Goal: Task Accomplishment & Management: Complete application form

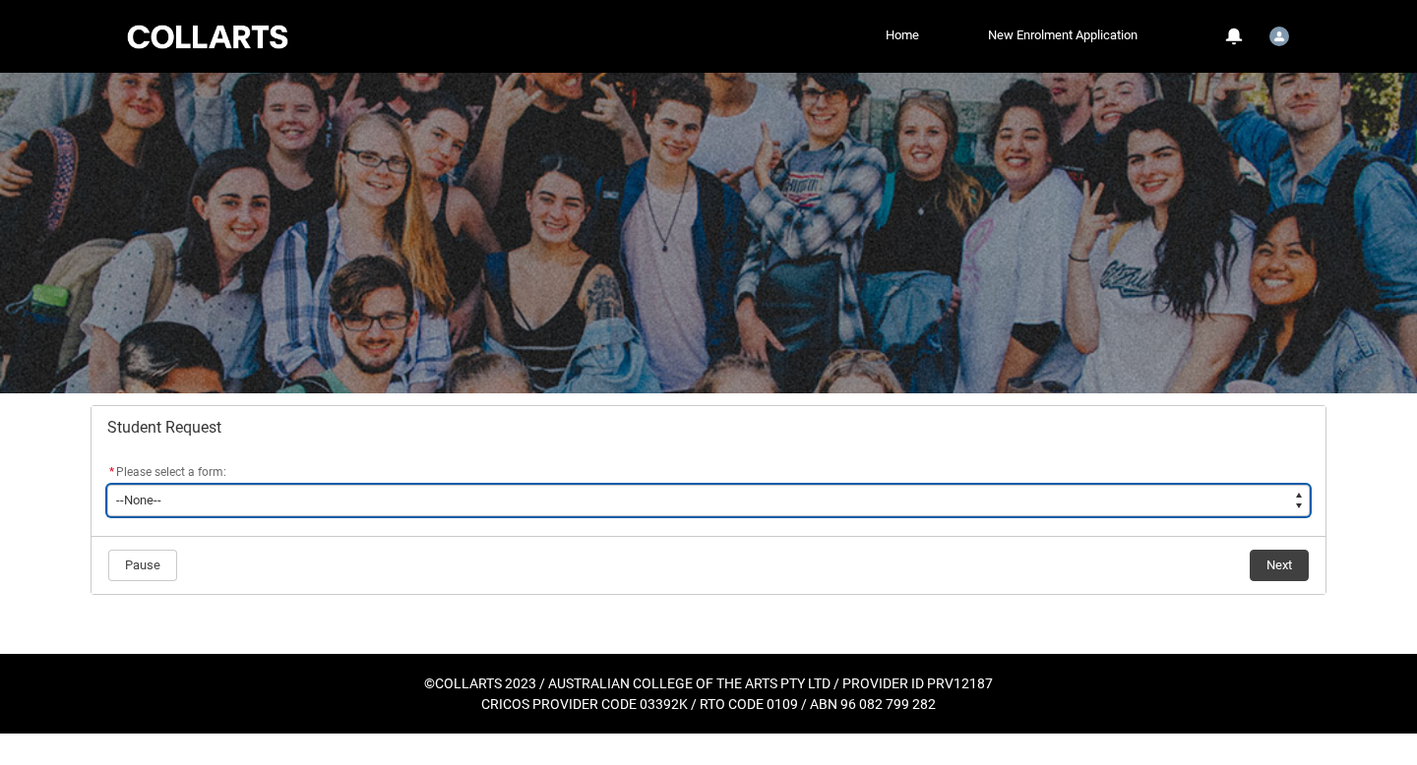
click at [382, 500] on select "--None-- Academic Transcript Application to Appeal Assignment Extension Change …" at bounding box center [708, 500] width 1202 height 31
type lightning-select "Assignment_Extension_Choice"
select select "Assignment_Extension_Choice"
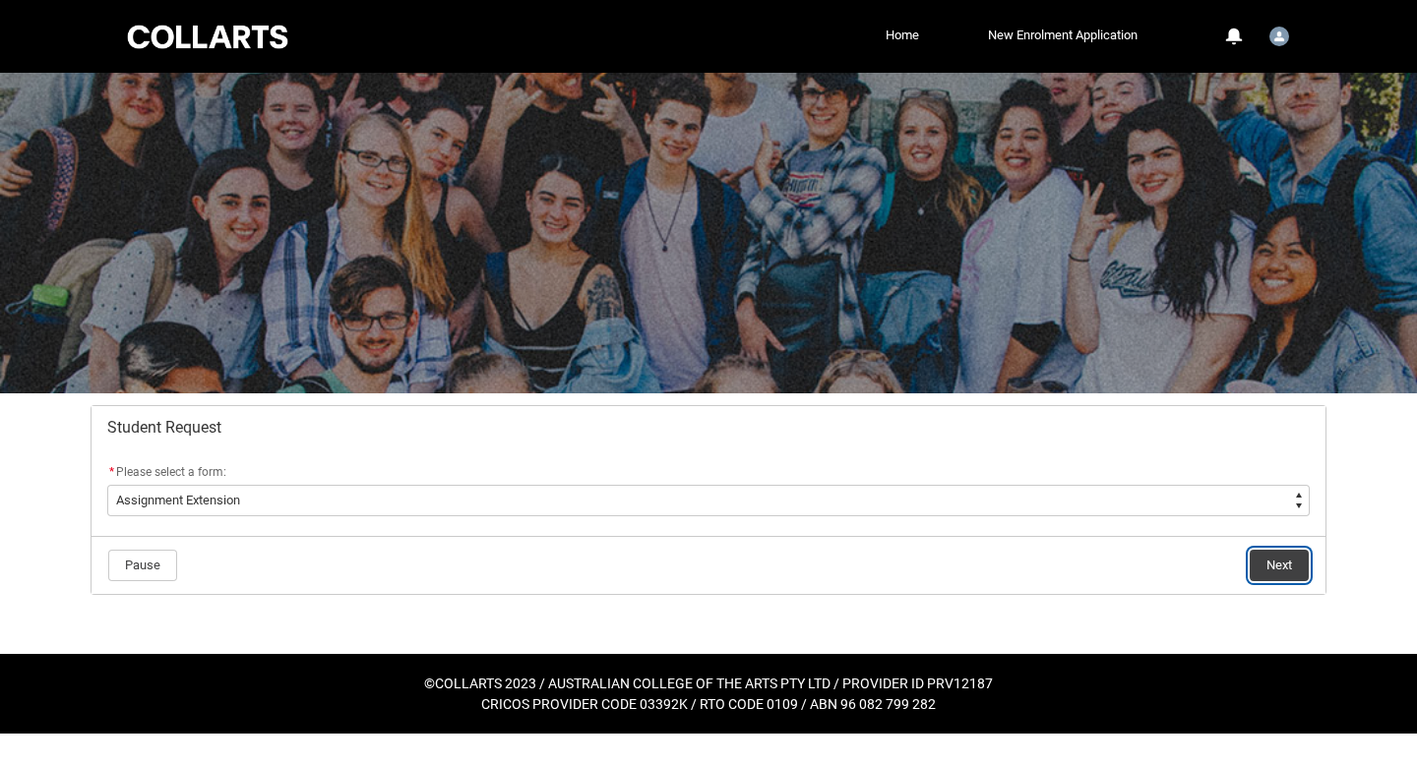
click at [1258, 551] on button "Next" at bounding box center [1278, 565] width 59 height 31
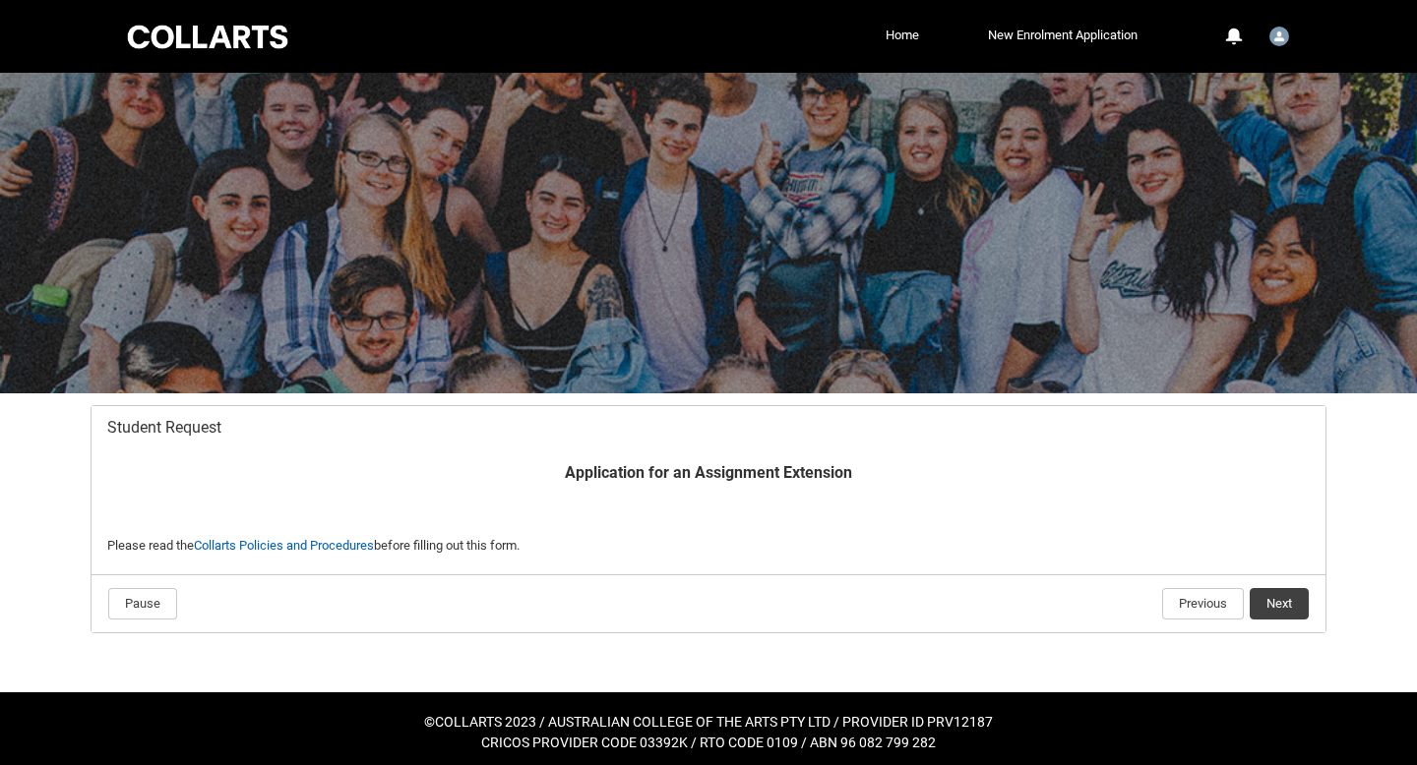
scroll to position [7, 0]
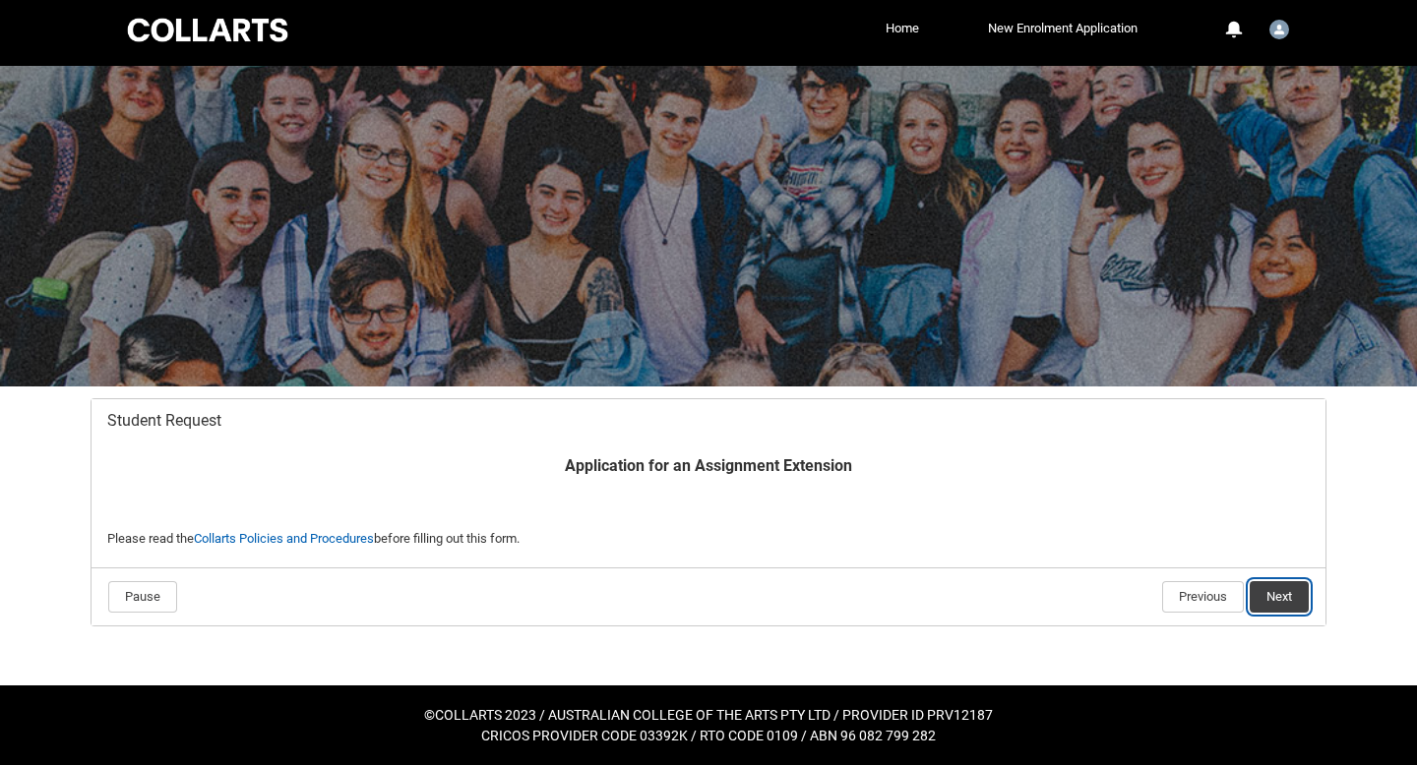
click at [1273, 605] on button "Next" at bounding box center [1278, 596] width 59 height 31
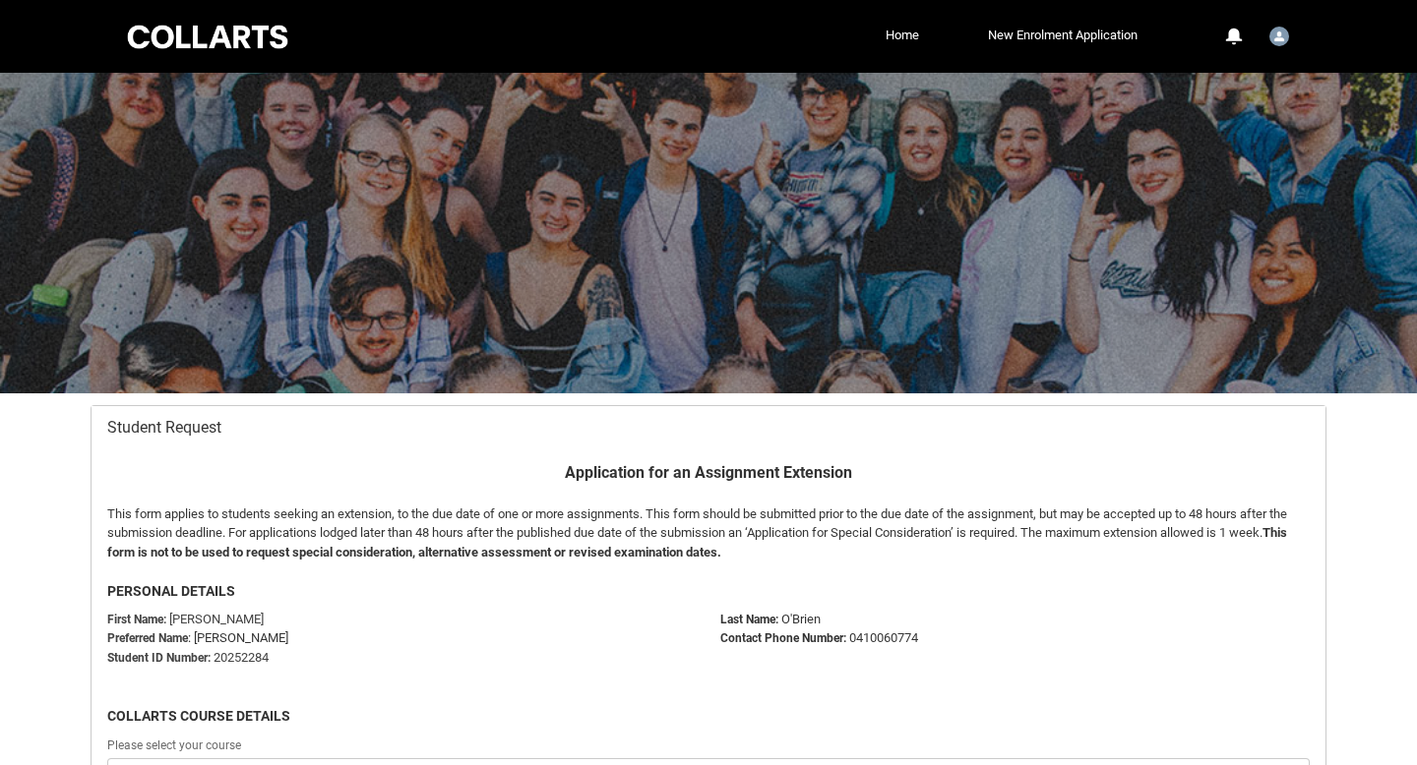
scroll to position [210, 0]
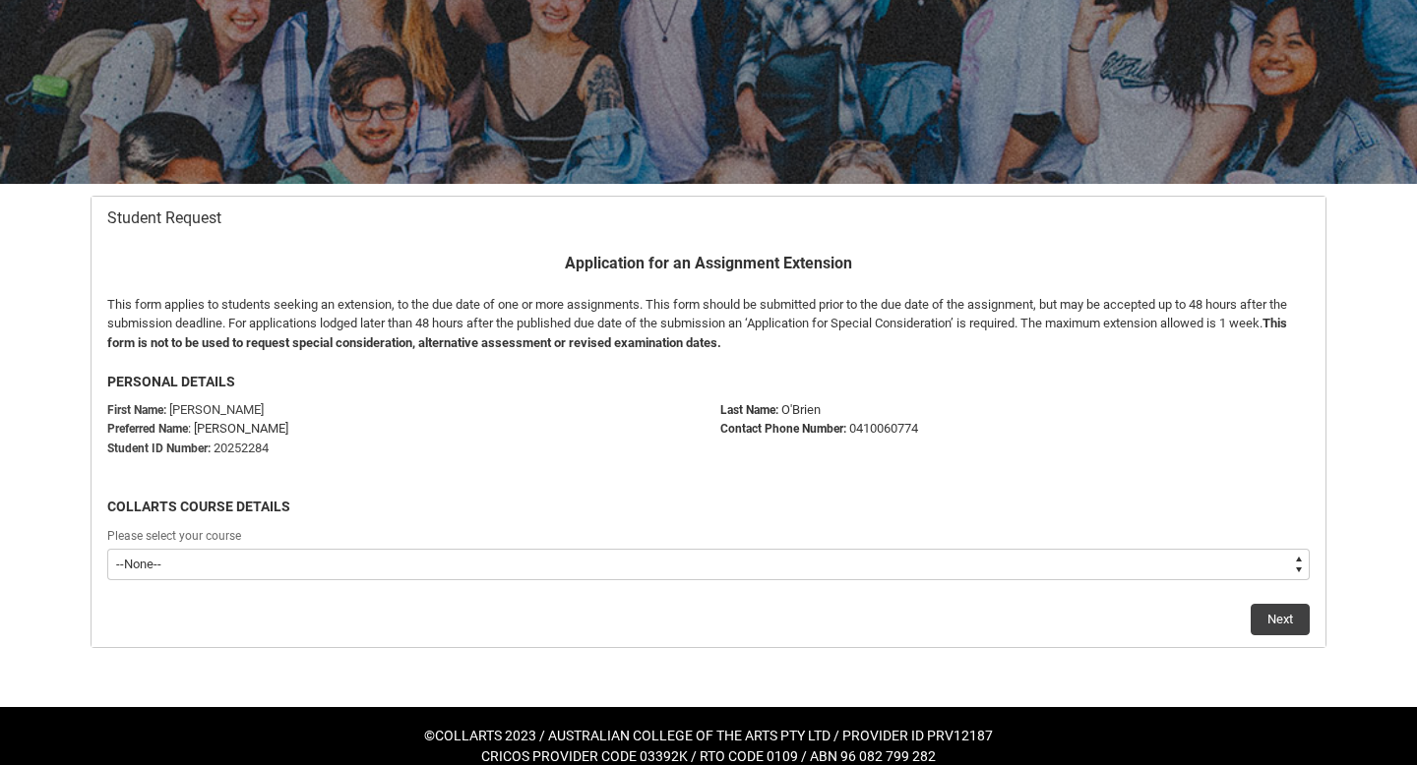
click at [764, 567] on select "--None-- Bachelor of Music Production V2" at bounding box center [708, 564] width 1202 height 31
type lightning-select "recordPicklist_ProgramEnrollment.a0jOZ000003a3lhYAA"
select select "recordPicklist_ProgramEnrollment.a0jOZ000003a3lhYAA"
click at [1270, 606] on button "Next" at bounding box center [1279, 619] width 59 height 31
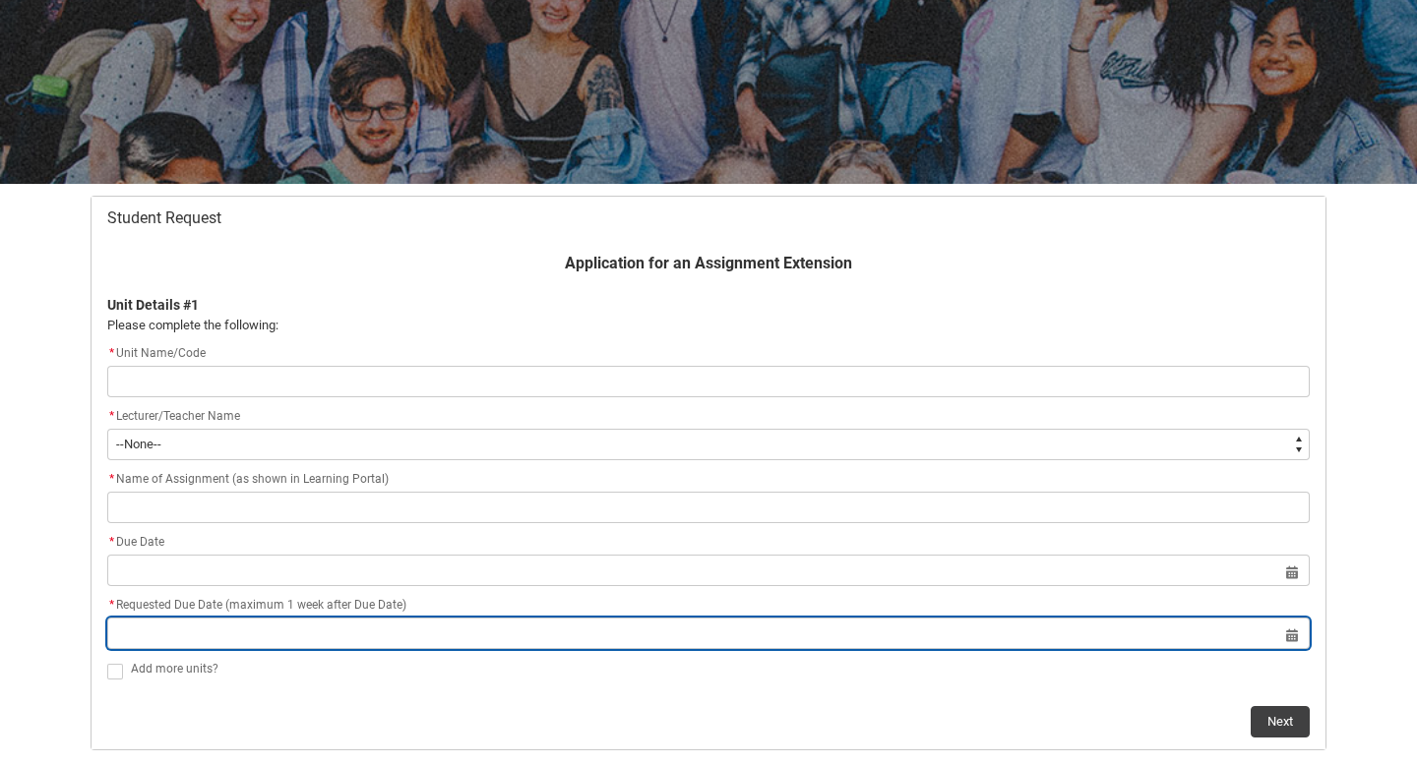
click at [548, 642] on input "Redu_Student_Request flow" at bounding box center [708, 633] width 1202 height 31
select select "2025"
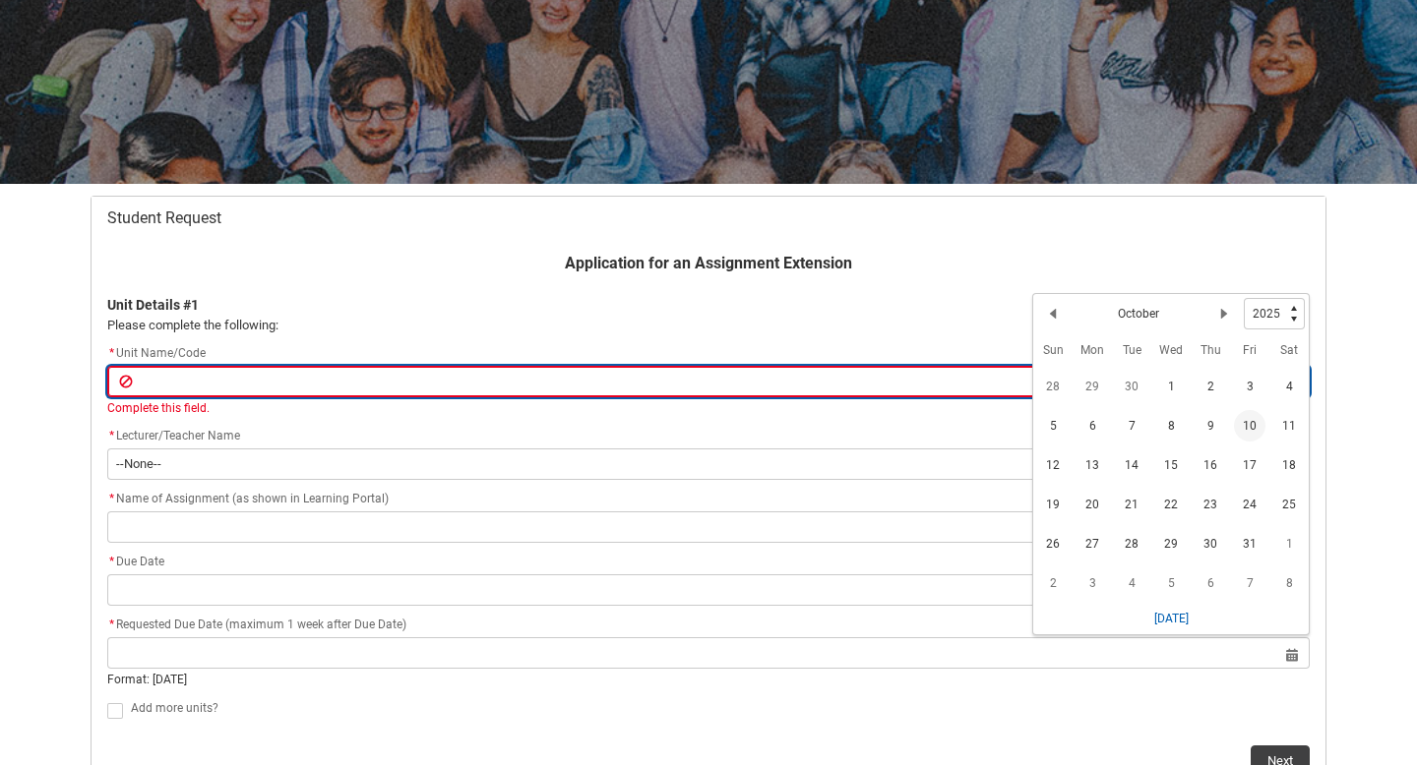
click at [493, 391] on input "Redu_Student_Request flow" at bounding box center [708, 381] width 1202 height 31
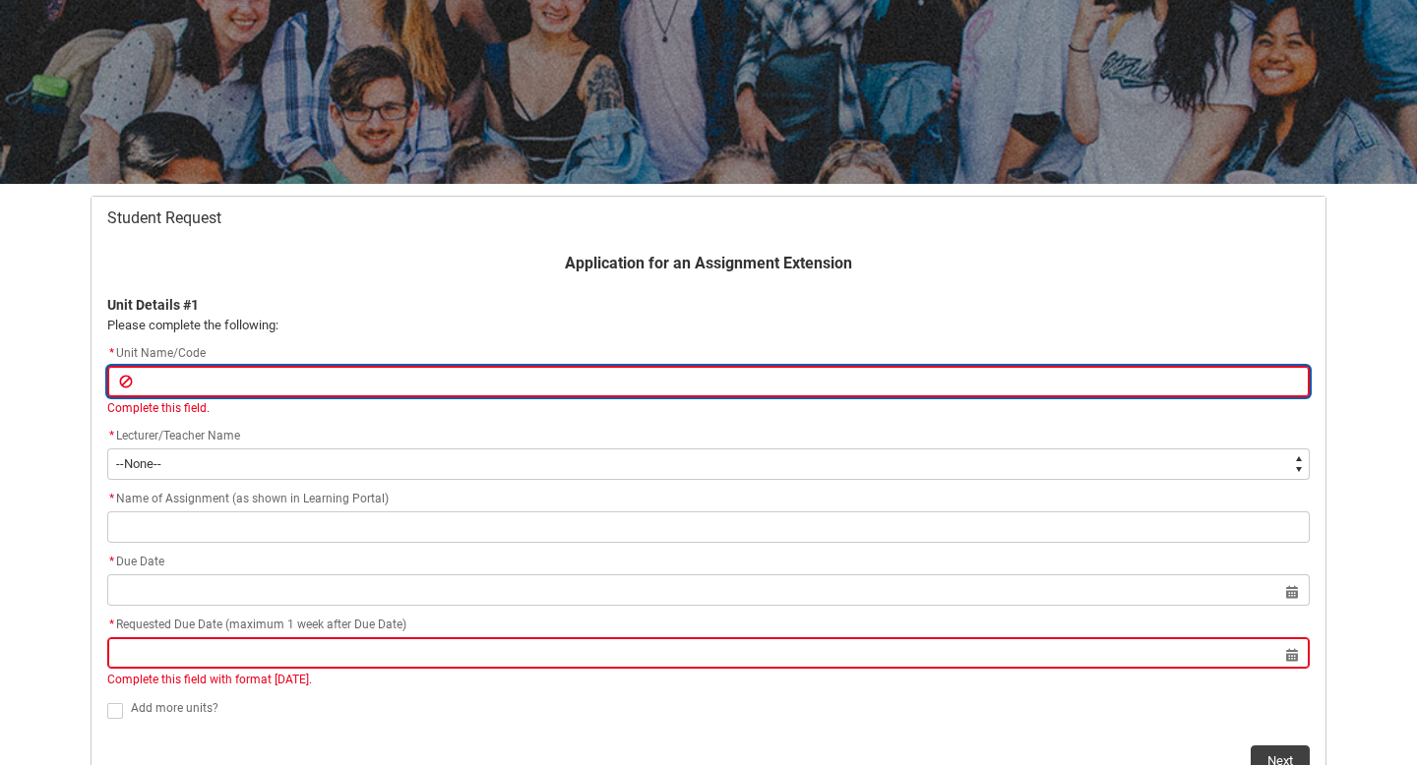
type lightning-primitive-input-simple "M"
type input "M"
type lightning-primitive-input-simple "MP"
type input "MP"
type lightning-primitive-input-simple "MPT"
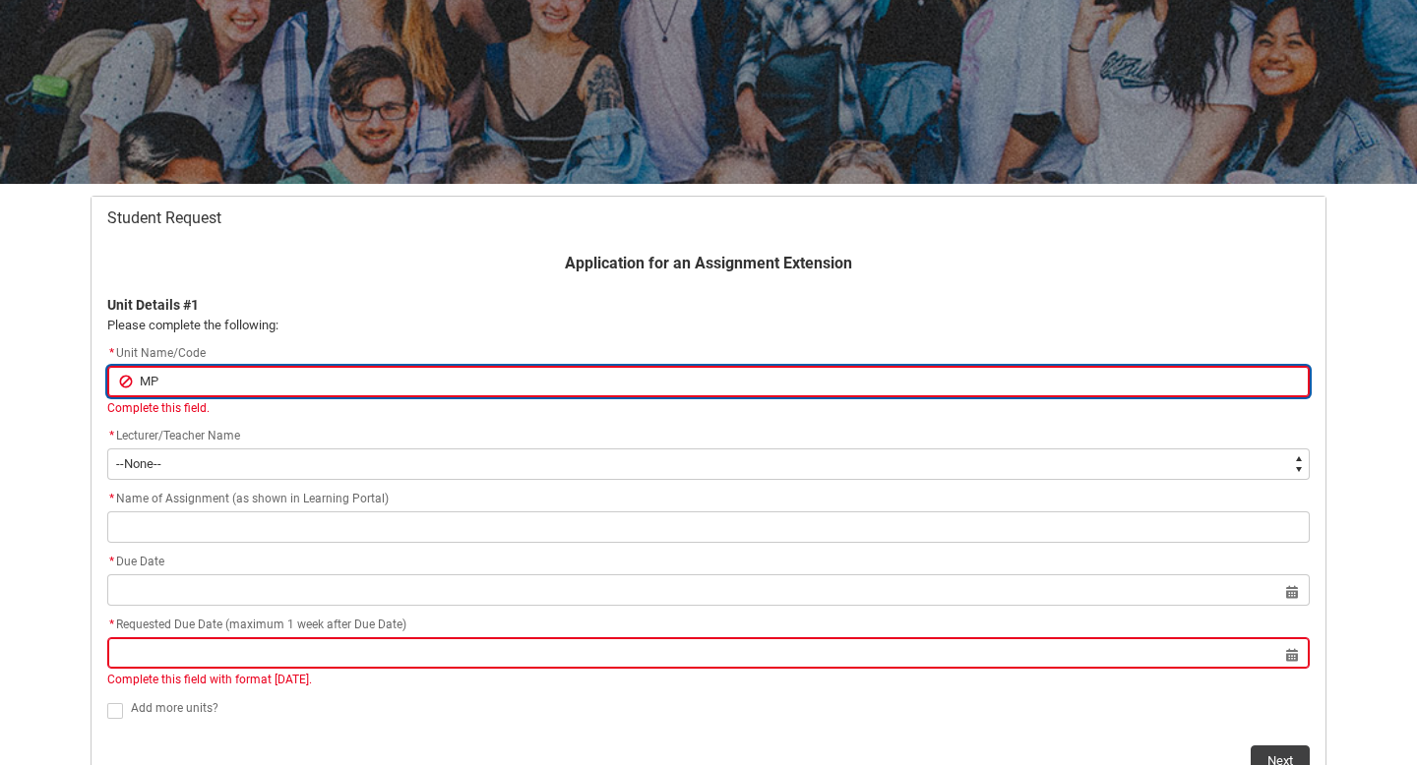
type input "MPT"
type lightning-primitive-input-simple "MPTB"
type input "MPTB"
type lightning-primitive-input-simple "MPTB3"
type input "MPTB3"
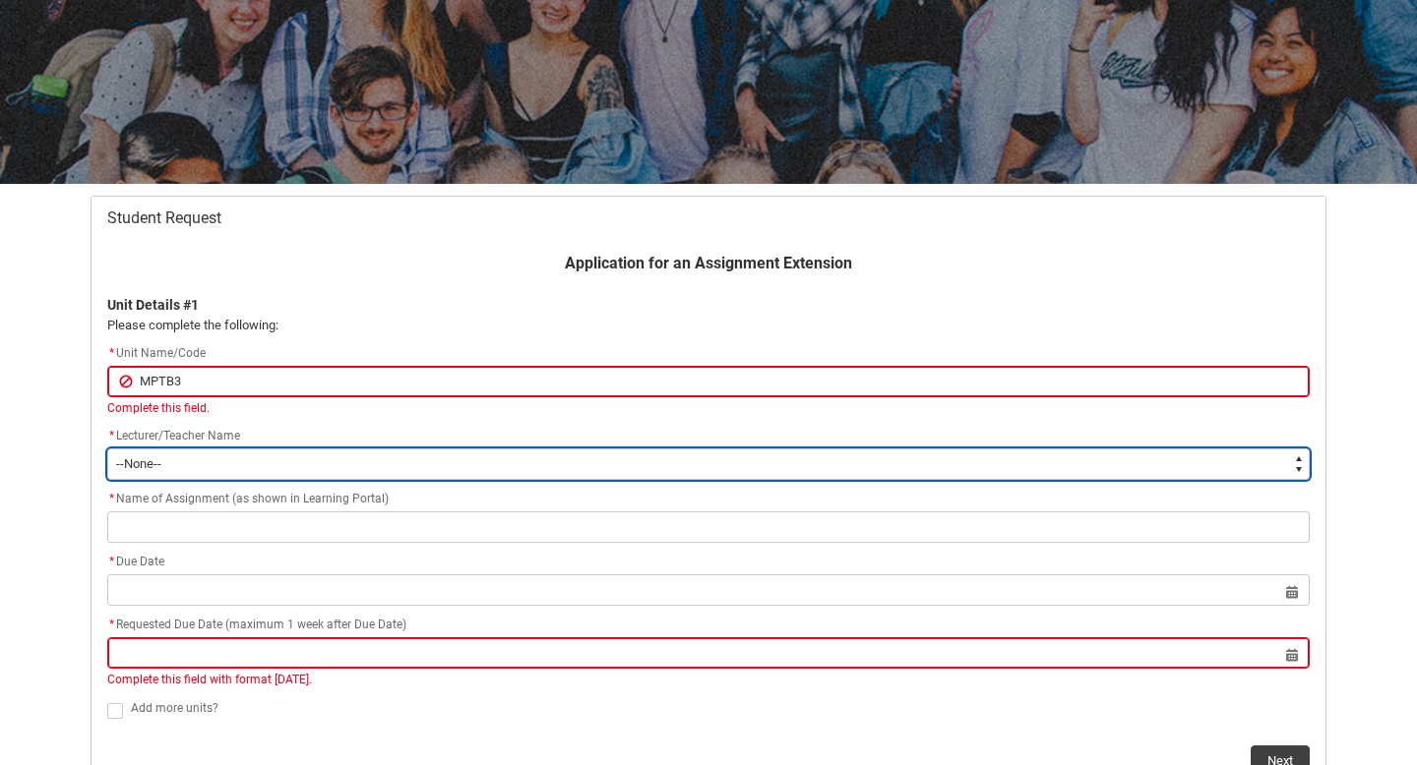
click at [672, 450] on select "--None-- [PERSON_NAME] [PERSON_NAME] [PERSON_NAME] [PERSON_NAME] [PERSON_NAME] …" at bounding box center [708, 464] width 1202 height 31
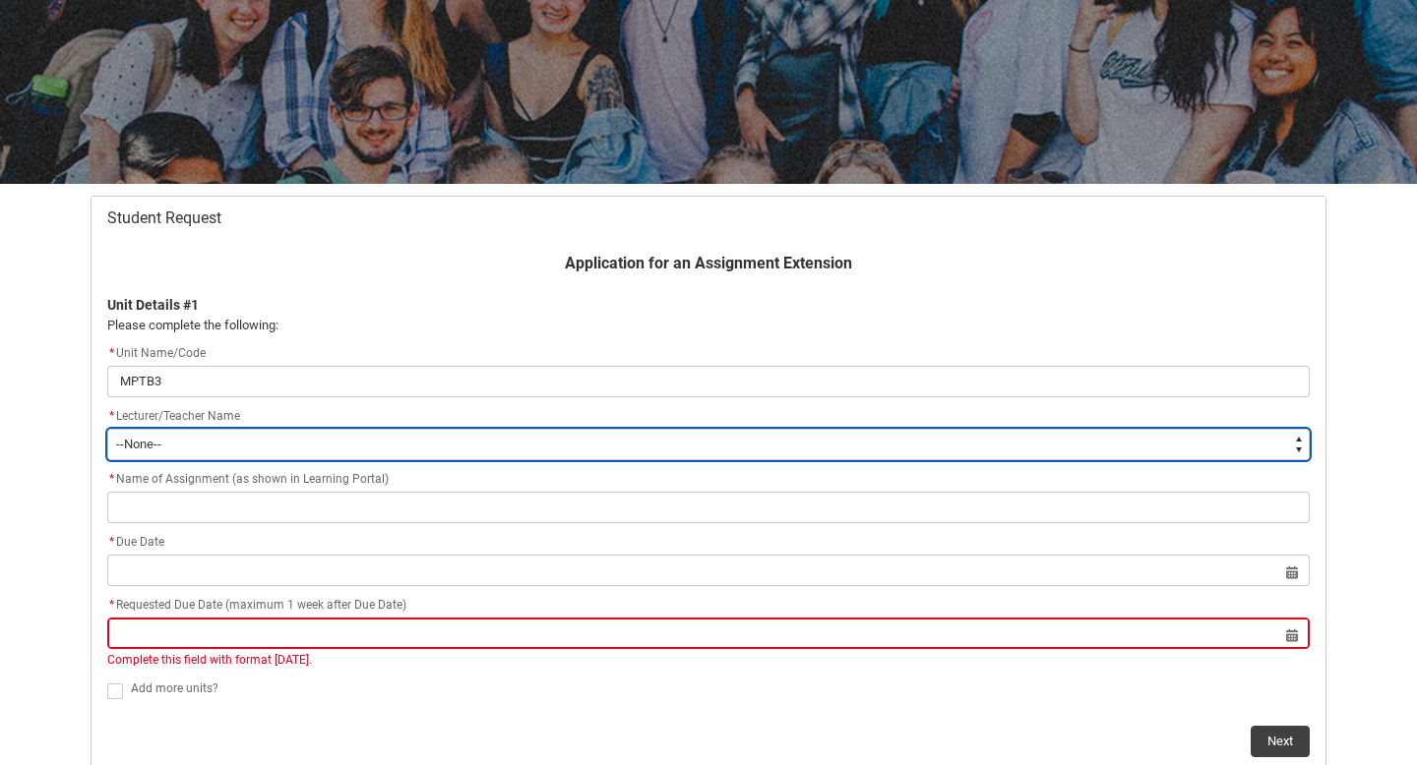
type lightning-select "Faculty_NamefromAtoM.0035g00000b9AYxAAM"
select select "Faculty_NamefromAtoM.0035g00000b9AYxAAM"
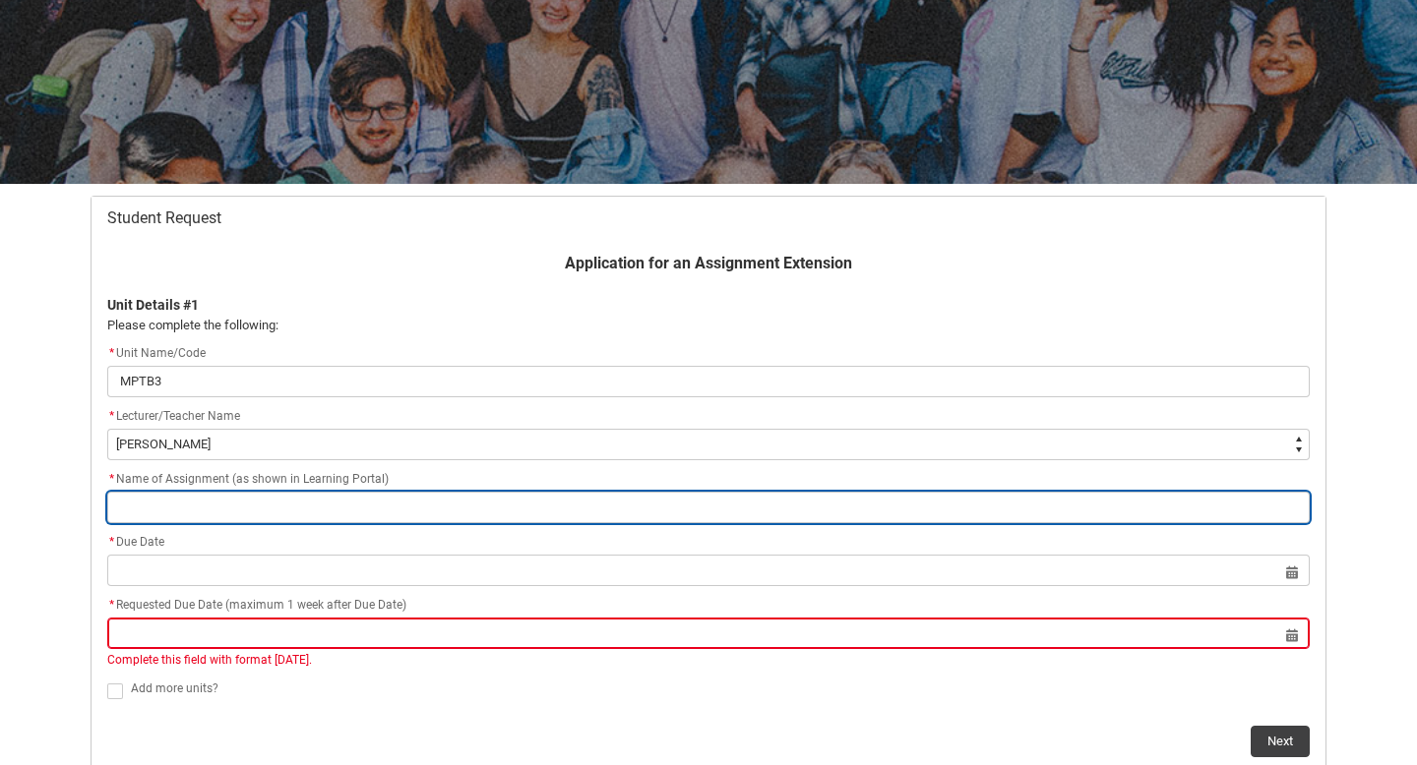
click at [264, 503] on input "Redu_Student_Request flow" at bounding box center [708, 507] width 1202 height 31
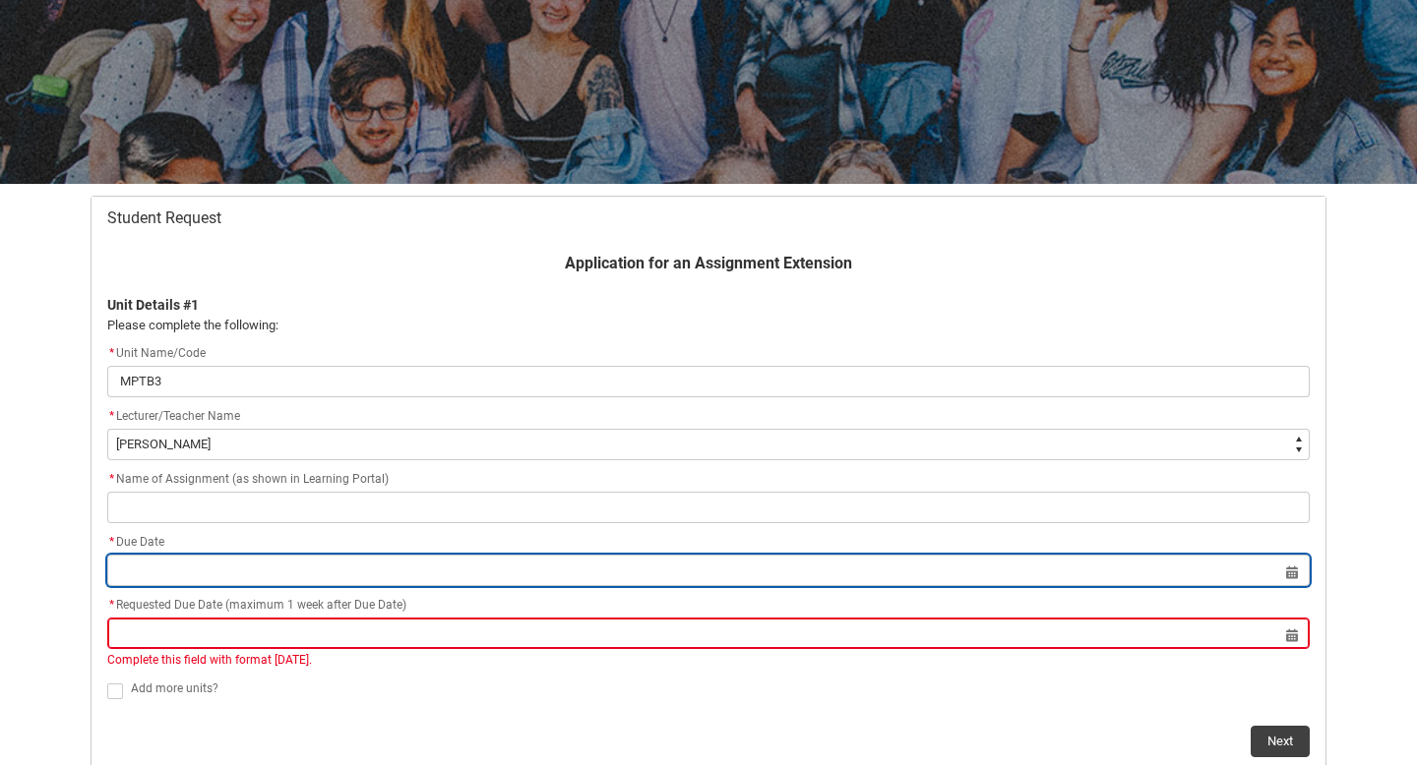
click at [277, 561] on div "* Due Date Select a date for Format: [DATE]" at bounding box center [708, 558] width 1202 height 55
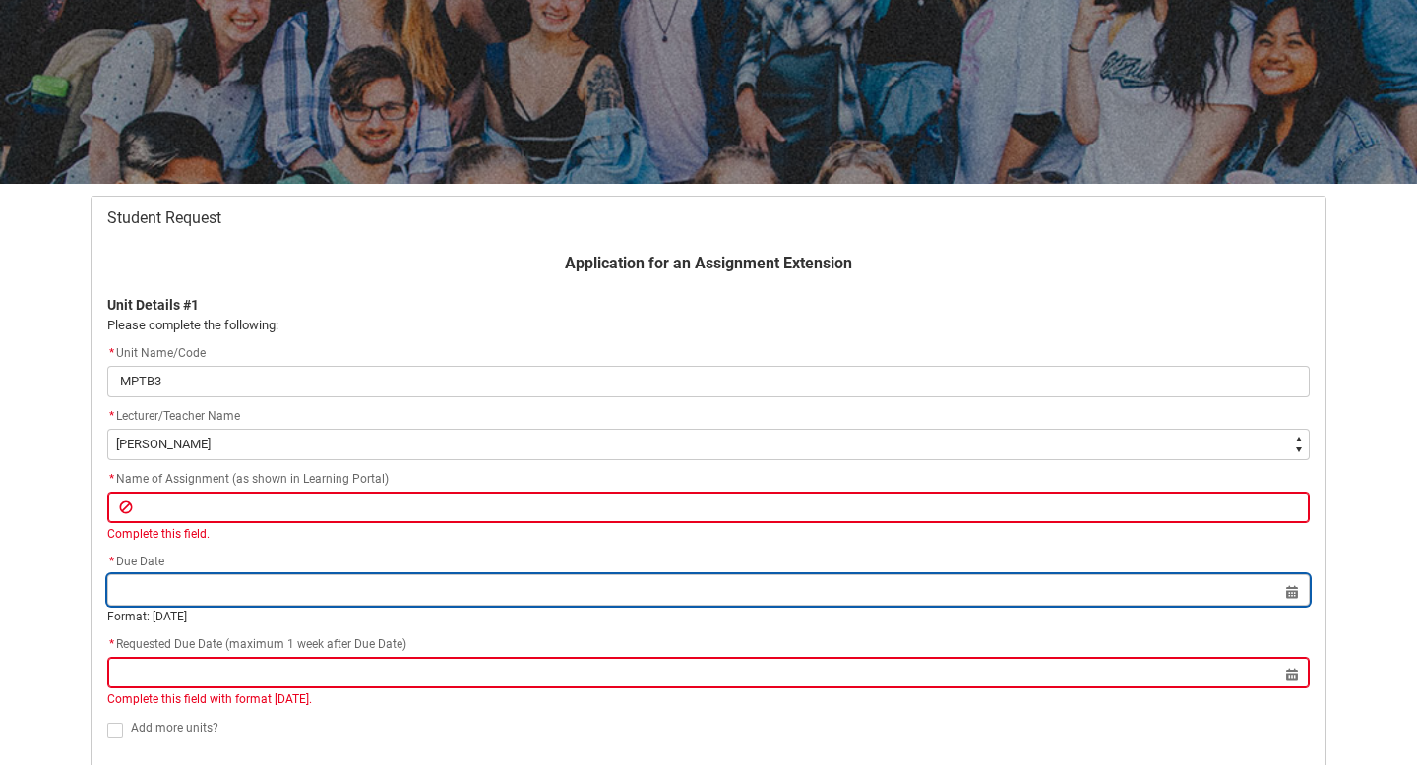
click at [1294, 594] on input "Redu_Student_Request flow" at bounding box center [708, 589] width 1202 height 31
select select "2025"
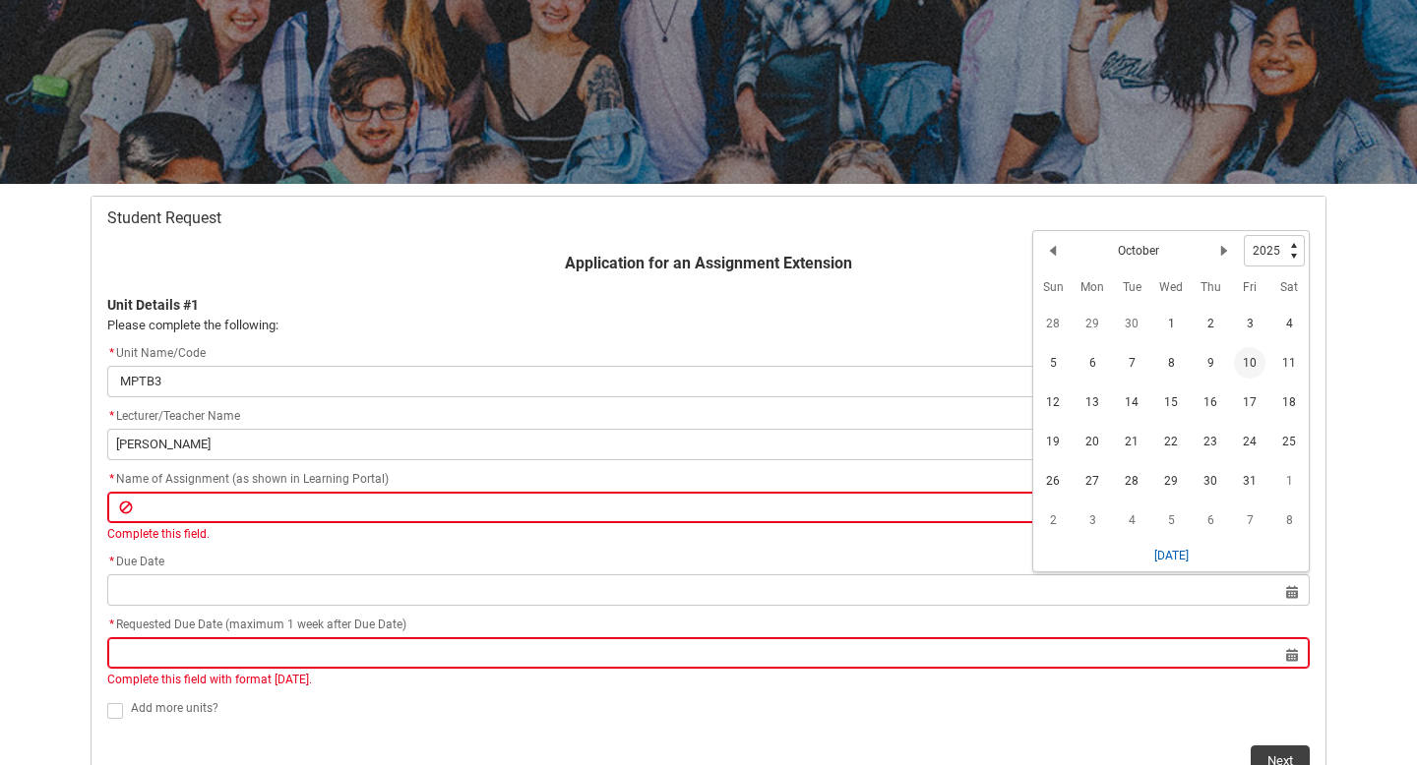
click at [1251, 356] on span "10" at bounding box center [1249, 362] width 31 height 31
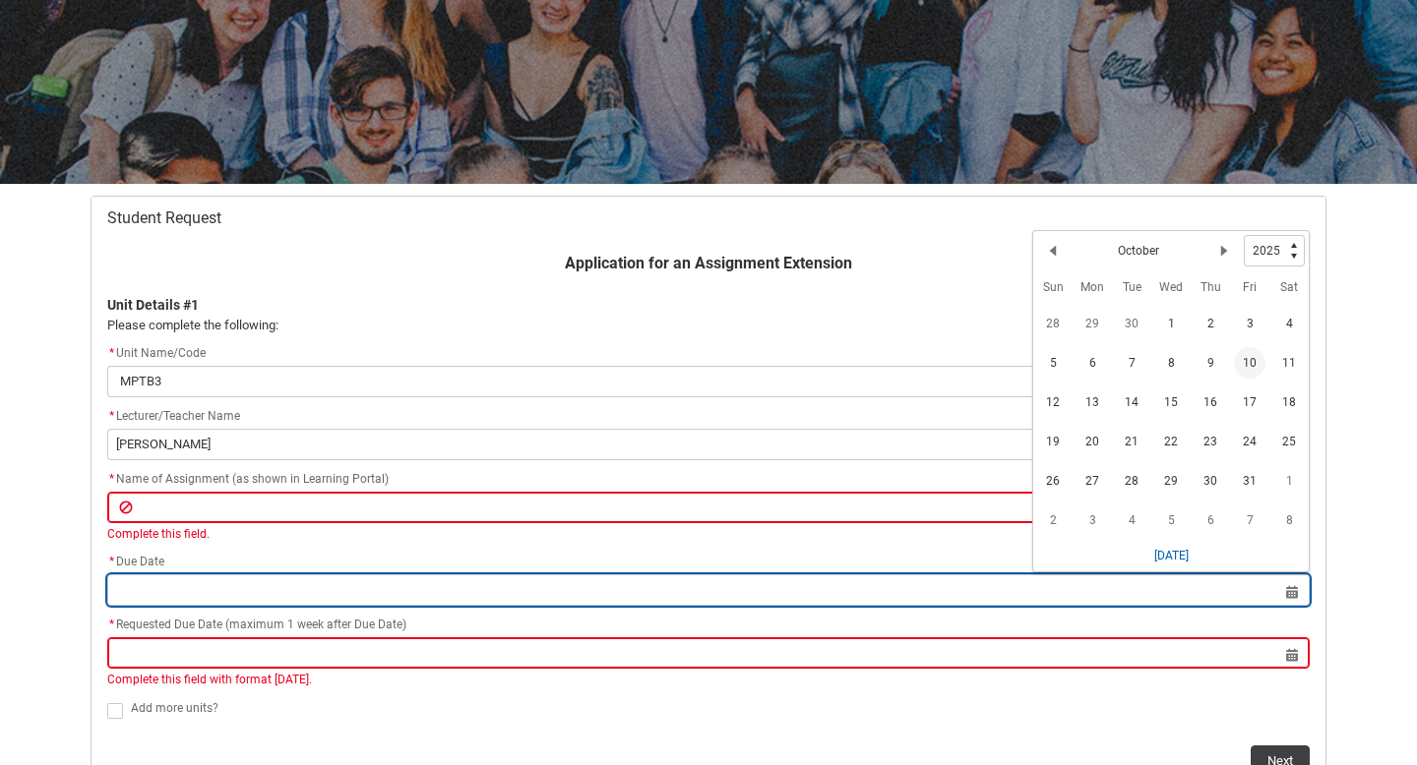
type lightning-datepicker "[DATE]"
type lightning-input "[DATE]"
type input "[DATE]"
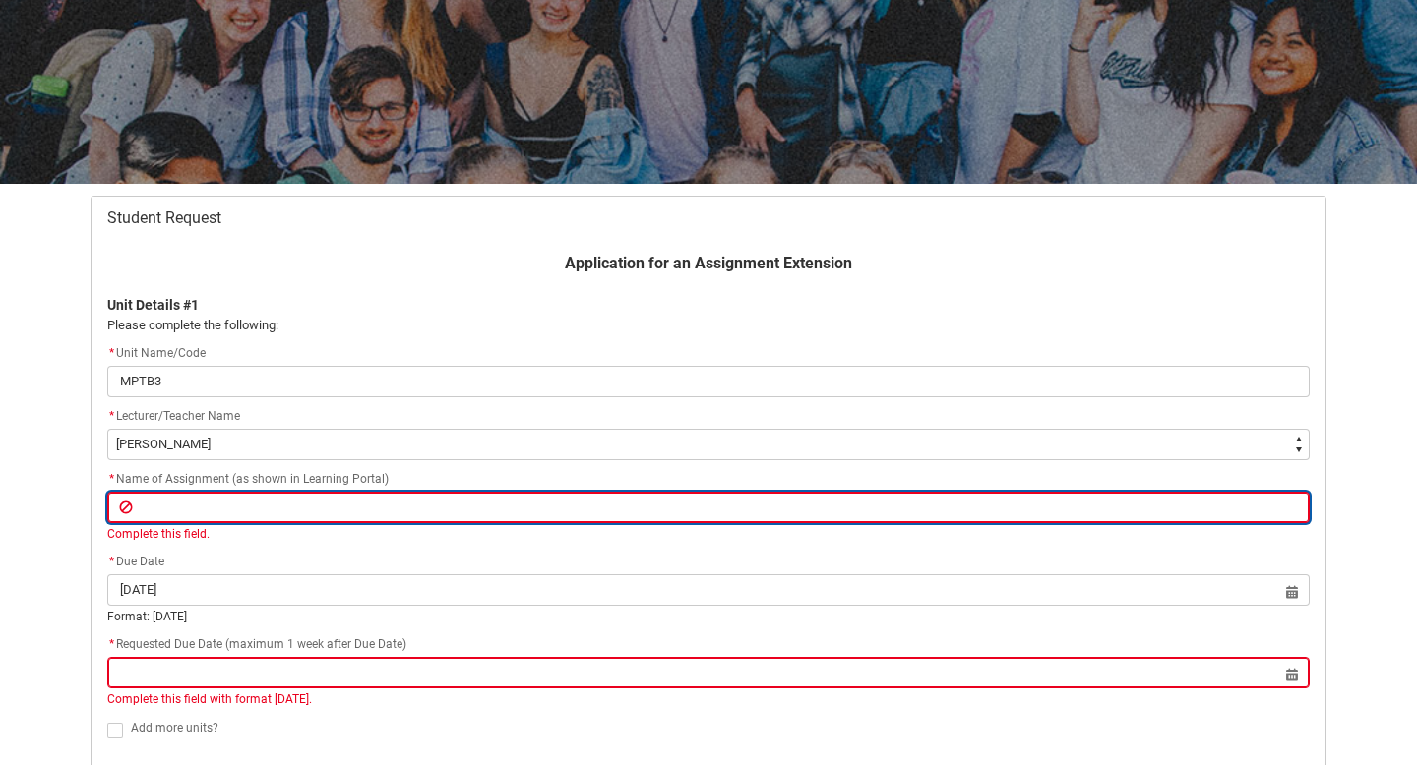
click at [568, 504] on input "Redu_Student_Request flow" at bounding box center [708, 507] width 1202 height 31
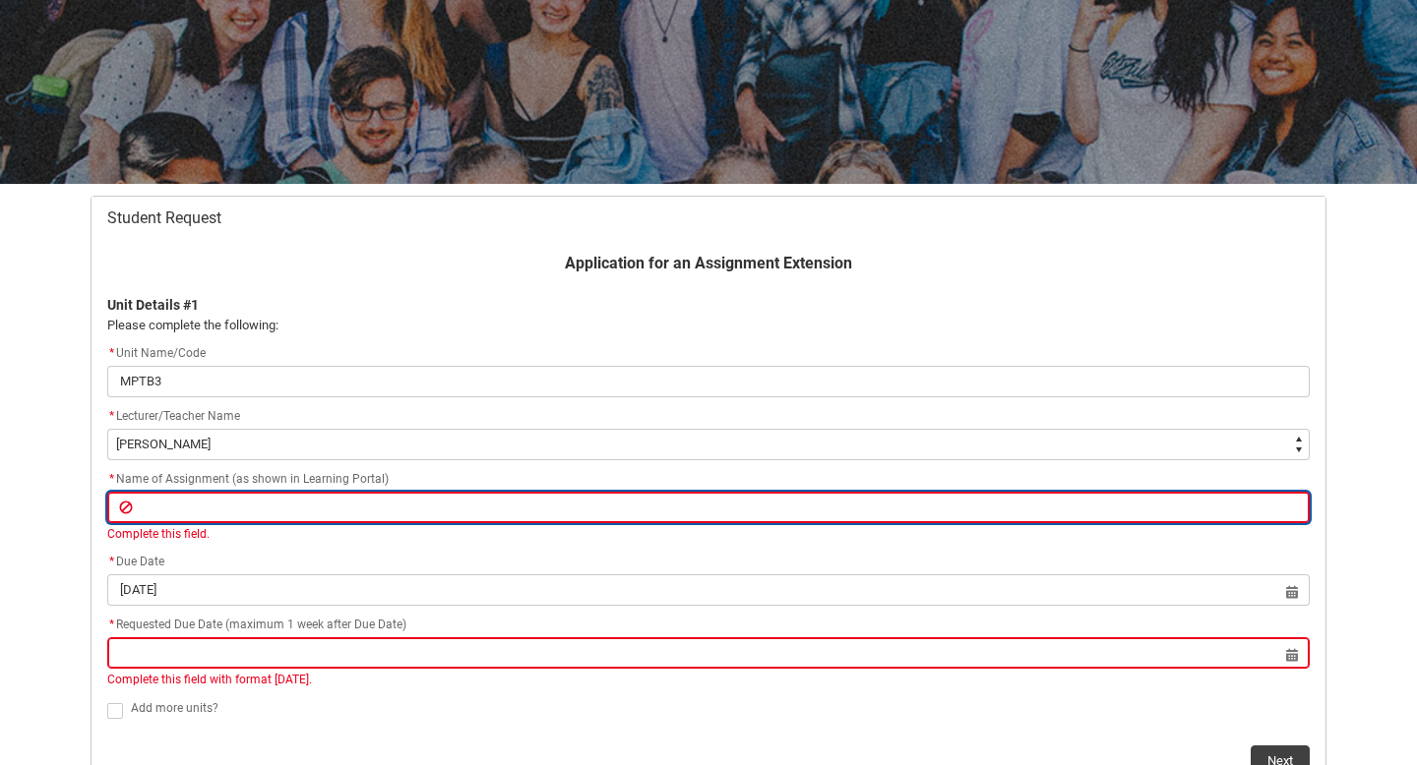
type lightning-primitive-input-simple "A"
type input "A"
type lightning-primitive-input-simple "As"
type input "As"
type lightning-primitive-input-simple "Ass"
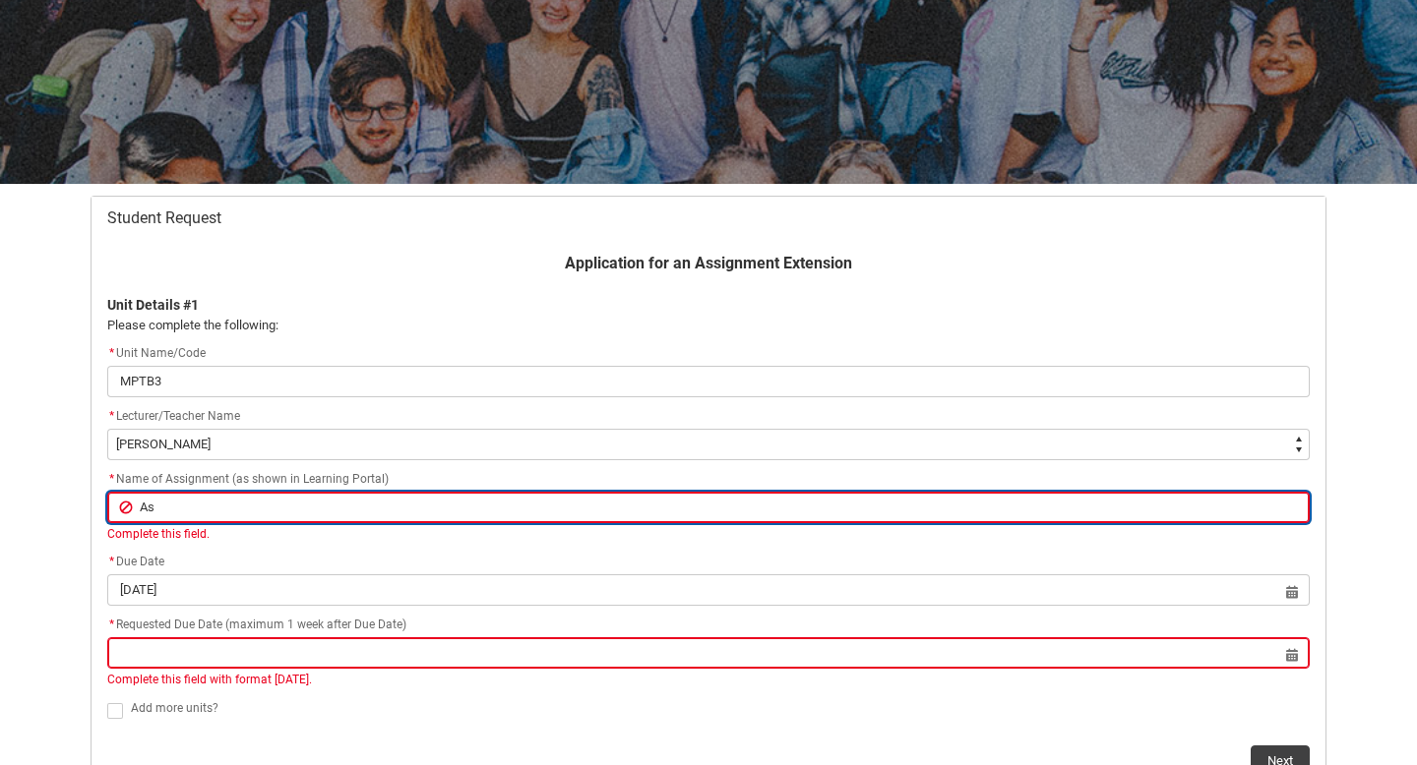
type input "Ass"
type lightning-primitive-input-simple "Assi"
type input "Assi"
type lightning-primitive-input-simple "Assig"
type input "Assig"
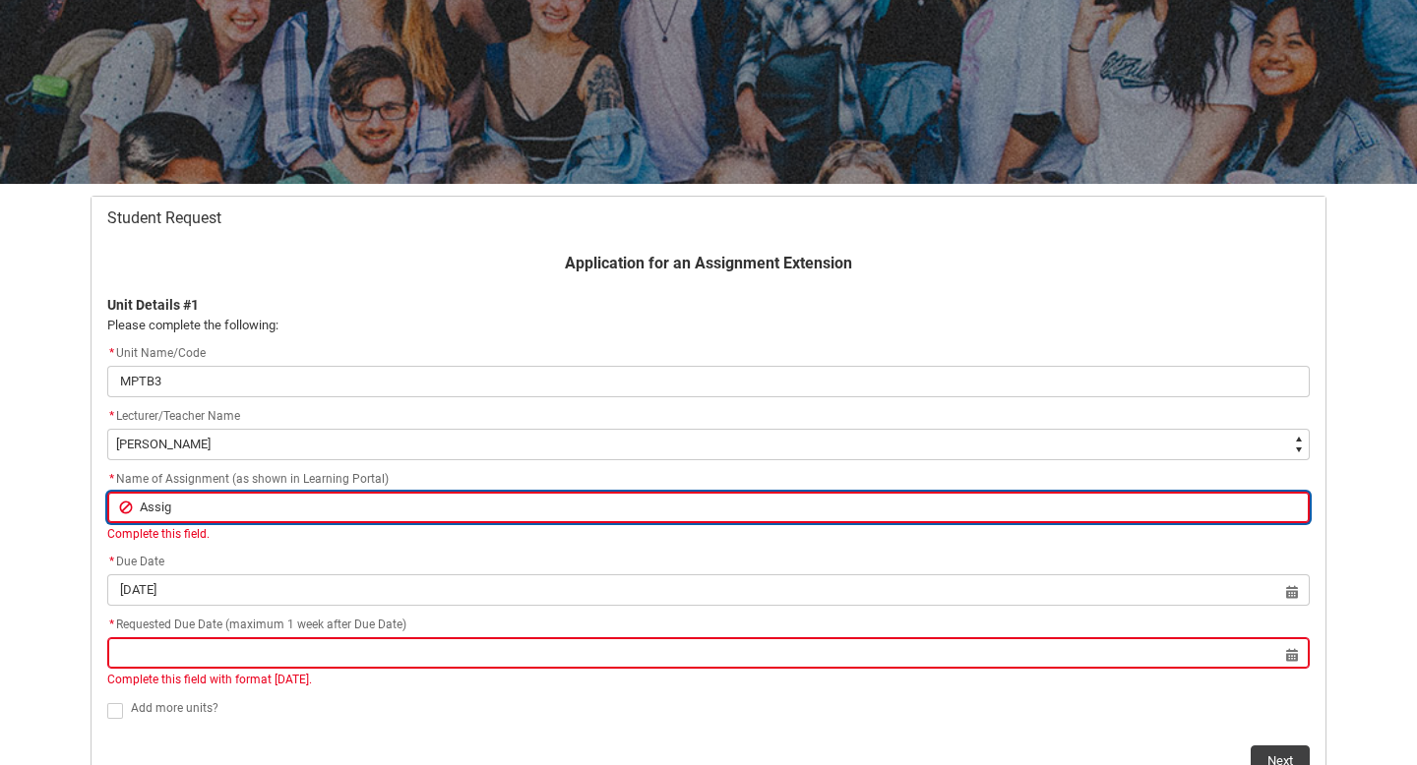
type lightning-primitive-input-simple "Assign"
type input "Assign"
type lightning-primitive-input-simple "Assignm"
type input "Assignm"
type lightning-primitive-input-simple "Assignme"
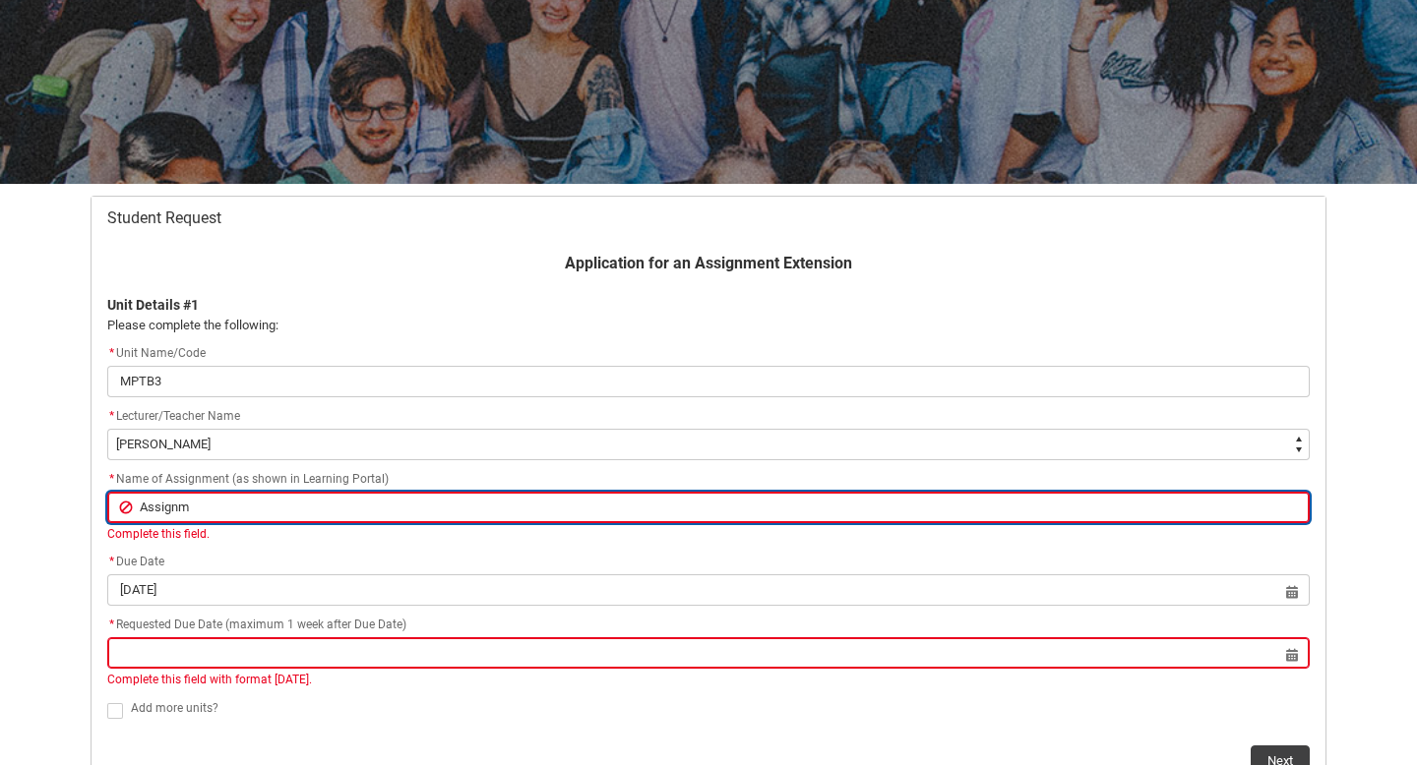
type input "Assignme"
type lightning-primitive-input-simple "Assignmen"
type input "Assignmen"
type lightning-primitive-input-simple "Assignment"
type input "Assignment"
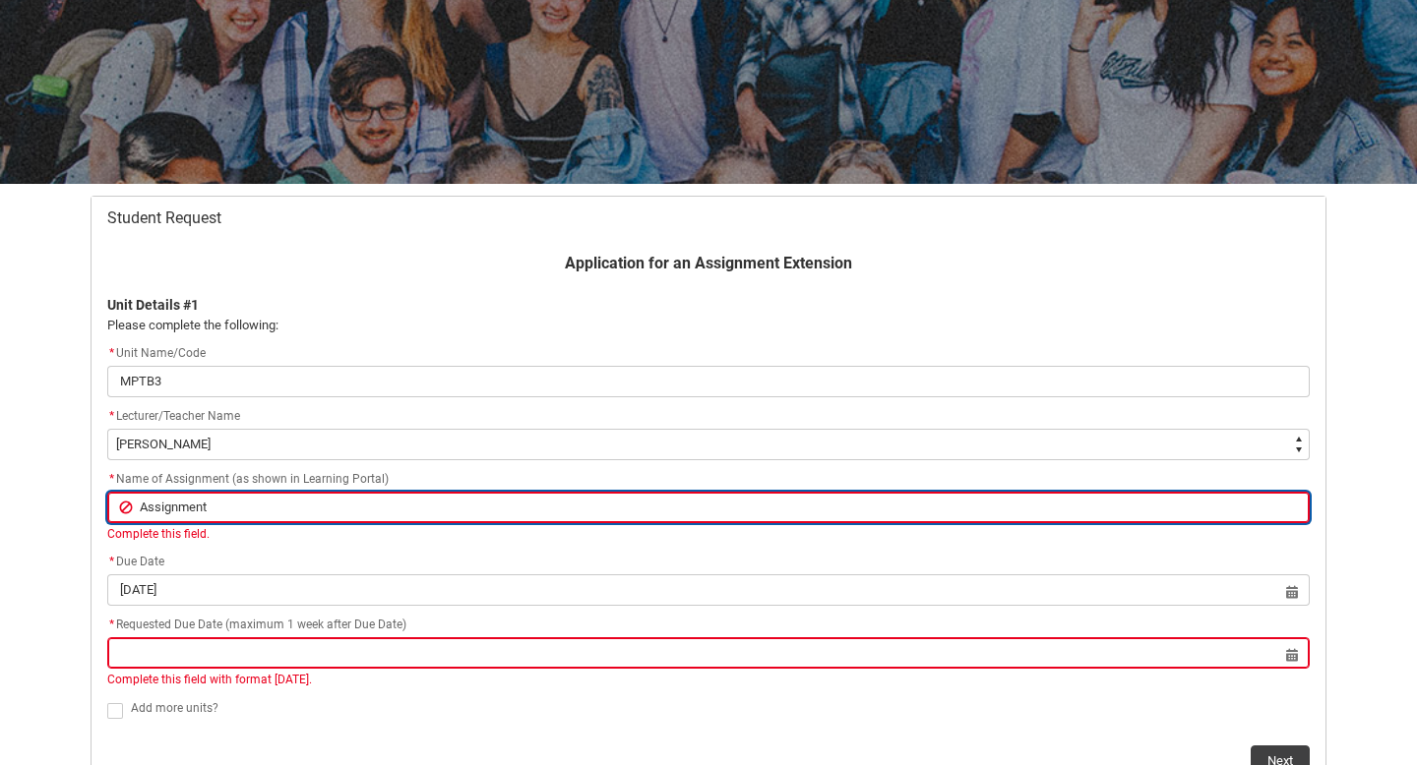
type lightning-primitive-input-simple "Assignment"
type input "Assignment"
type lightning-primitive-input-simple "Assignment 1"
type input "Assignment 1"
type lightning-primitive-input-simple "Assignment 1-"
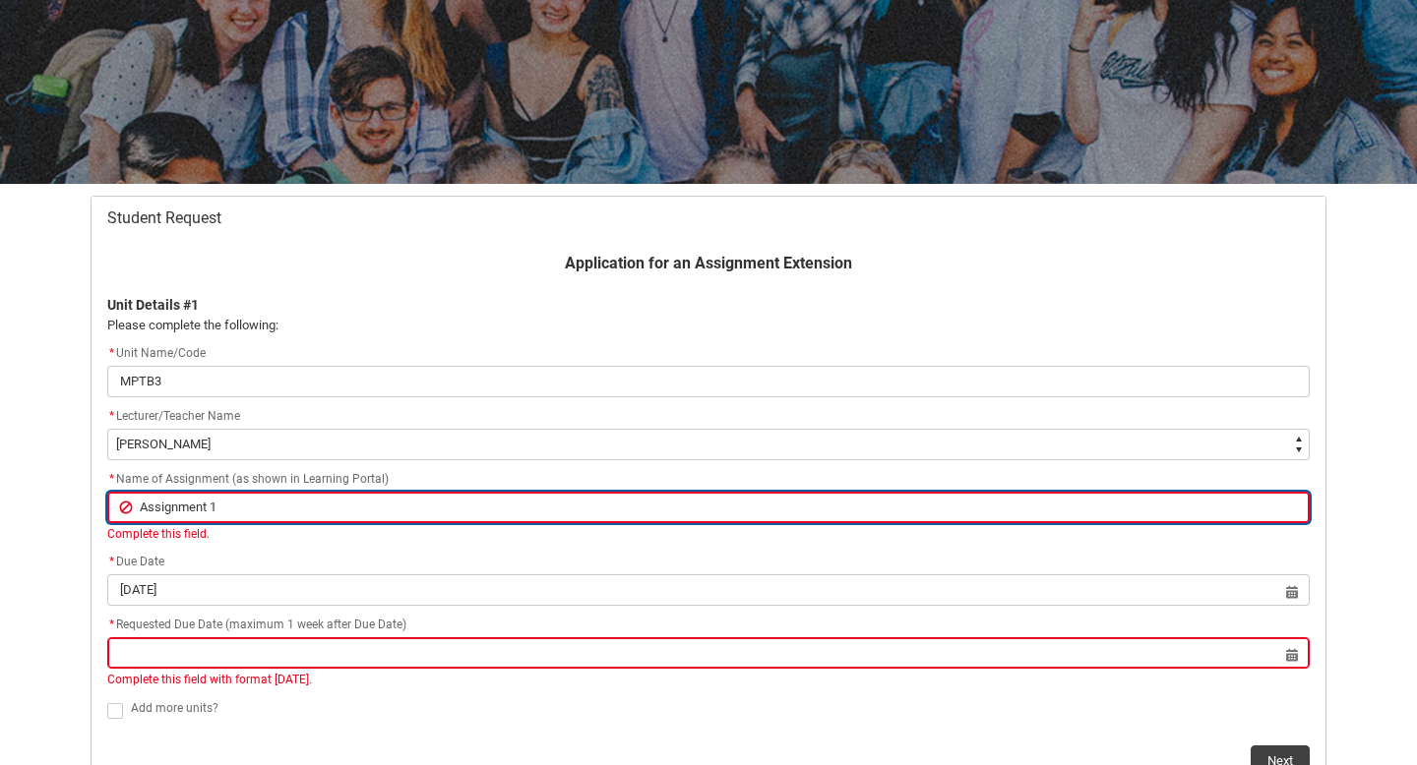
type input "Assignment 1-"
type lightning-primitive-input-simple "Assignment 1-"
type input "Assignment 1-"
type lightning-primitive-input-simple "Assignment 1- C"
type input "Assignment 1- C"
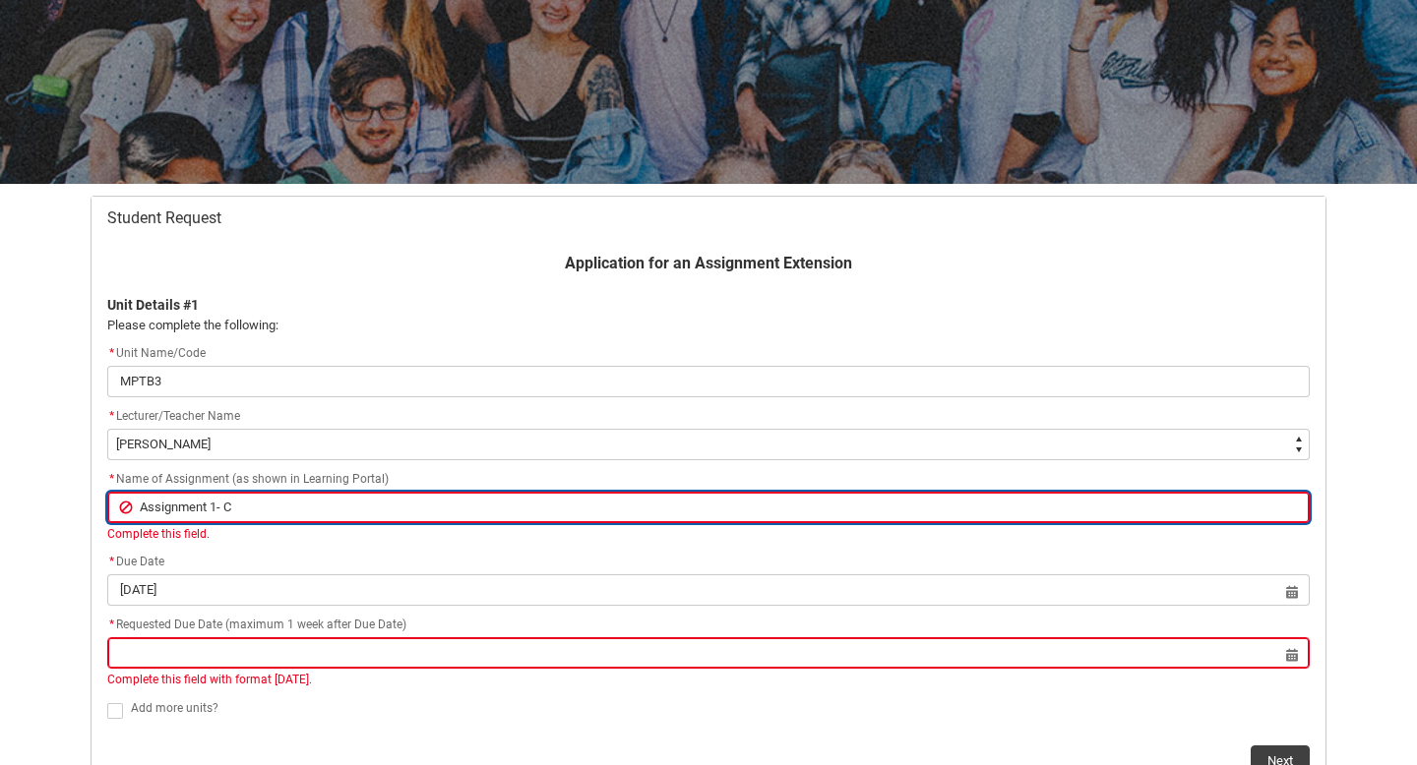
type lightning-primitive-input-simple "Assignment 1- Ca"
type input "Assignment 1- Ca"
type lightning-primitive-input-simple "Assignment 1- Cas"
type input "Assignment 1- Cas"
type lightning-primitive-input-simple "Assignment 1- Case"
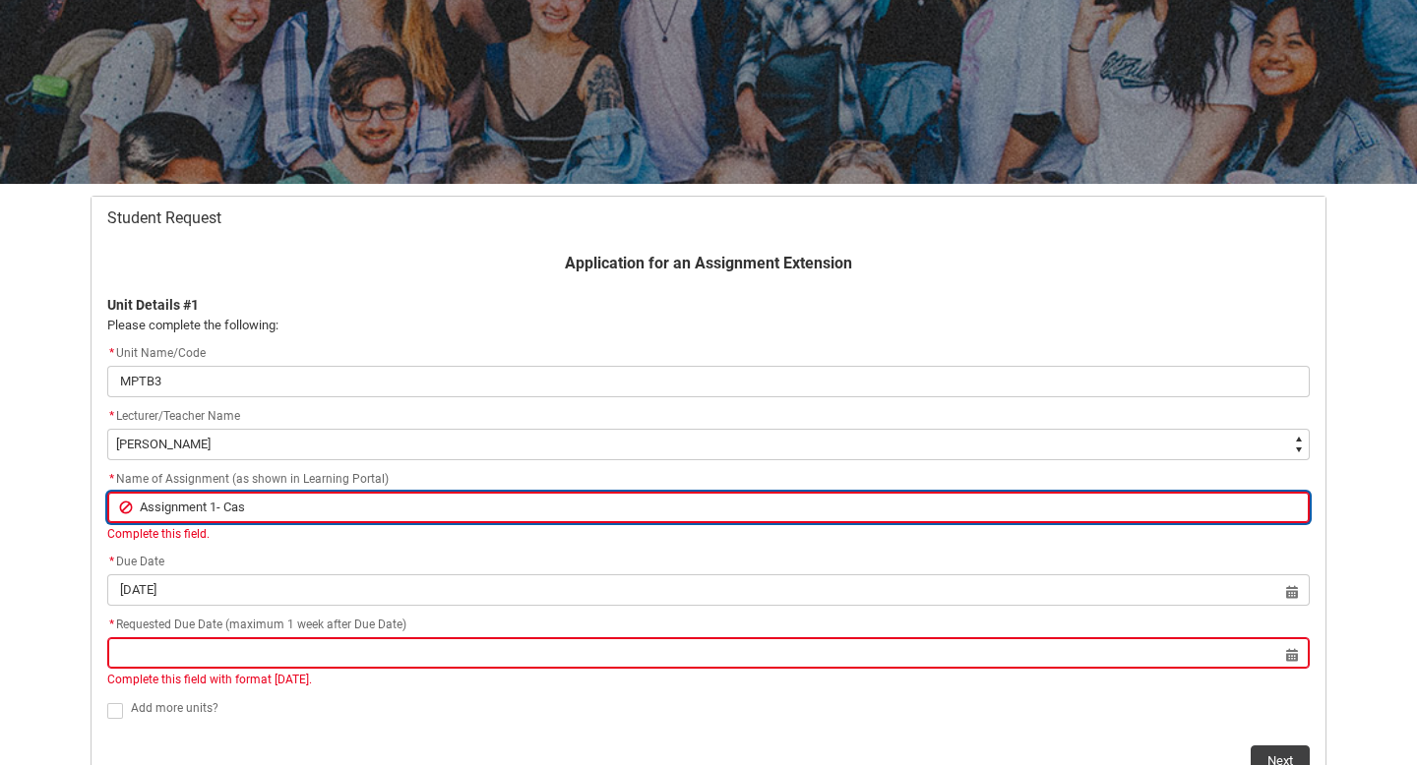
type input "Assignment 1- Case"
type lightning-primitive-input-simple "Assignment 1- Case"
type input "Assignment 1- Case"
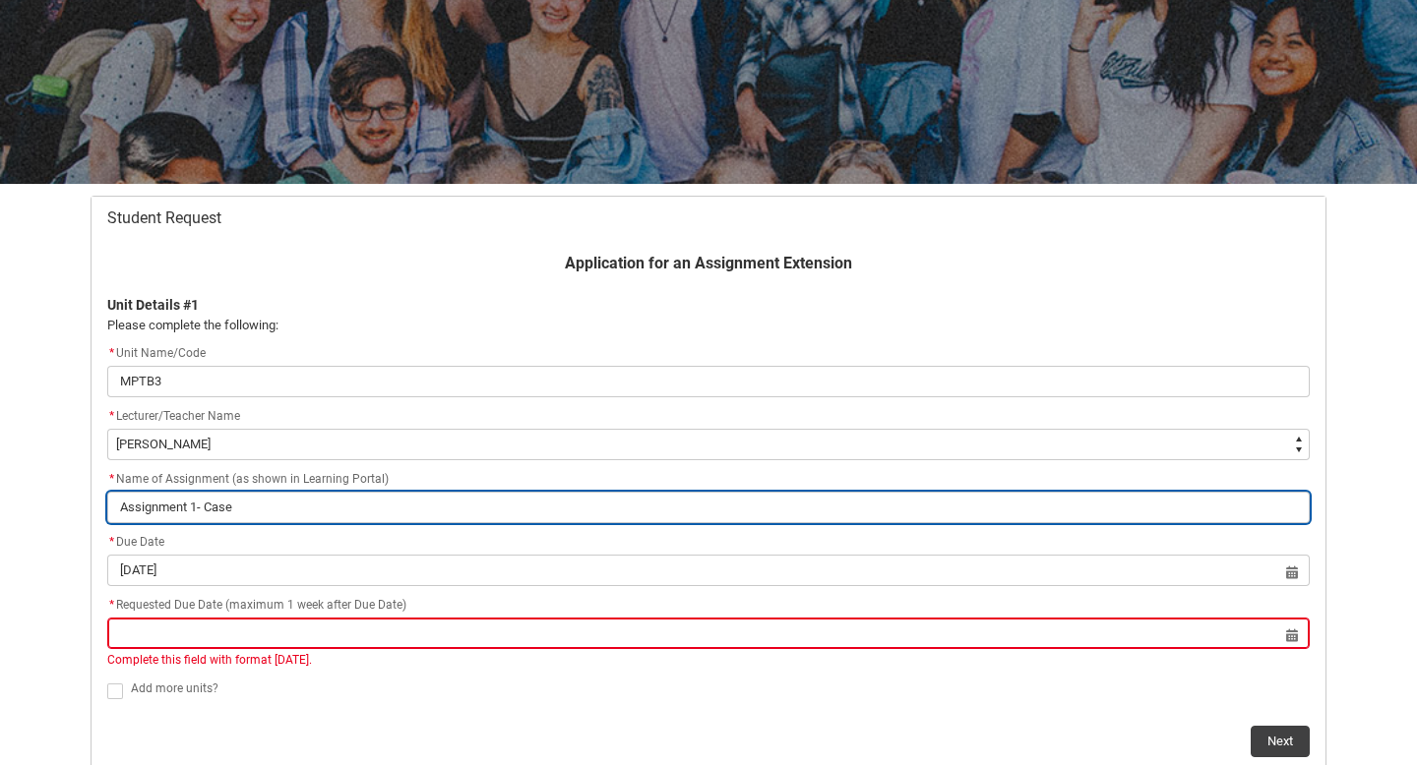
type lightning-primitive-input-simple "Assignment 1- Case S"
type input "Assignment 1- Case S"
type lightning-primitive-input-simple "Assignment 1- Case St"
type input "Assignment 1- Case St"
type lightning-primitive-input-simple "Assignment 1- Case Stu"
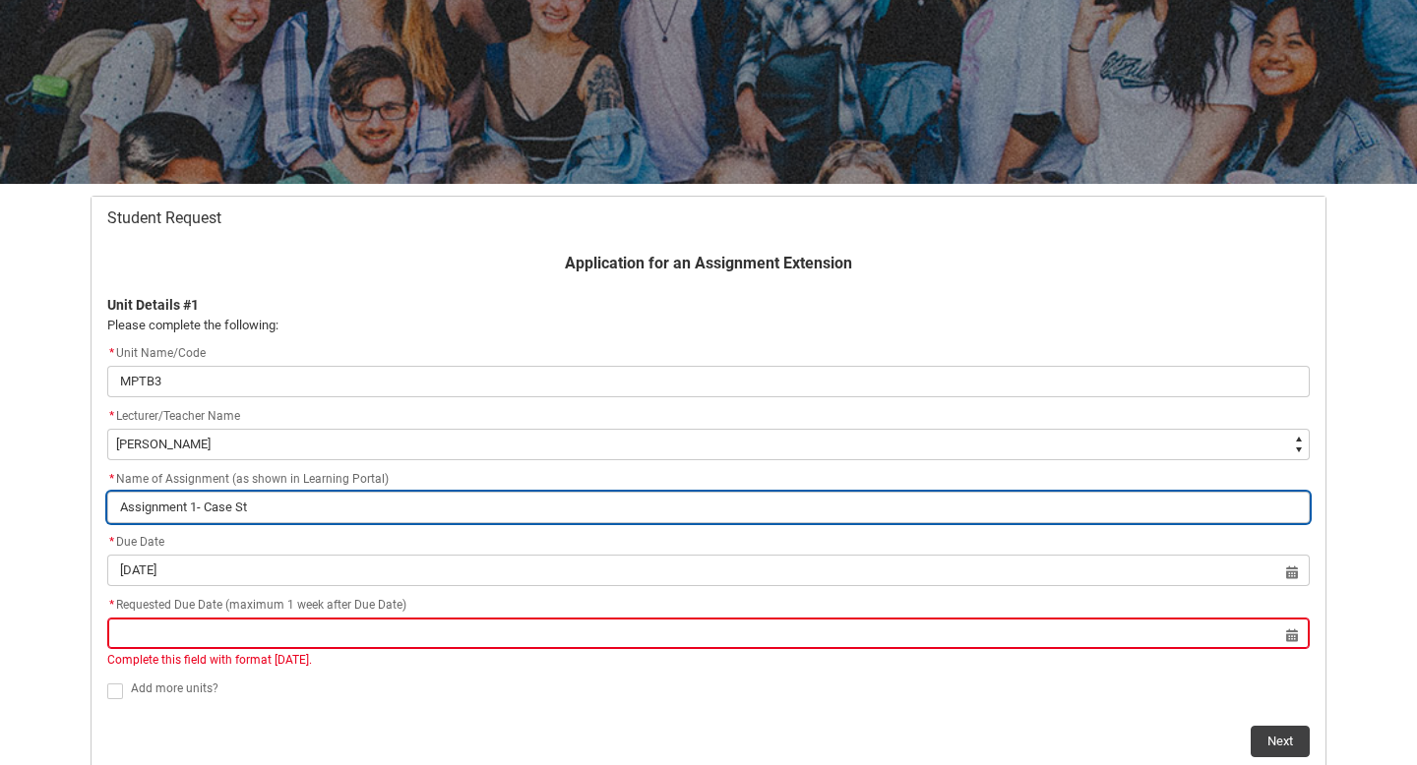
type input "Assignment 1- Case Stu"
type lightning-primitive-input-simple "Assignment 1- Case Stud"
type input "Assignment 1- Case Stud"
type lightning-primitive-input-simple "Assignment 1- Case Study"
type input "Assignment 1- Case Study"
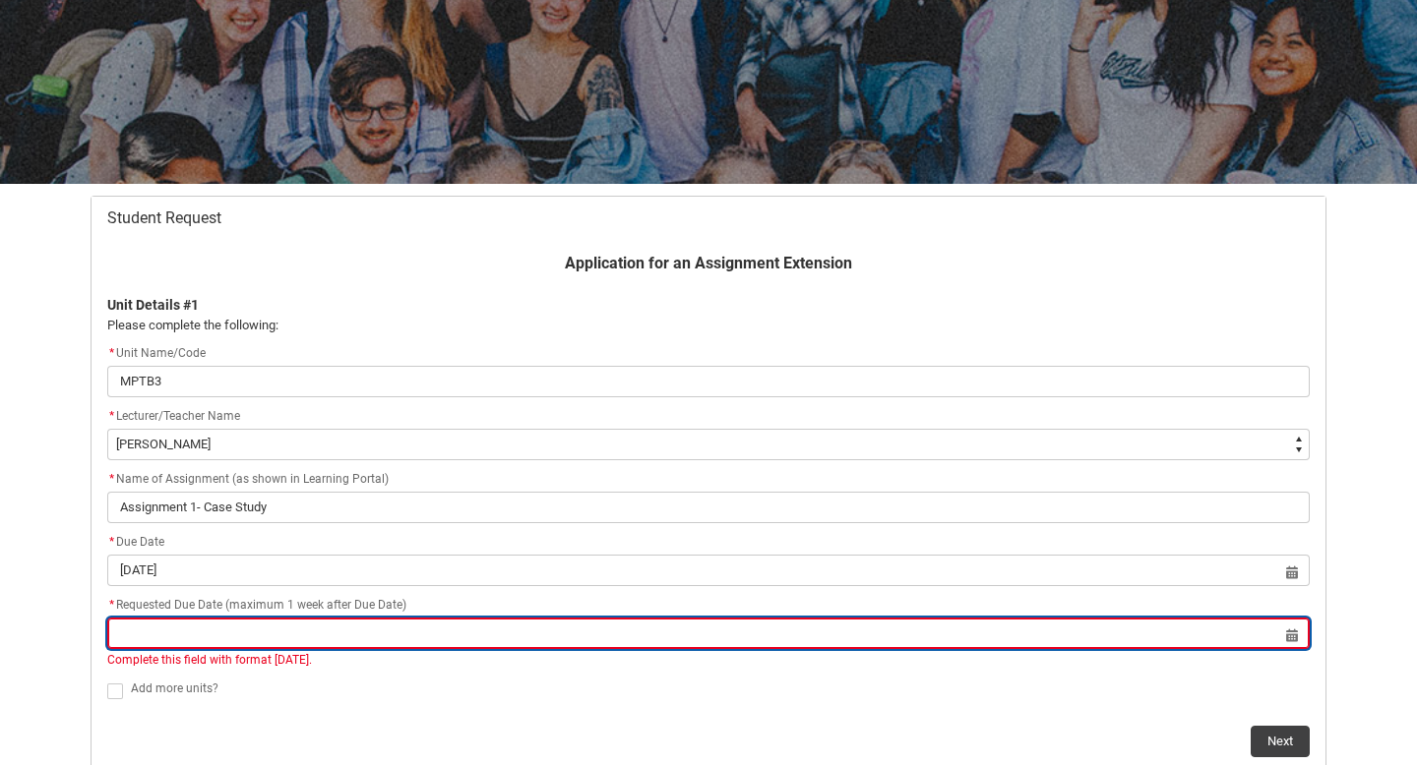
click at [265, 633] on input "Redu_Student_Request flow" at bounding box center [708, 633] width 1202 height 31
select select "2025"
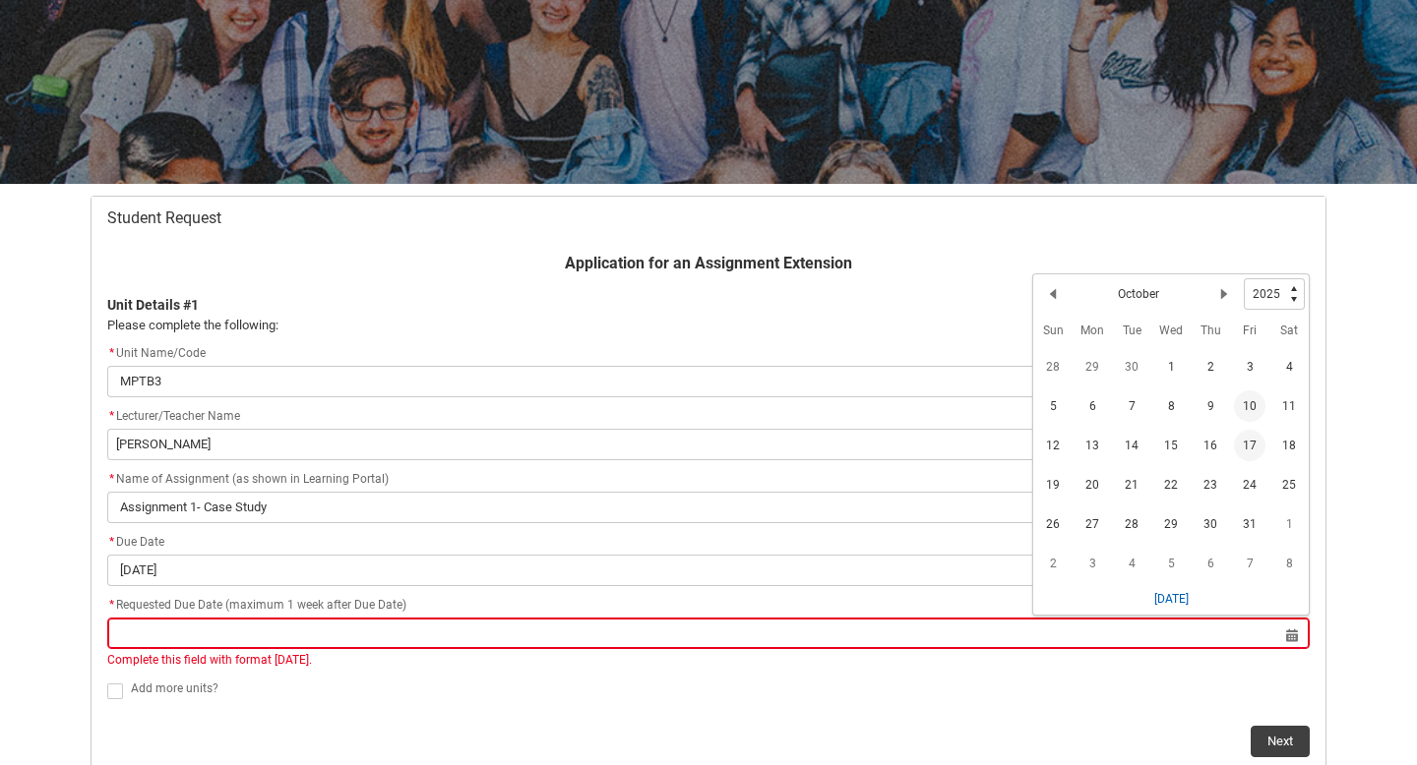
click at [1251, 439] on span "17" at bounding box center [1249, 445] width 31 height 31
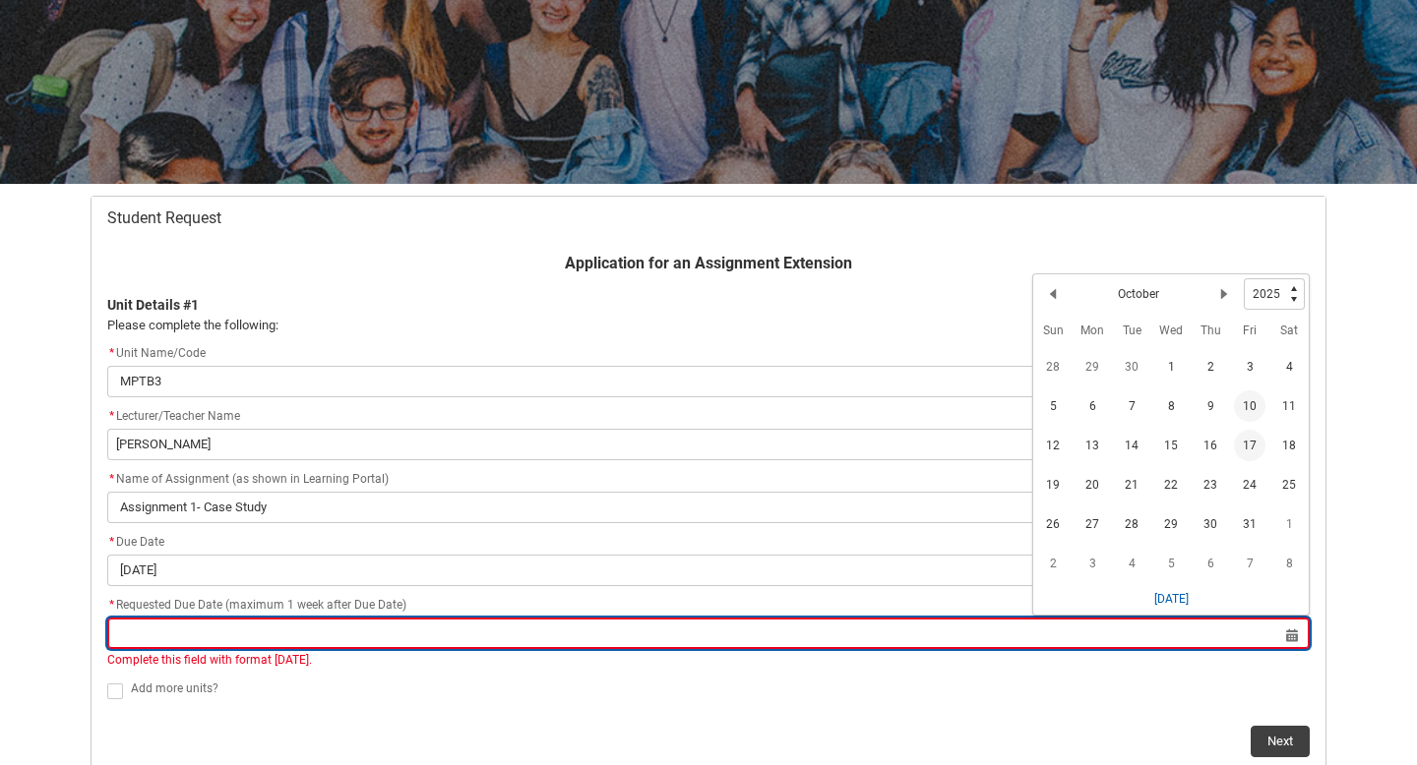
type lightning-datepicker "[DATE]"
type lightning-input "[DATE]"
type input "[DATE]"
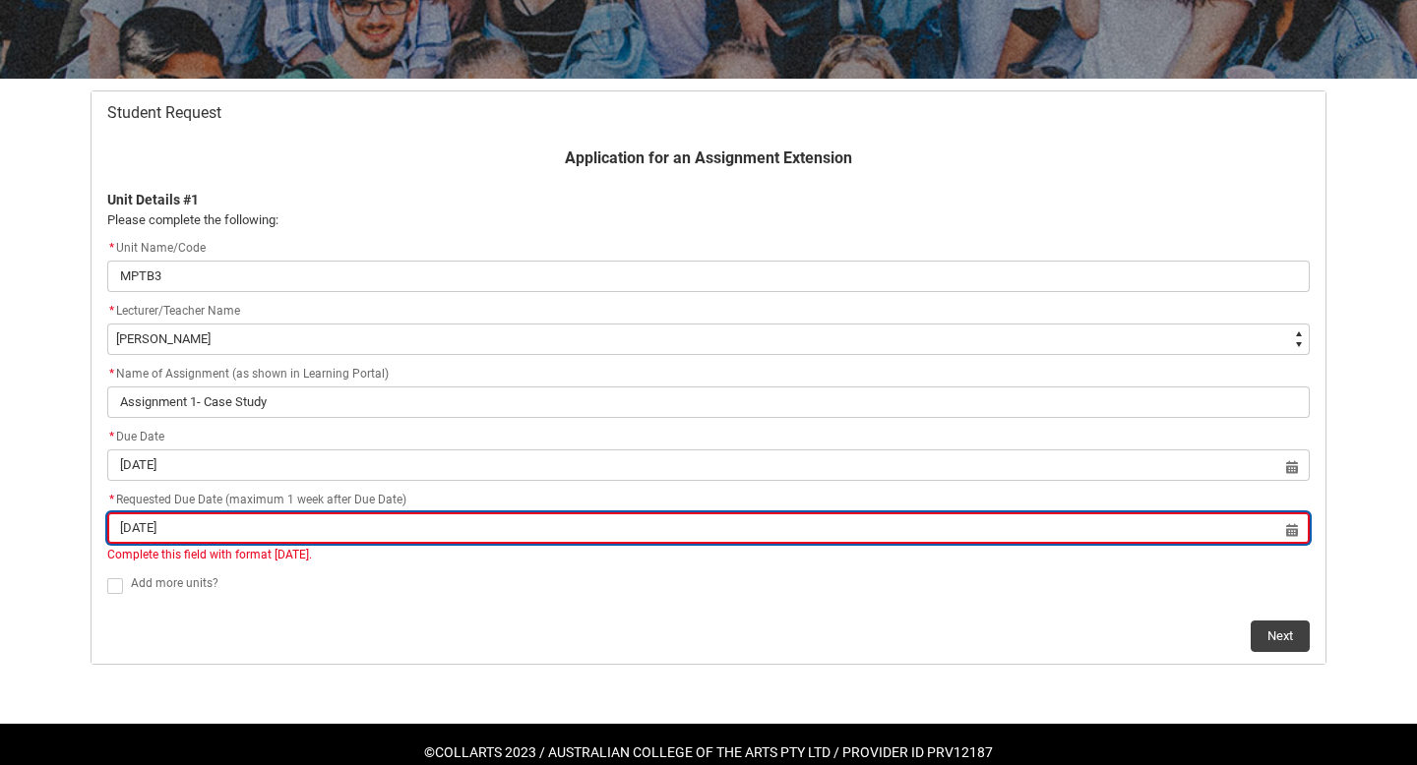
scroll to position [317, 0]
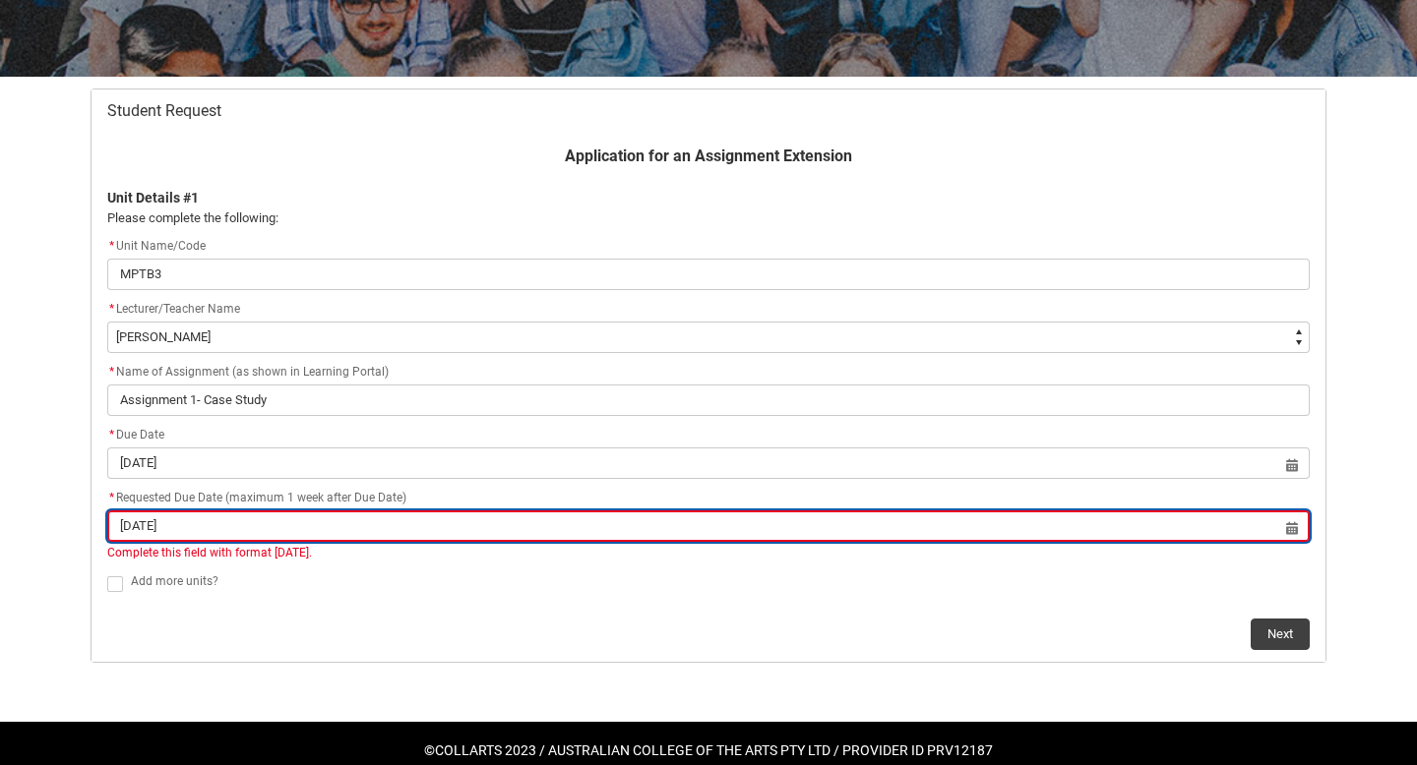
click at [512, 539] on input "[DATE]" at bounding box center [708, 526] width 1202 height 31
select select "2025"
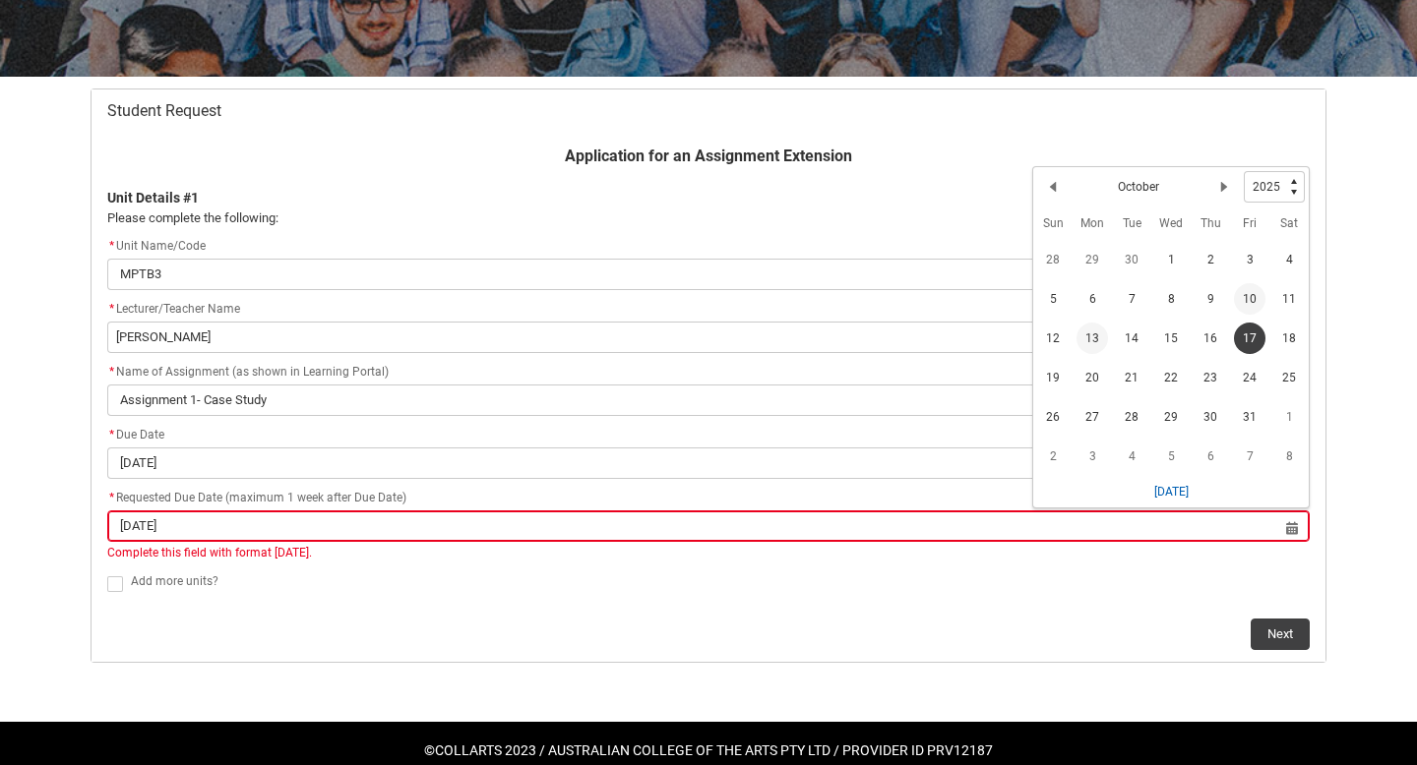
click at [1086, 343] on span "13" at bounding box center [1091, 338] width 31 height 31
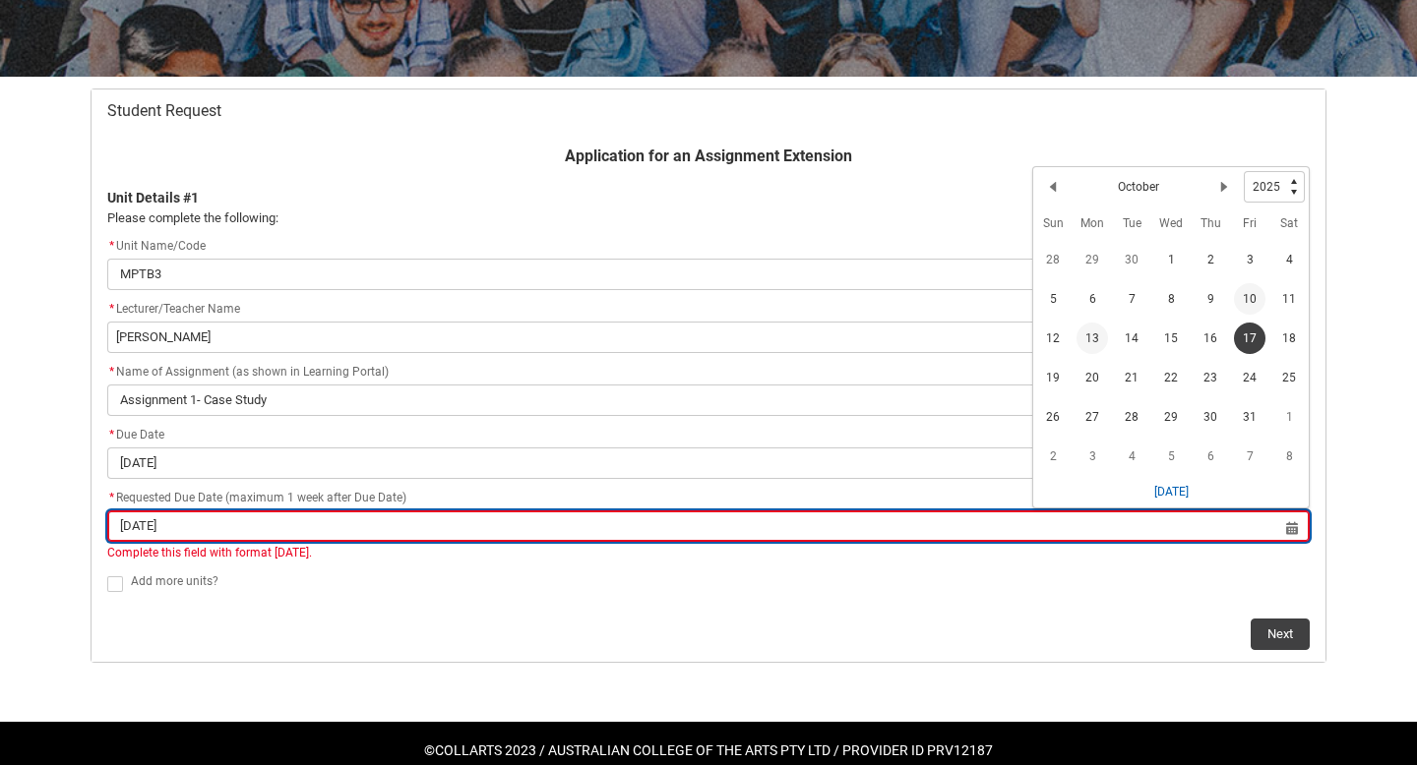
type lightning-datepicker "[DATE]"
type lightning-input "[DATE]"
type input "[DATE]"
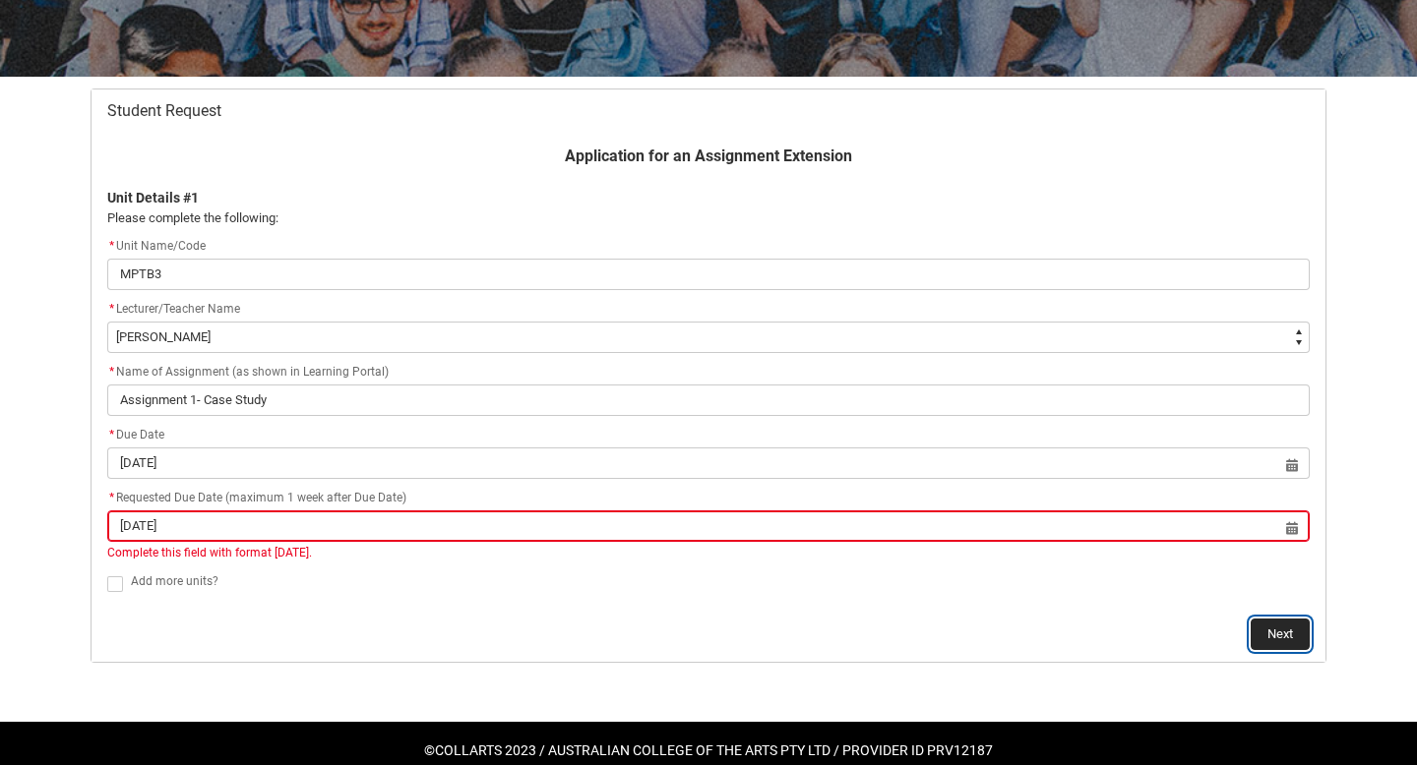
click at [1280, 626] on button "Next" at bounding box center [1279, 634] width 59 height 31
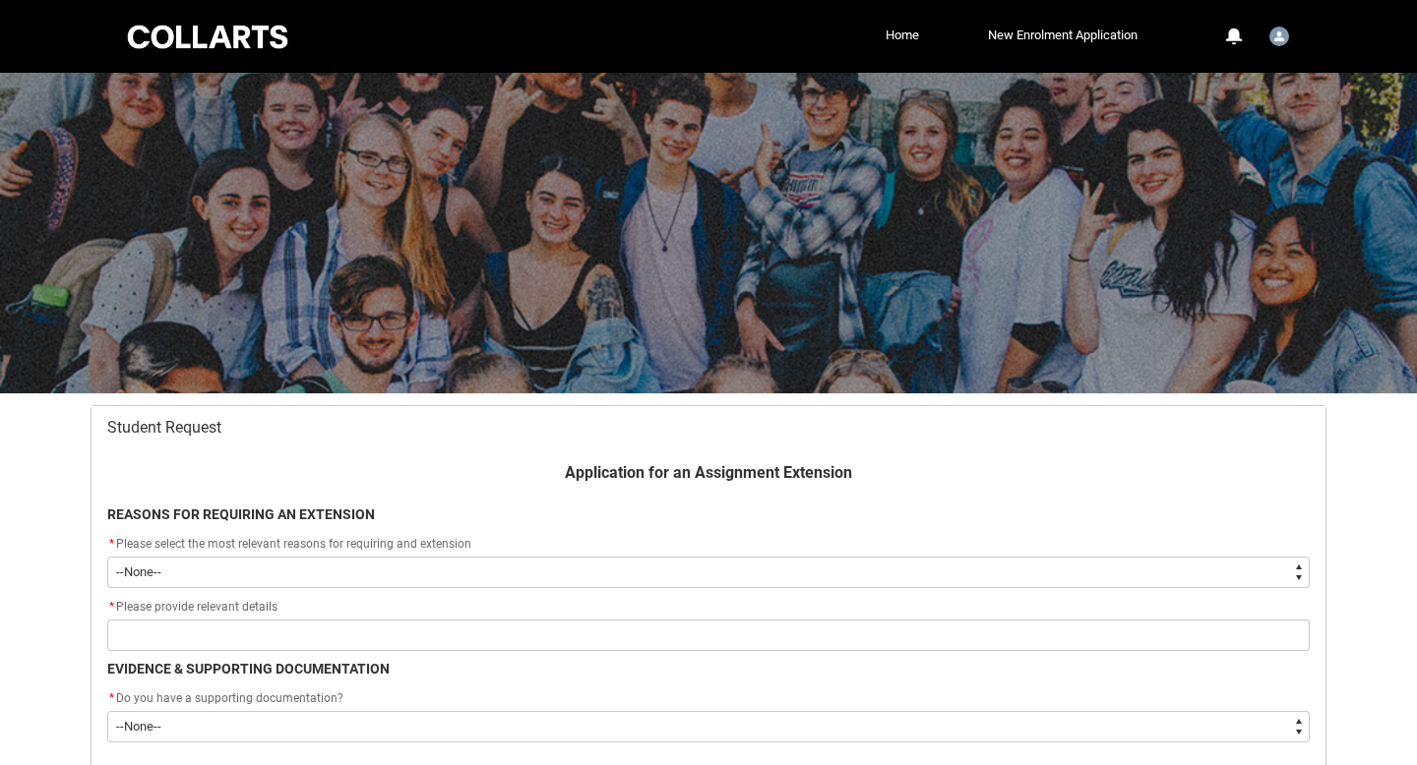
scroll to position [210, 0]
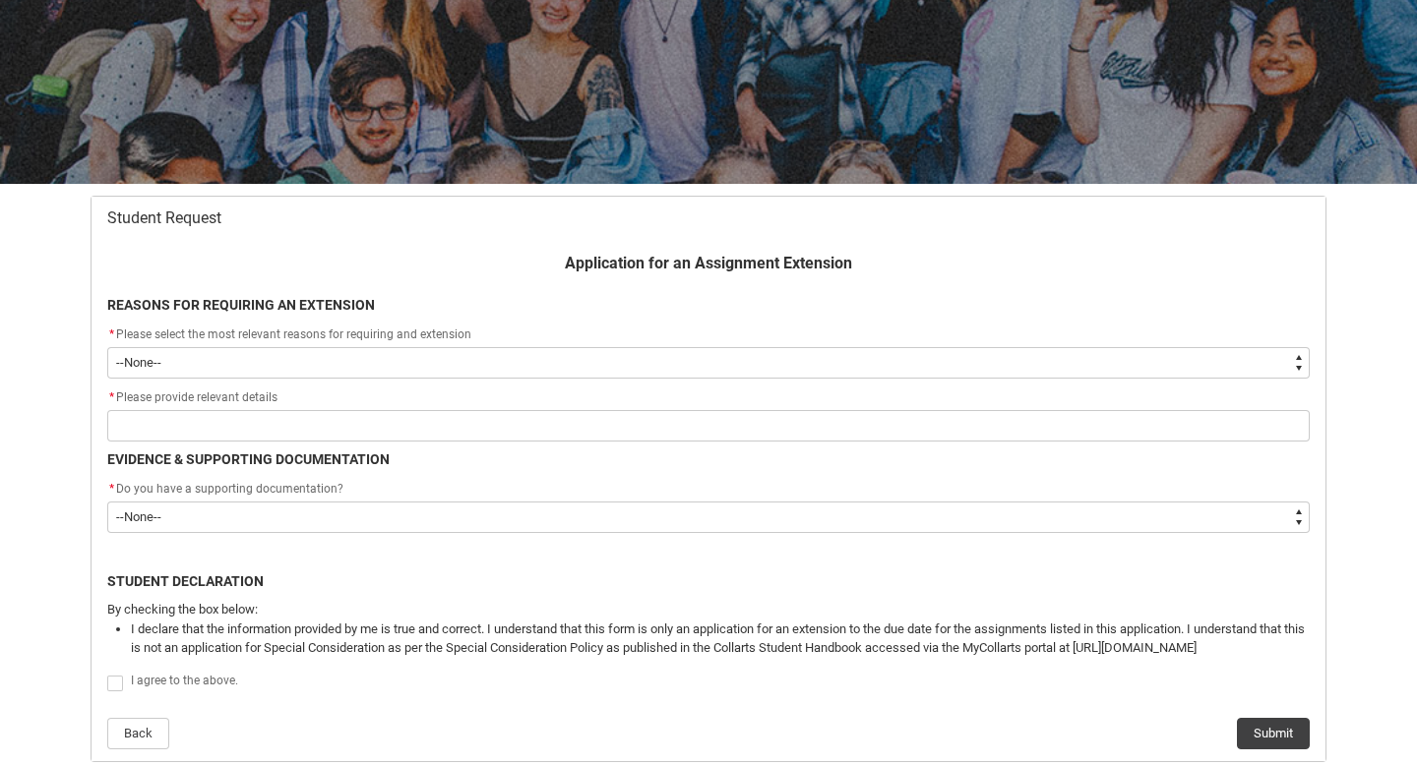
click at [211, 360] on select "--None-- Medical Reasons Work obligations Family obligations Academic Difficult…" at bounding box center [708, 362] width 1202 height 31
type lightning-select "choice_WithdrawEnrolment_Reason_Work"
select select "choice_WithdrawEnrolment_Reason_Work"
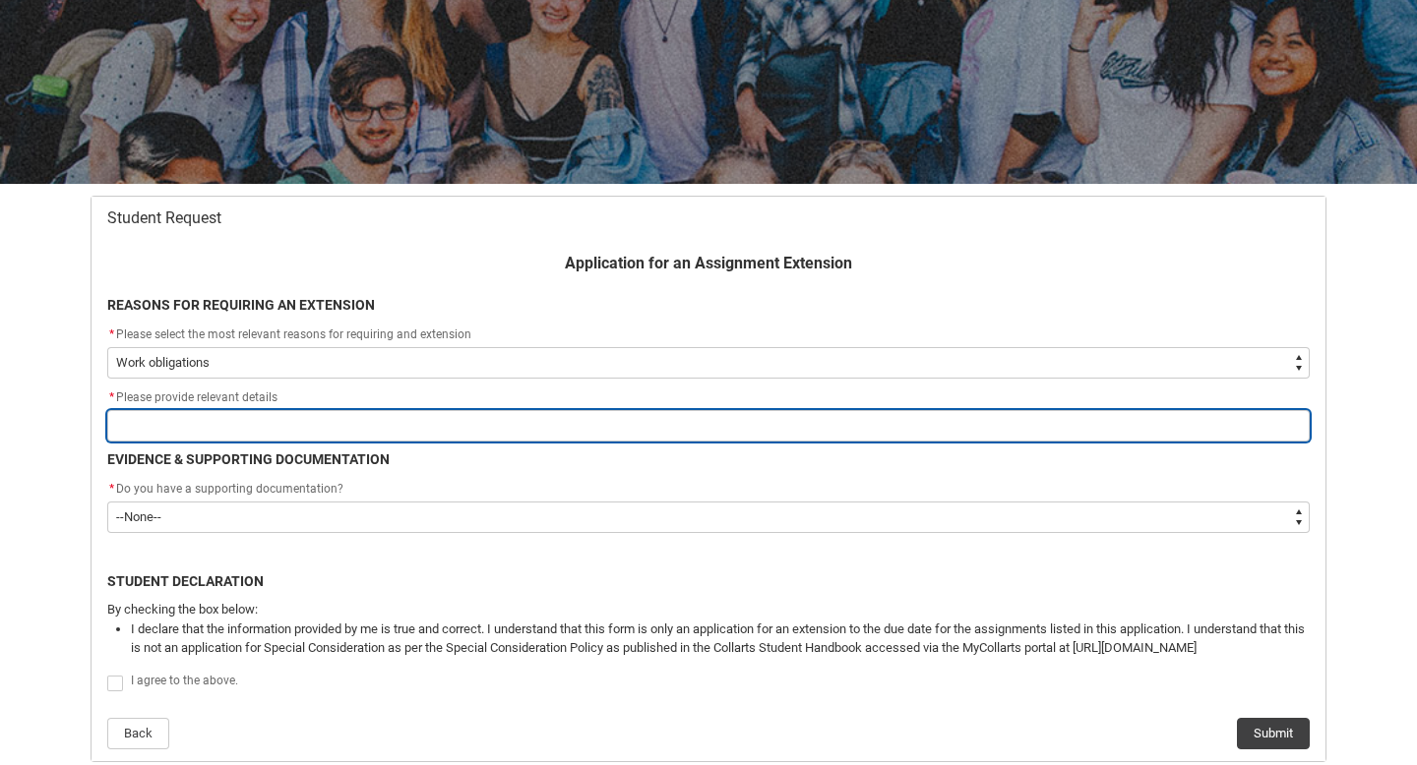
click at [214, 438] on input "Redu_Student_Request flow" at bounding box center [708, 425] width 1202 height 31
type lightning-primitive-input-simple "f"
type input "f"
type lightning-primitive-input-simple "fo"
type input "fo"
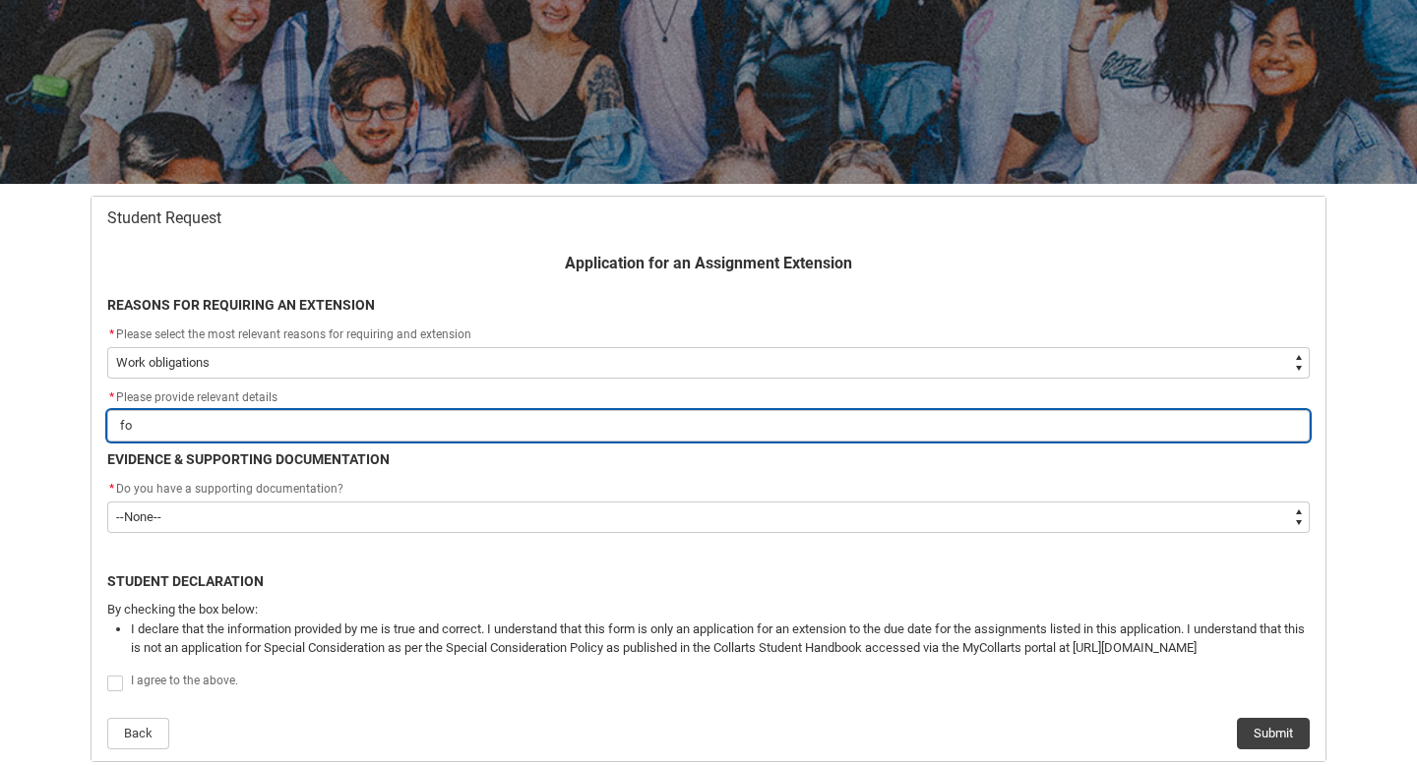
type lightning-primitive-input-simple "for"
type input "for"
type lightning-primitive-input-simple "for"
type input "for"
type lightning-primitive-input-simple "for t"
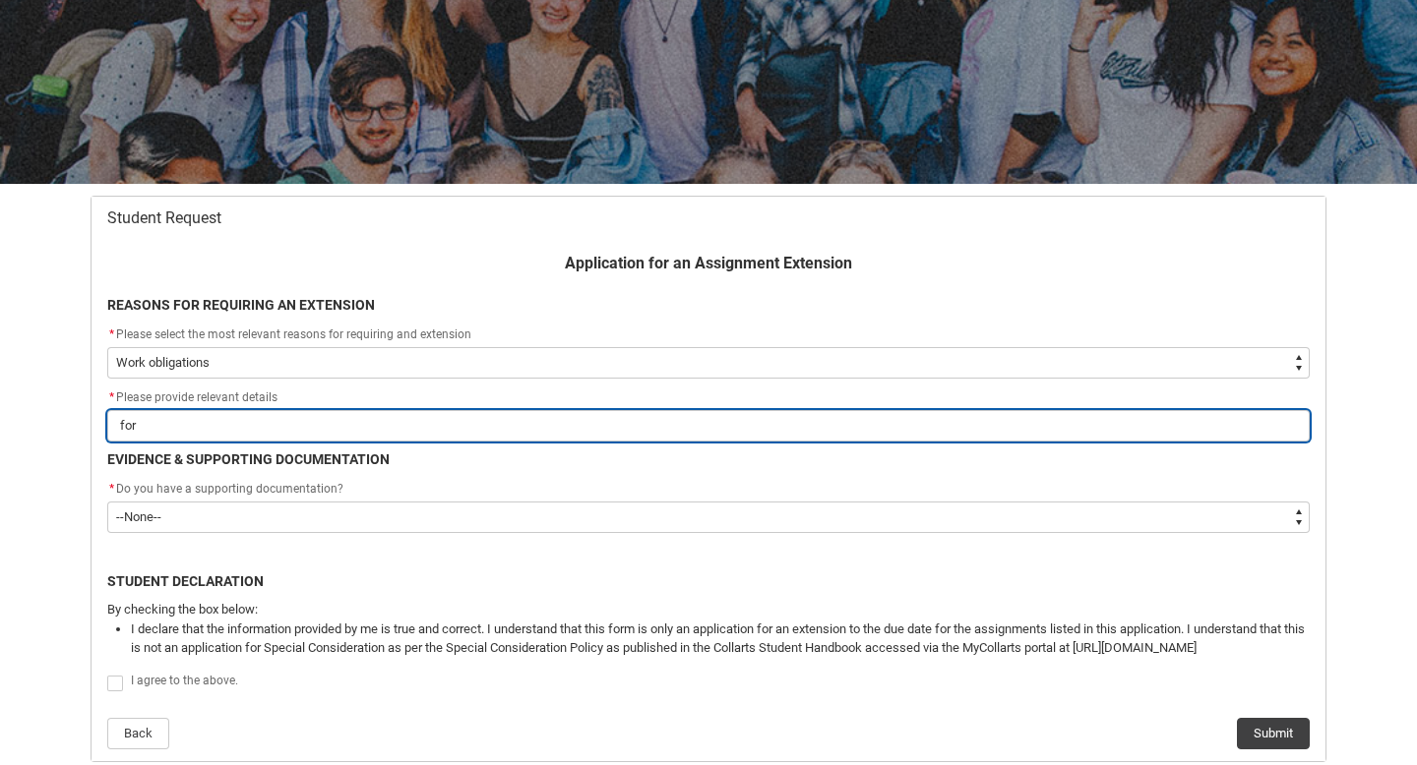
type input "for t"
type lightning-primitive-input-simple "for th"
type input "for th"
type lightning-primitive-input-simple "for t"
type input "for t"
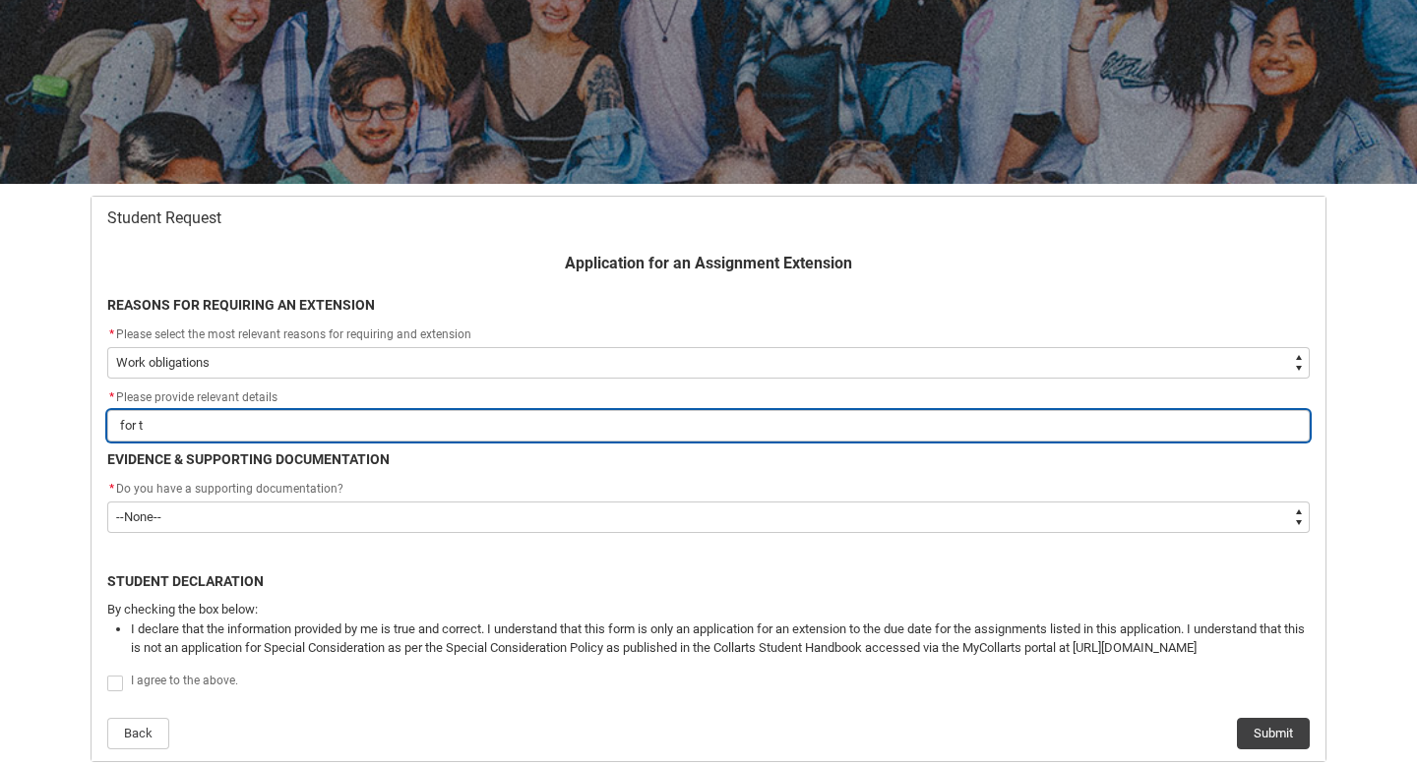
type lightning-primitive-input-simple "for"
type input "for"
type lightning-primitive-input-simple "for"
type input "for"
type lightning-primitive-input-simple "fo"
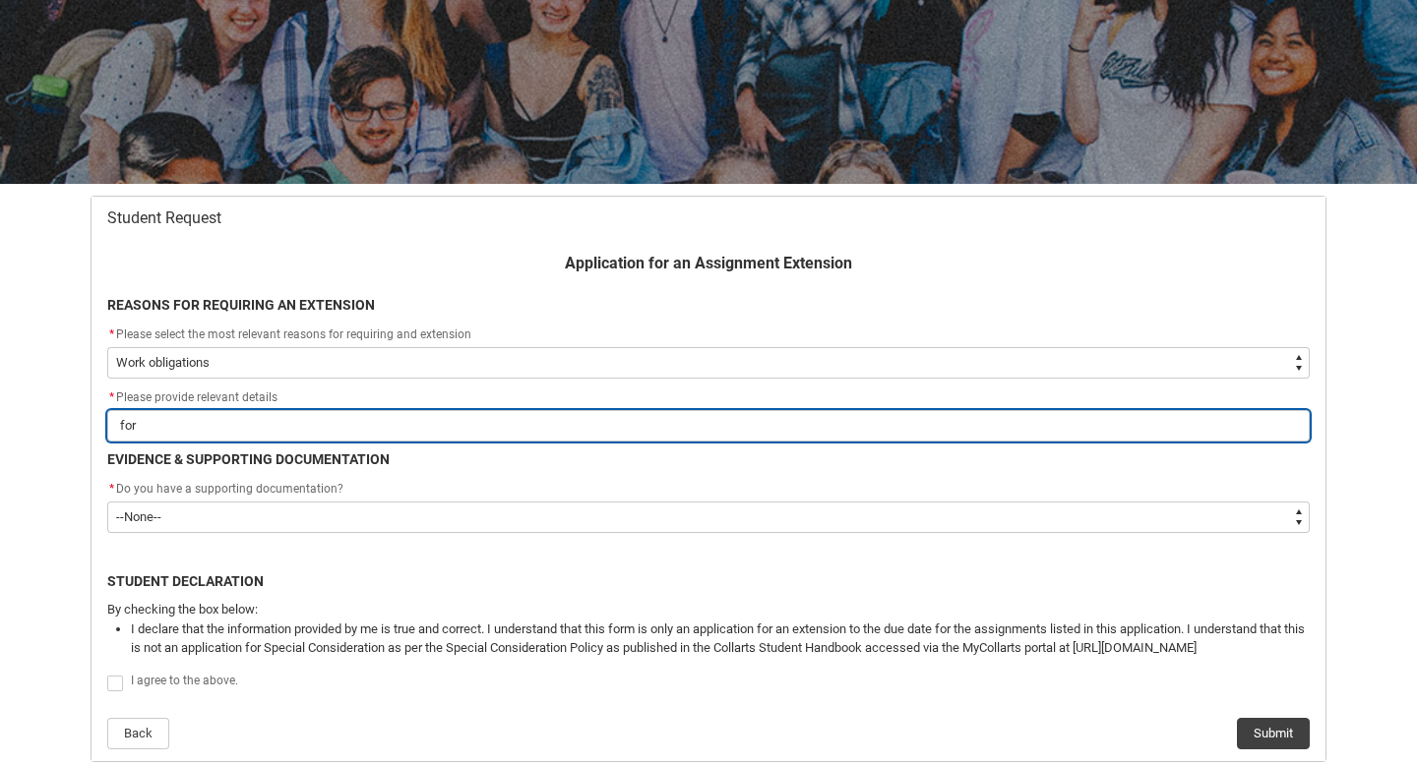
type input "fo"
type lightning-primitive-input-simple "f"
type input "f"
type lightning-primitive-input-simple "F"
type input "F"
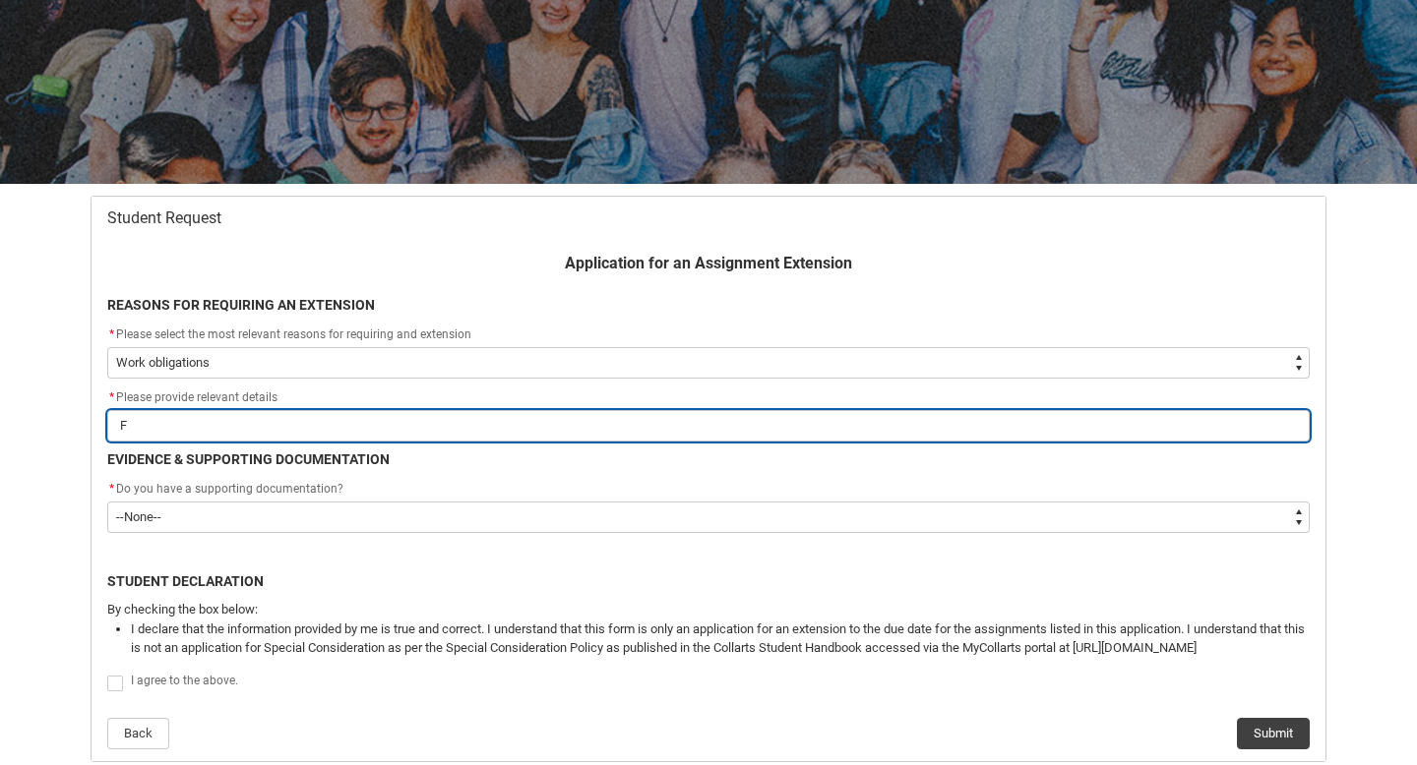
type lightning-primitive-input-simple "Fo"
type input "Fo"
type lightning-primitive-input-simple "For"
type input "For"
type lightning-primitive-input-simple "For"
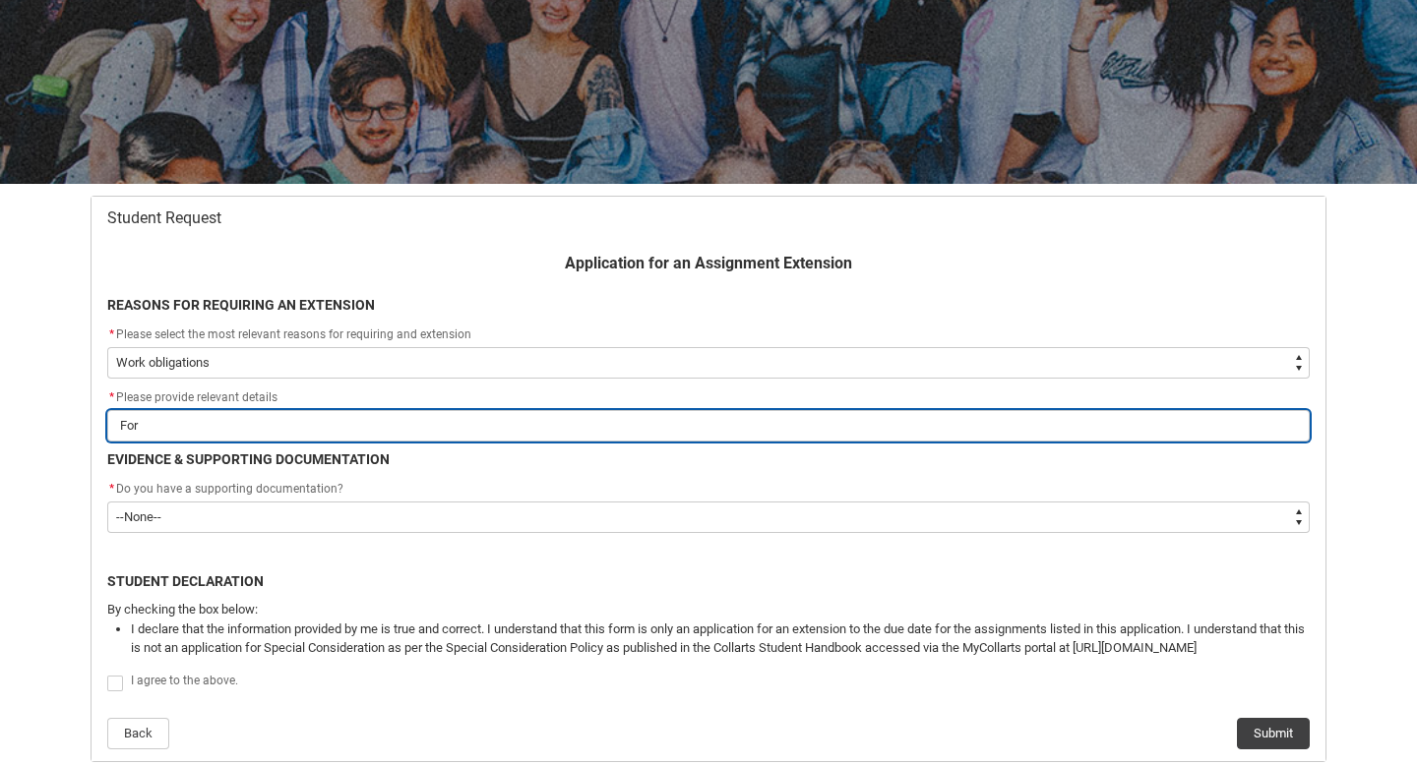
type input "For"
type lightning-primitive-input-simple "For t"
type input "For t"
type lightning-primitive-input-simple "For th"
type input "For th"
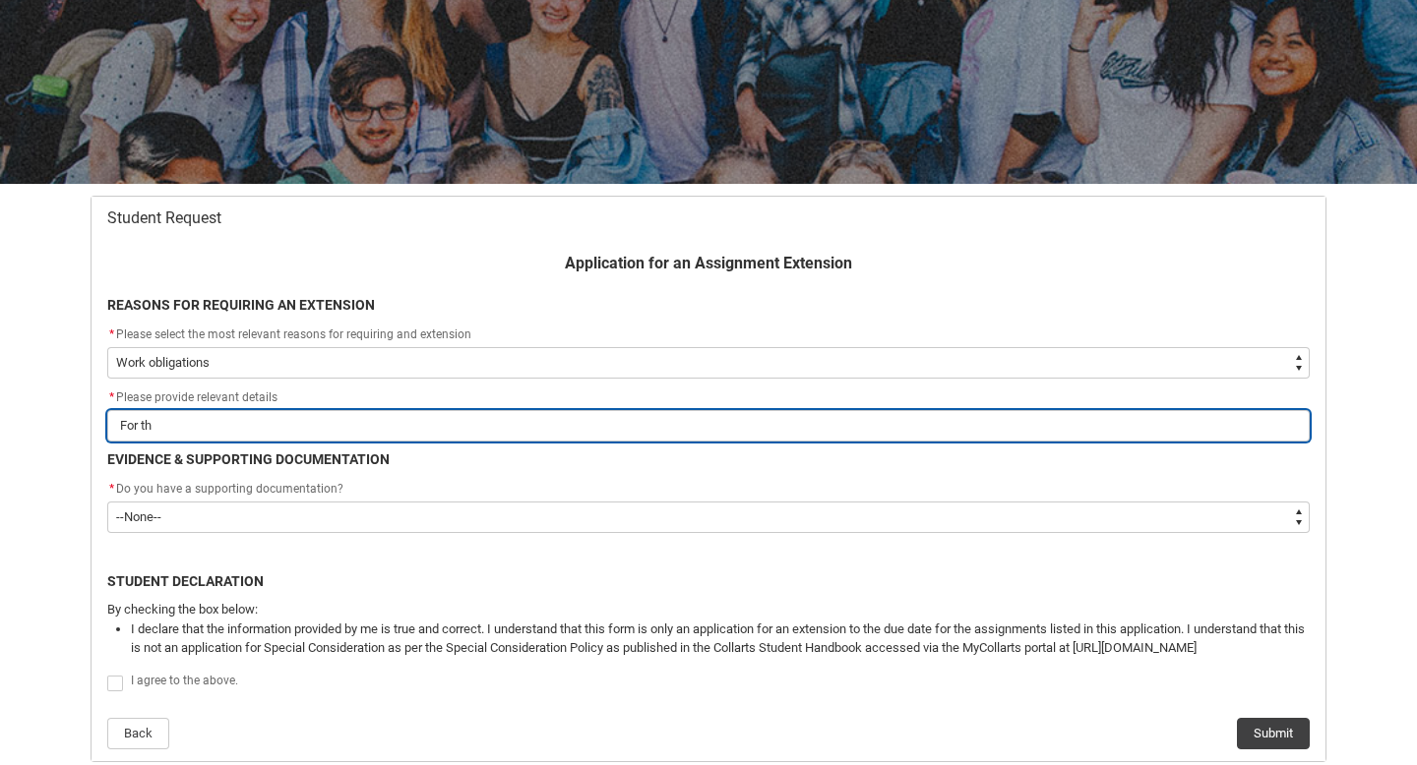
type lightning-primitive-input-simple "For thi"
type input "For thi"
type lightning-primitive-input-simple "For this"
type input "For this"
type lightning-primitive-input-simple "For this"
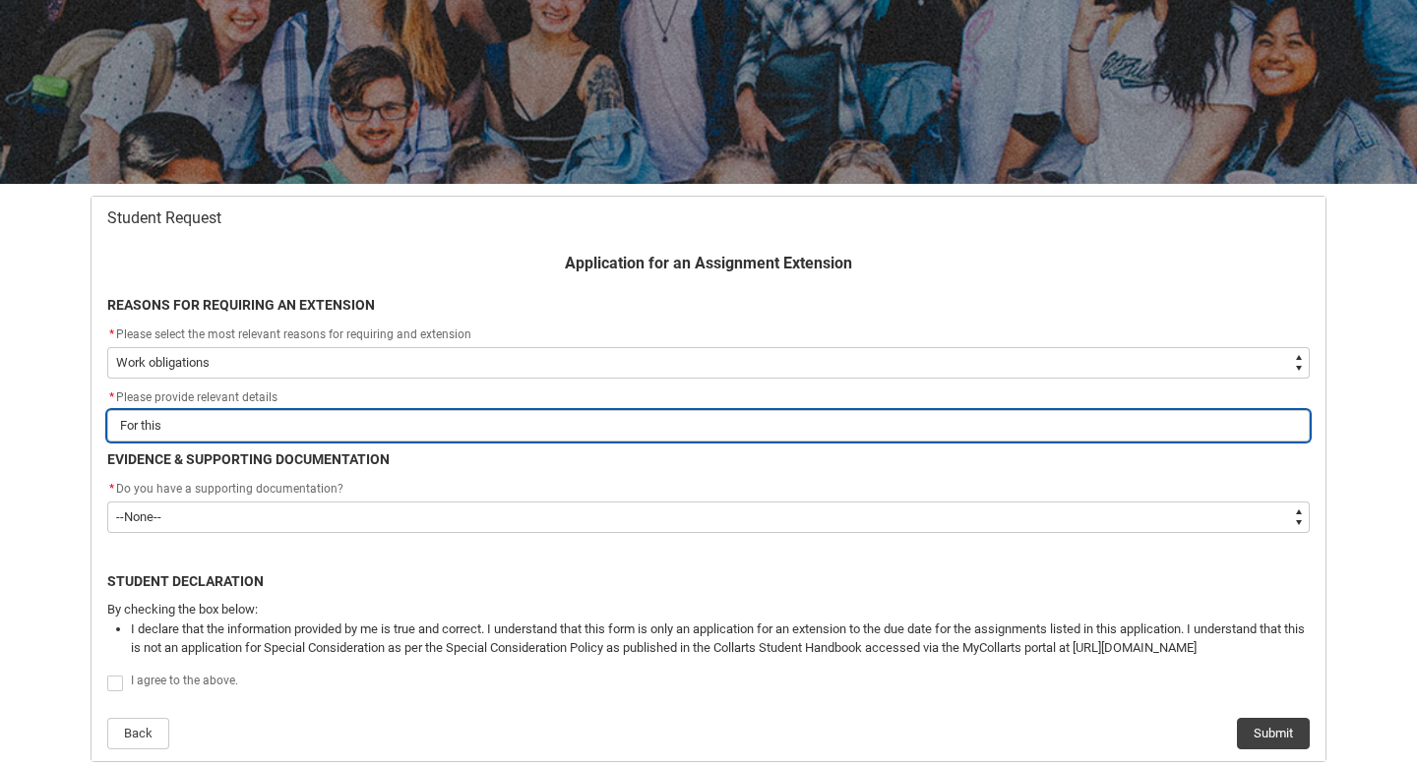
type input "For this"
type lightning-primitive-input-simple "For this o"
type input "For this o"
type lightning-primitive-input-simple "For this on"
type input "For this on"
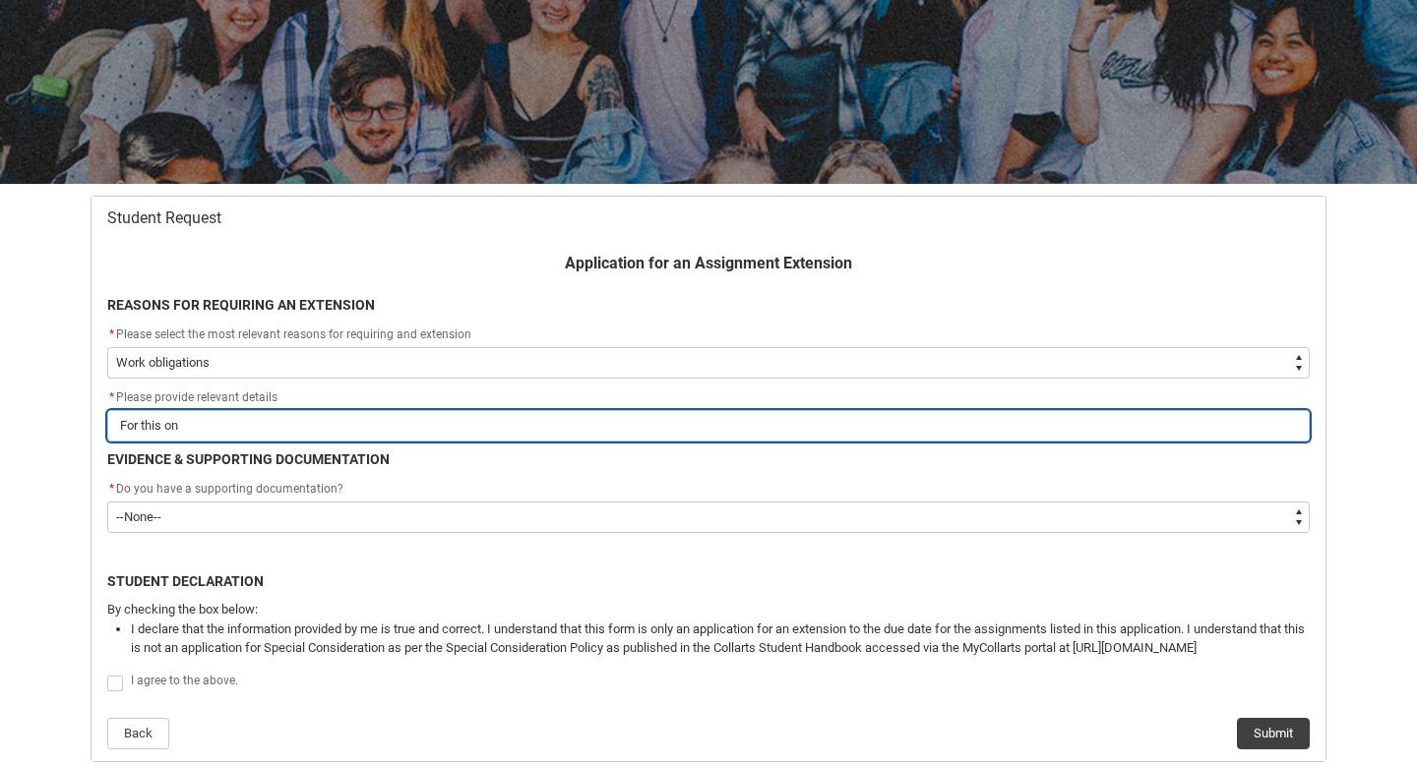
type lightning-primitive-input-simple "For this onl"
type input "For this onl"
type lightning-primitive-input-simple "For this onli"
type input "For this onli"
type lightning-primitive-input-simple "For this onlin"
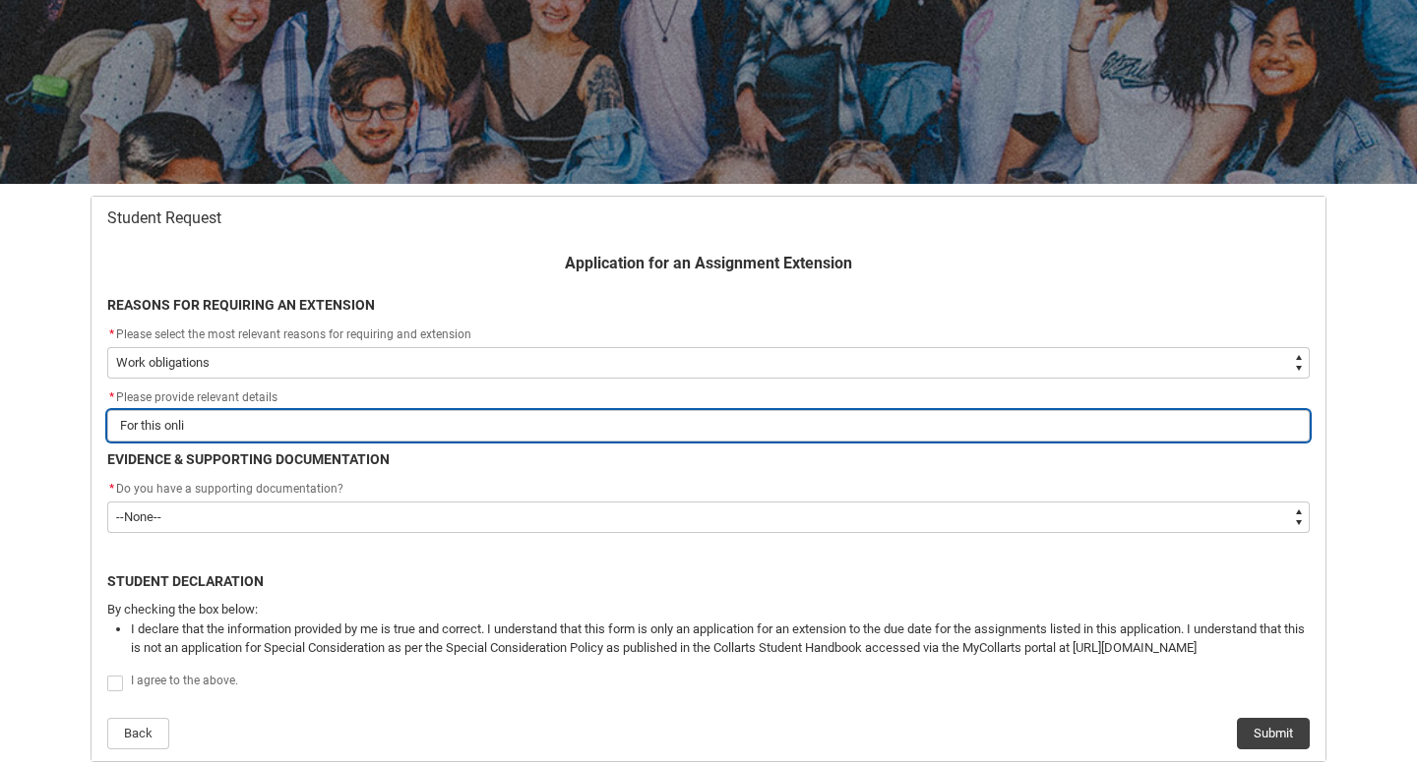
type input "For this onlin"
type lightning-primitive-input-simple "For this online"
type input "For this online"
type lightning-primitive-input-simple "For this online"
type input "For this online"
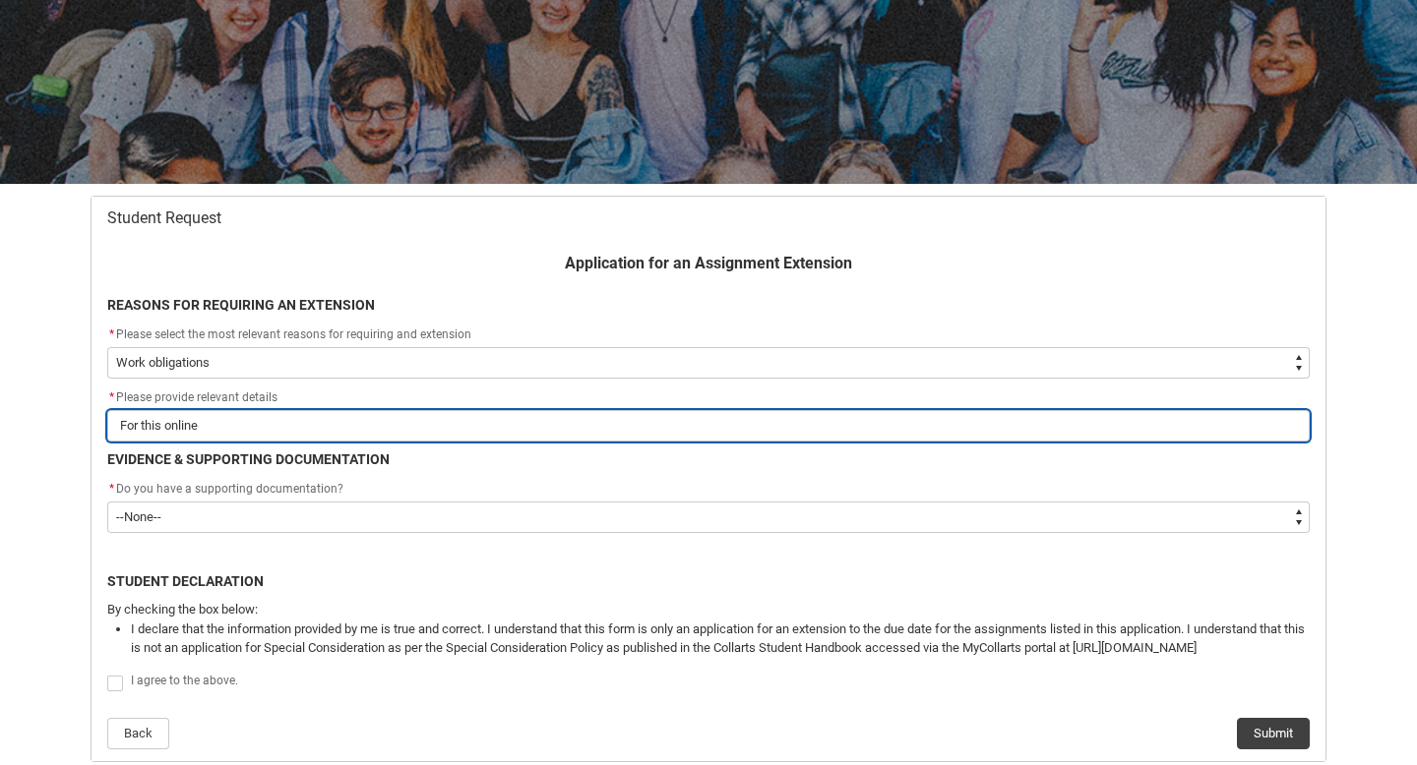
type lightning-primitive-input-simple "For this online c"
type input "For this online c"
type lightning-primitive-input-simple "For this online cl"
type input "For this online cl"
type lightning-primitive-input-simple "For this online cla"
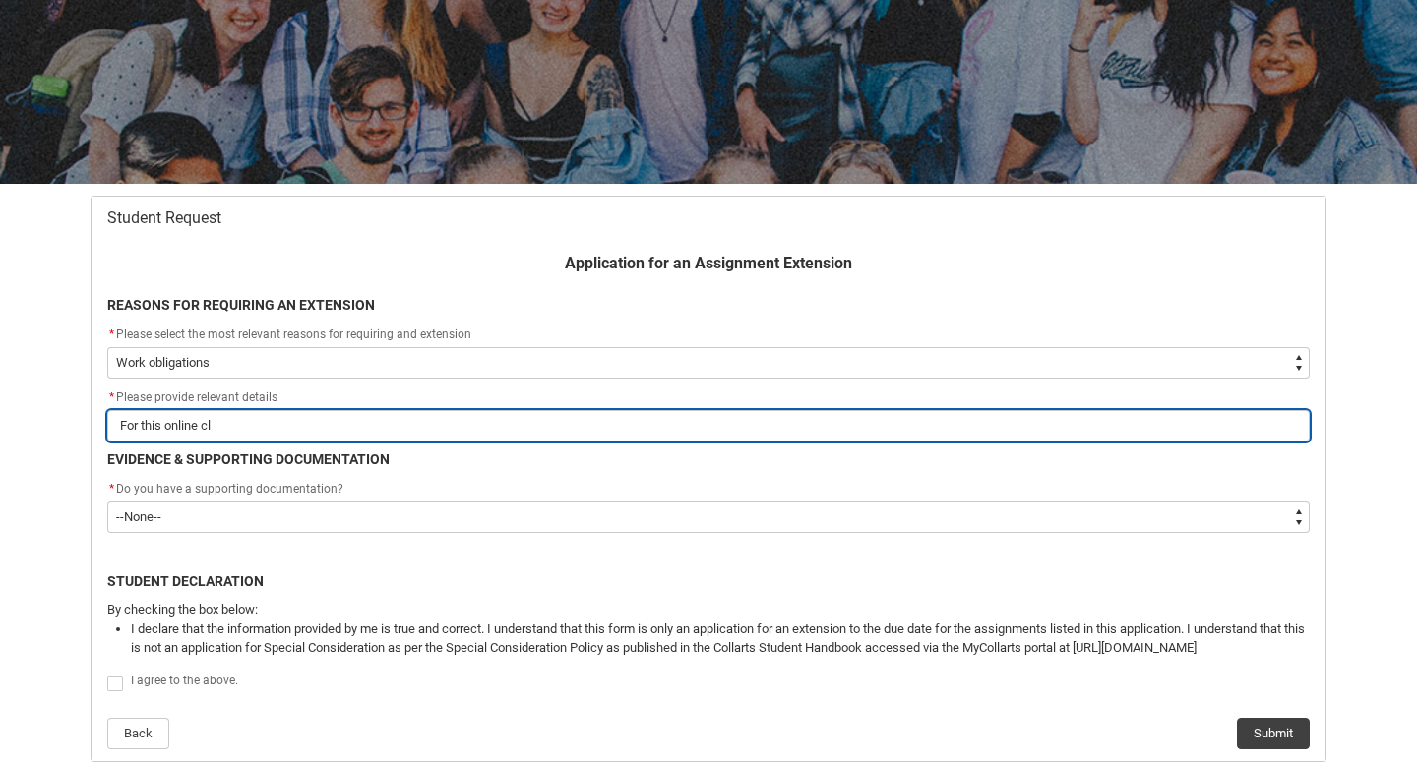
type input "For this online cla"
type lightning-primitive-input-simple "For this online clas"
type input "For this online clas"
type lightning-primitive-input-simple "For this online class"
type input "For this online class"
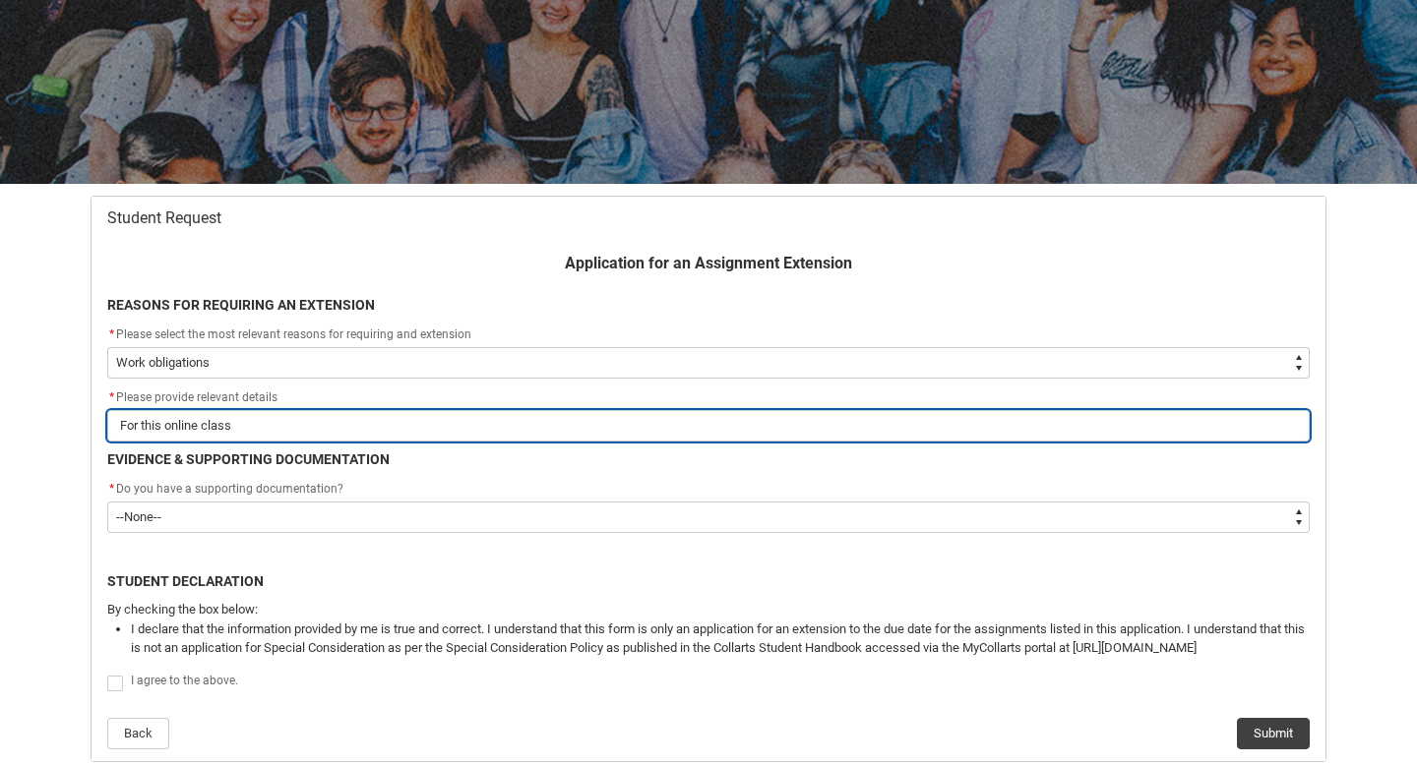
type lightning-primitive-input-simple "For this online class,"
type input "For this online class,"
type lightning-primitive-input-simple "For this online class,"
type input "For this online class,"
type lightning-primitive-input-simple "For this online class, i"
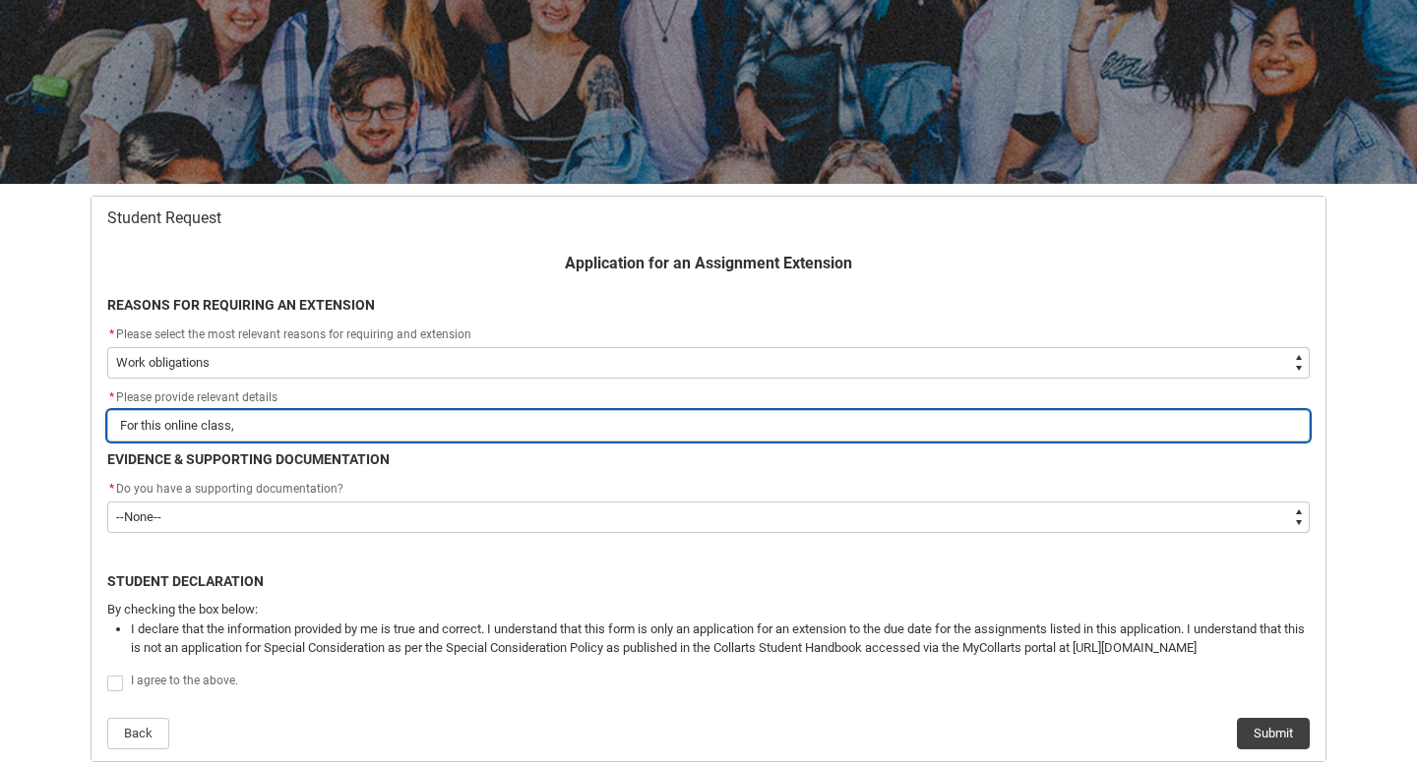
type input "For this online class, i"
type lightning-primitive-input-simple "For this online class, i"
type input "For this online class, i"
type lightning-primitive-input-simple "For this online class, i h"
type input "For this online class, i h"
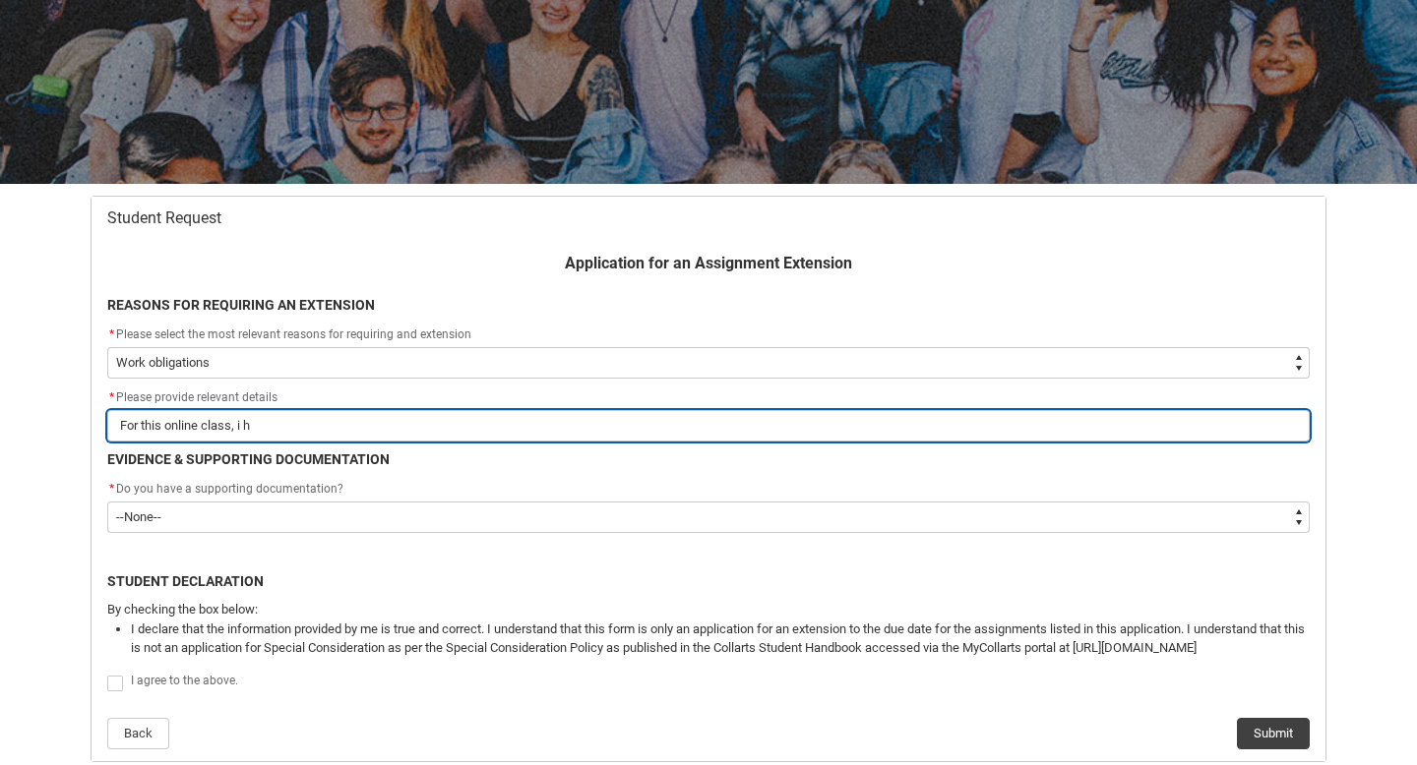
type lightning-primitive-input-simple "For this online class, i ha"
type input "For this online class, i ha"
type lightning-primitive-input-simple "For this online class, i hav"
type input "For this online class, i hav"
type lightning-primitive-input-simple "For this online class, i have"
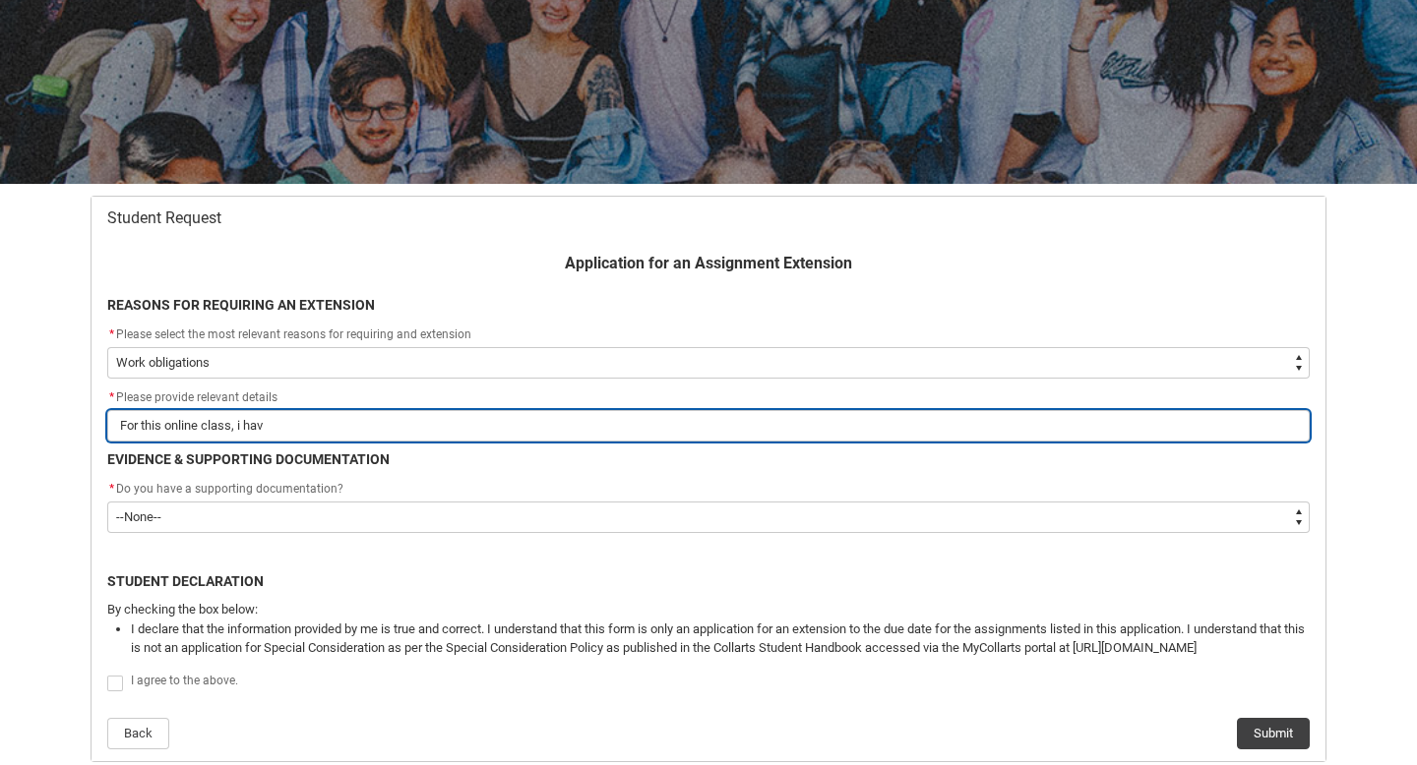
type input "For this online class, i have"
type lightning-primitive-input-simple "For this online class, i haven"
type input "For this online class, i haven"
type lightning-primitive-input-simple "For this online class, i havent"
type input "For this online class, i havent"
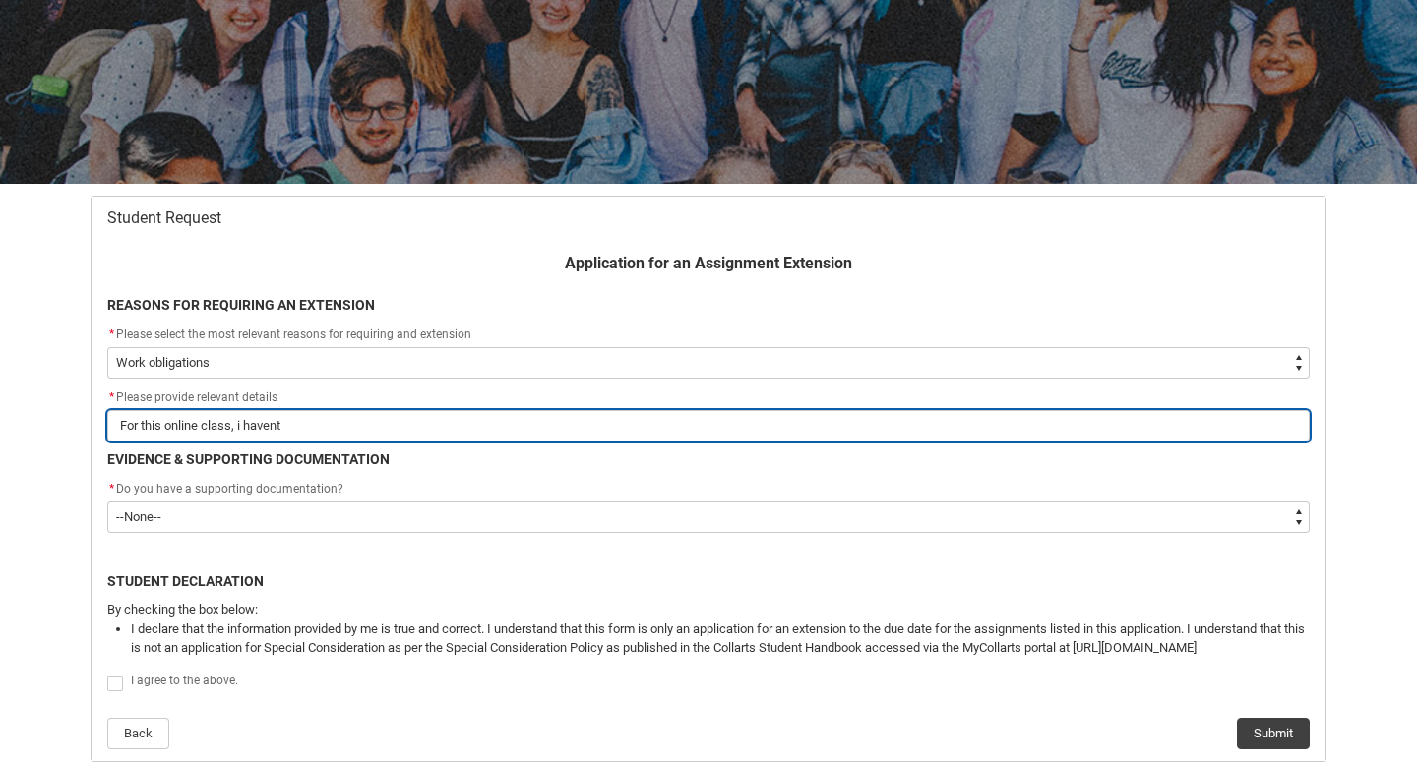
type lightning-primitive-input-simple "For this online class, i havent"
type input "For this online class, i havent"
type lightning-primitive-input-simple "For this online class, i havent b"
type input "For this online class, i havent b"
type lightning-primitive-input-simple "For this online class, i havent be"
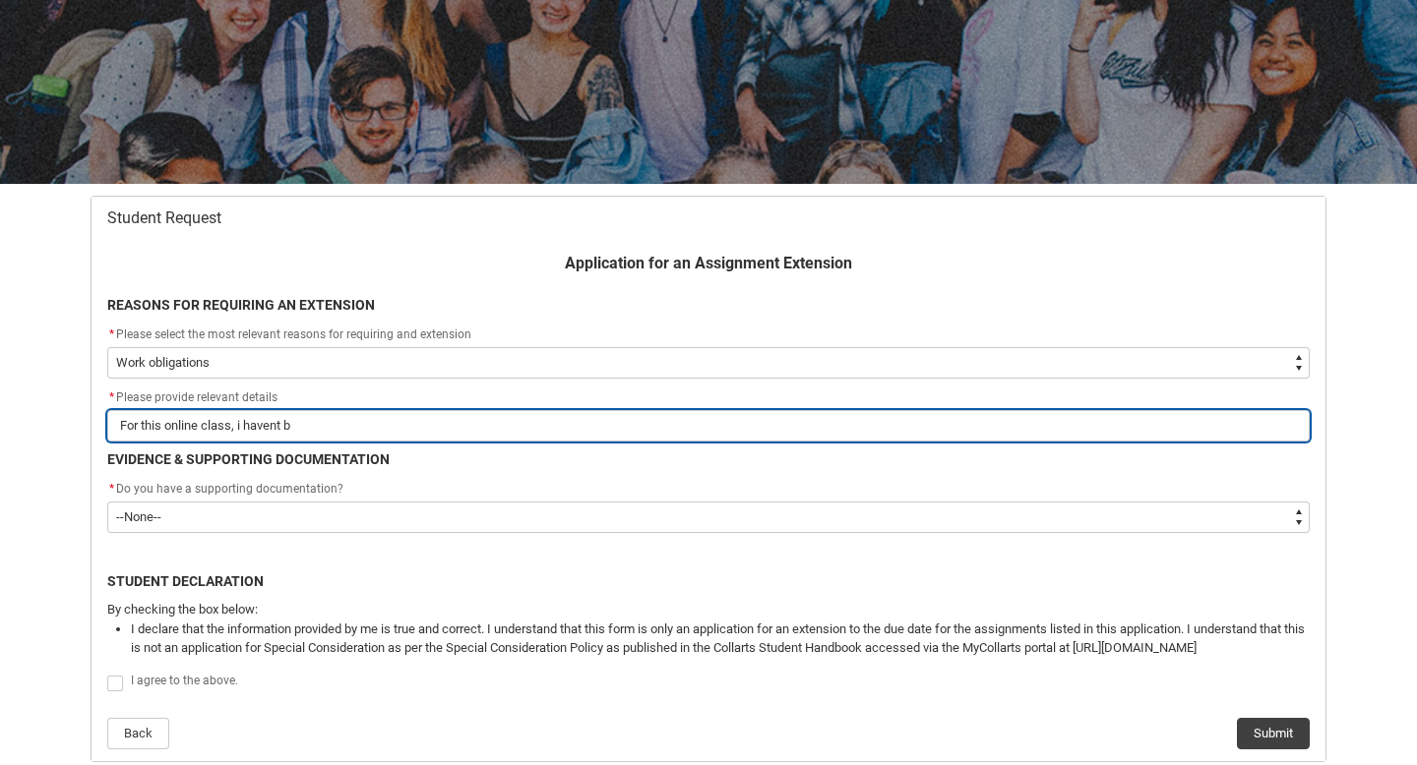
type input "For this online class, i havent be"
type lightning-primitive-input-simple "For this online class, i havent bee"
type input "For this online class, i havent bee"
type lightning-primitive-input-simple "For this online class, i havent been"
type input "For this online class, i havent been"
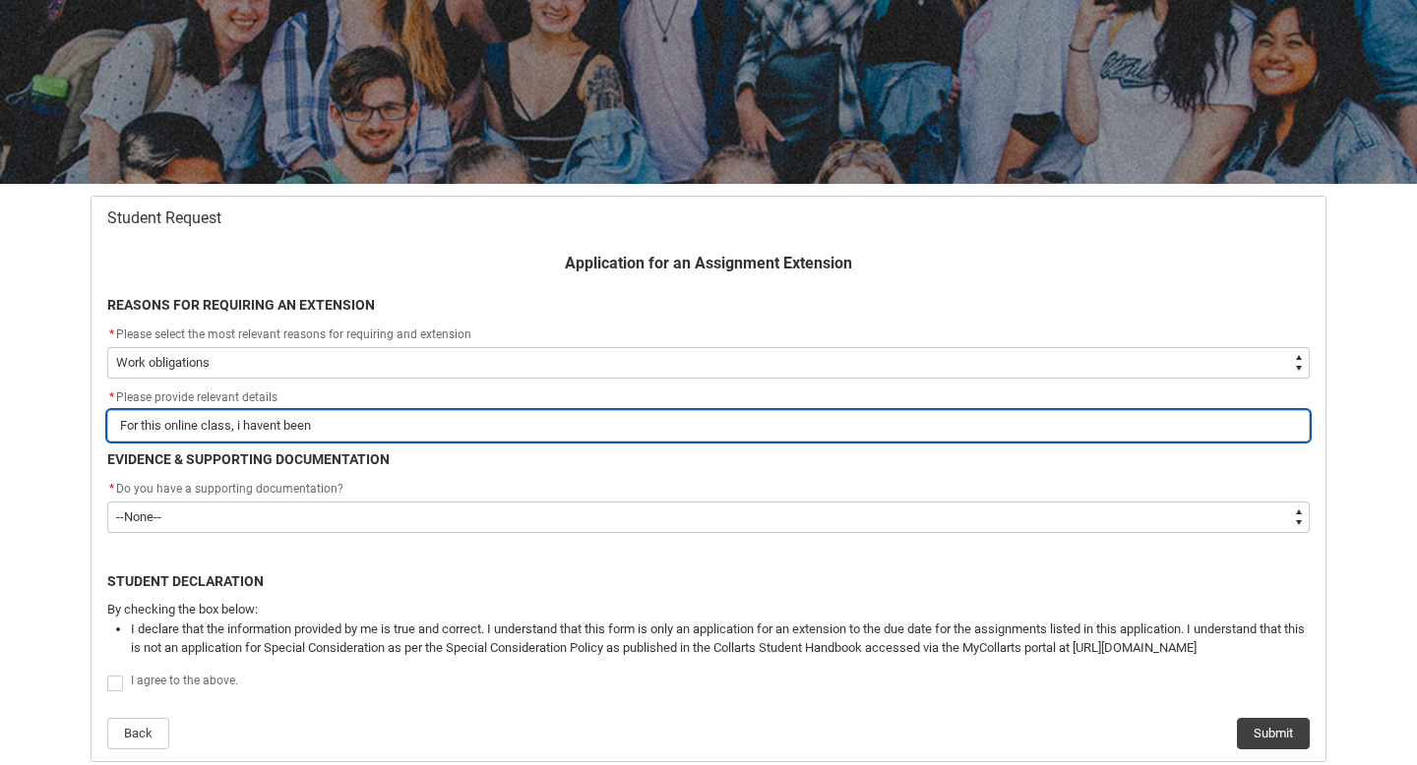
type lightning-primitive-input-simple "For this online class, i havent been"
type input "For this online class, i havent been"
type lightning-primitive-input-simple "For this online class, i havent been a"
type input "For this online class, i havent been a"
type lightning-primitive-input-simple "For this online class, i havent been ab"
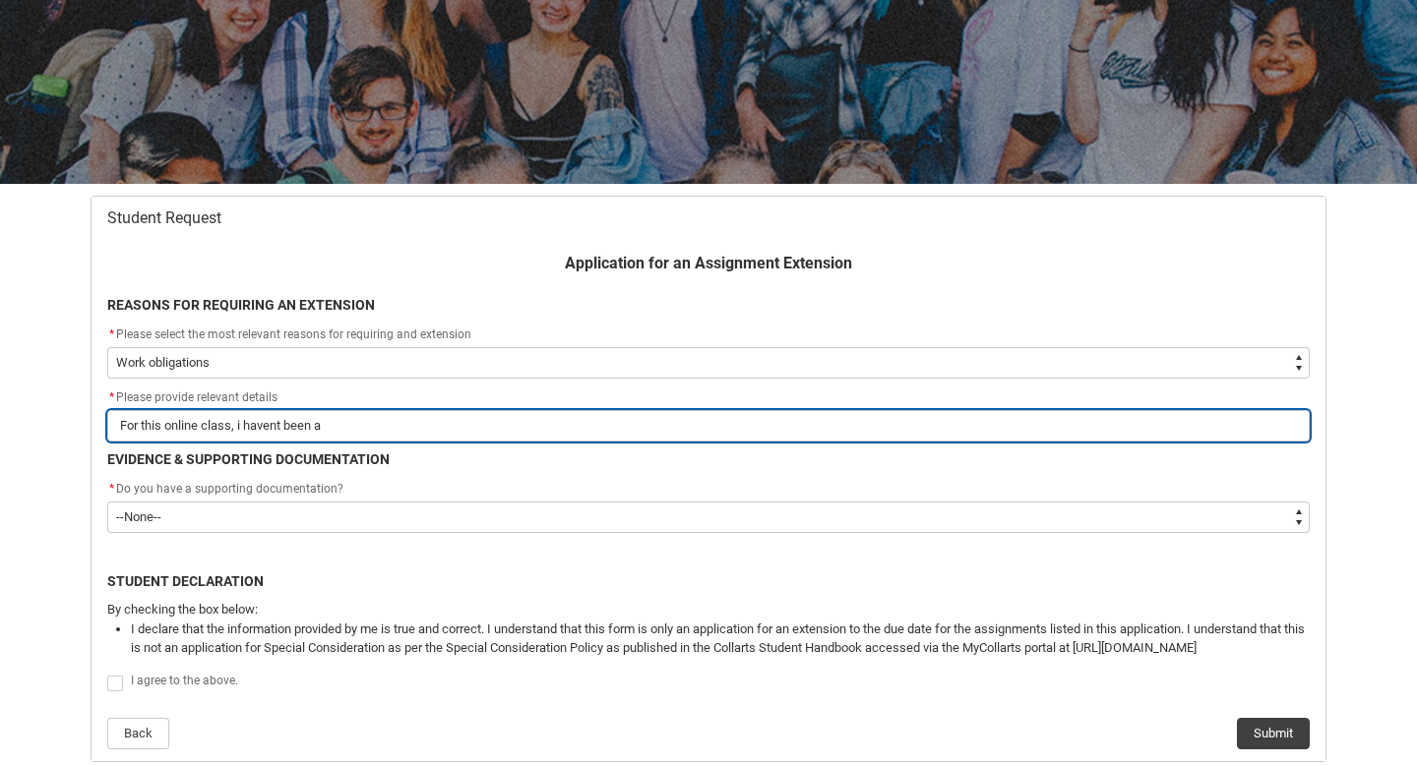
type input "For this online class, i havent been ab"
type lightning-primitive-input-simple "For this online class, i havent been abl"
type input "For this online class, i havent been abl"
type lightning-primitive-input-simple "For this online class, i havent been able"
type input "For this online class, i havent been able"
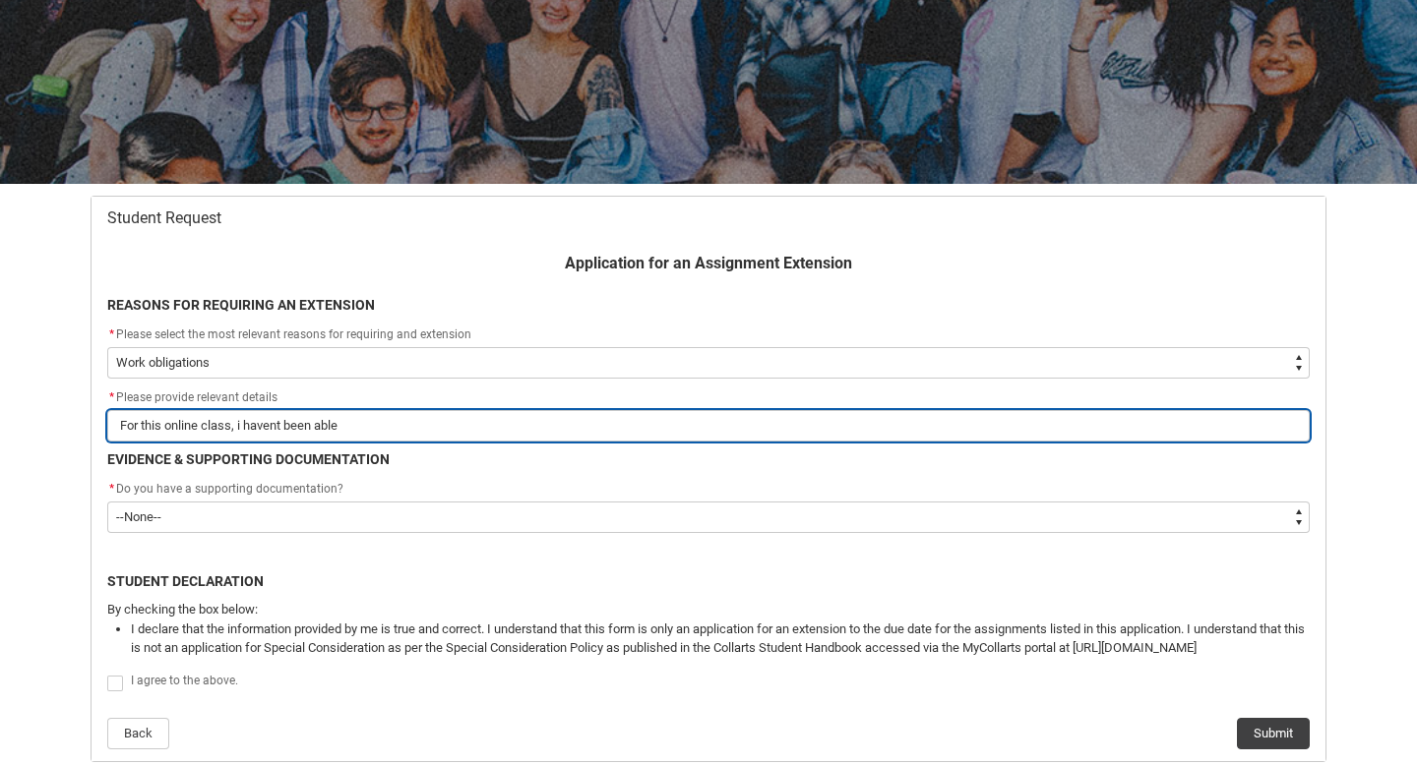
type lightning-primitive-input-simple "For this online class, i havent been able"
type input "For this online class, i havent been able"
type lightning-primitive-input-simple "For this online class, i havent been able t"
type input "For this online class, i havent been able t"
type lightning-primitive-input-simple "For this online class, i havent been able to"
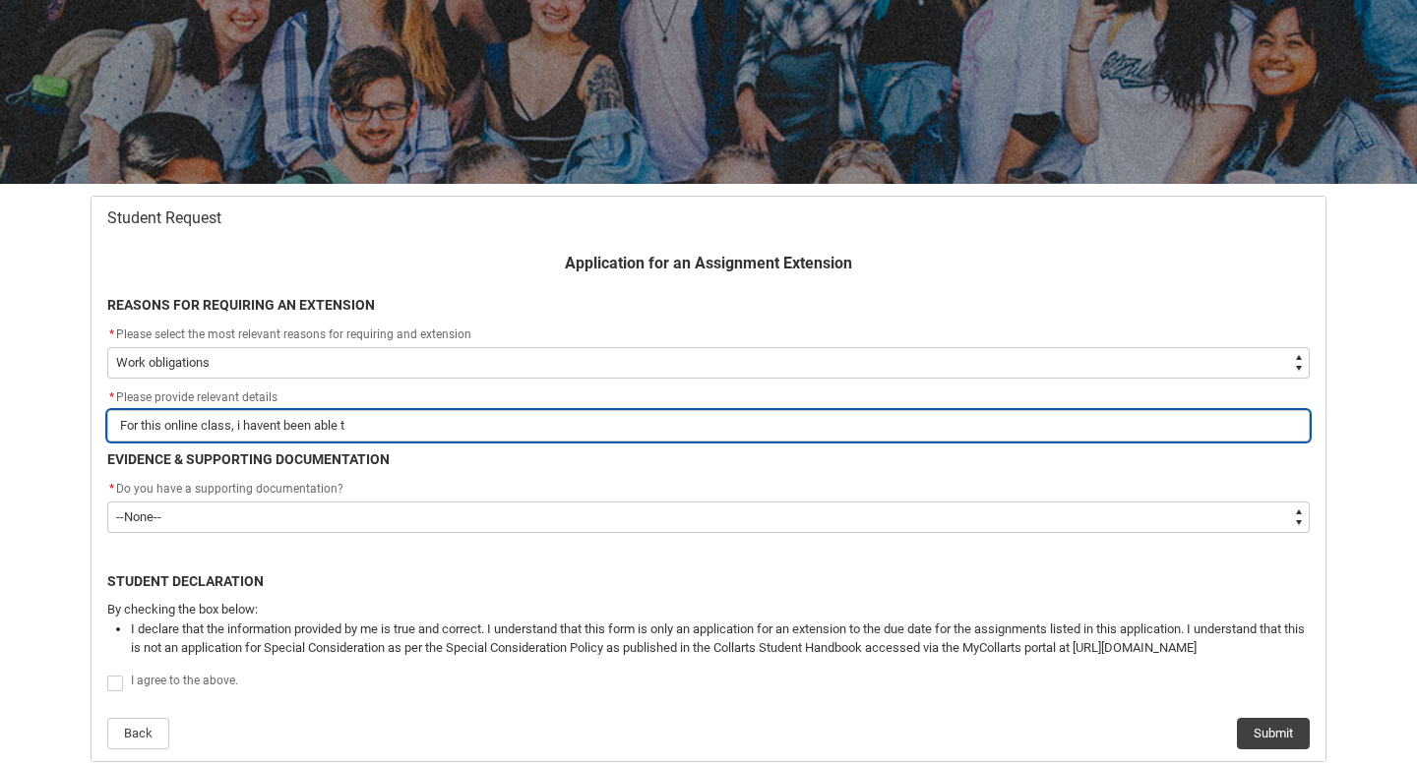
type input "For this online class, i havent been able to"
type lightning-primitive-input-simple "For this online class, i havent been able to"
type input "For this online class, i havent been able to"
type lightning-primitive-input-simple "For this online class, i havent been able to j"
type input "For this online class, i havent been able to j"
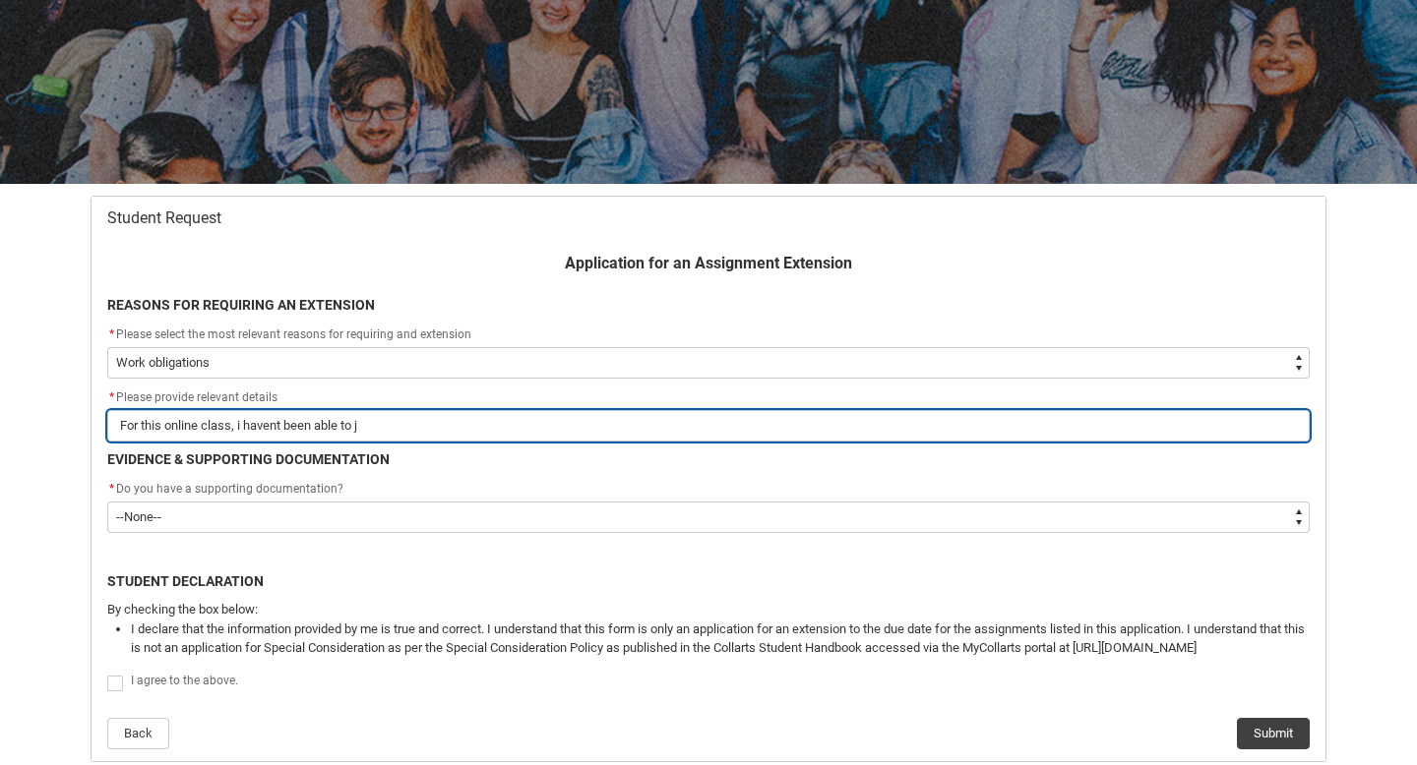
type lightning-primitive-input-simple "For this online class, i havent been able to jo"
type input "For this online class, i havent been able to jo"
type lightning-primitive-input-simple "For this online class, i havent been able to joi"
type input "For this online class, i havent been able to joi"
click at [412, 429] on input "For this online class, i havent been able to join most of the zooms because of …" at bounding box center [708, 425] width 1202 height 31
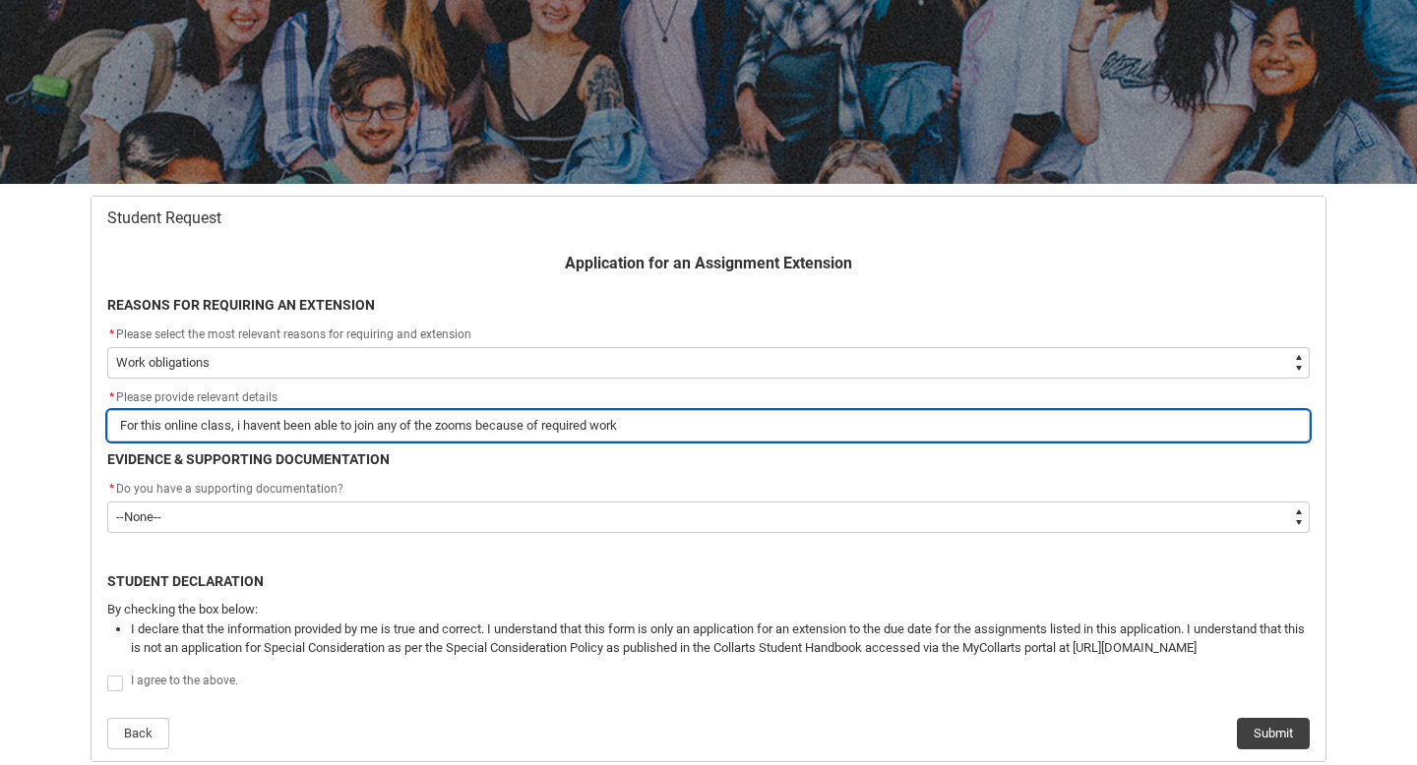
click at [647, 431] on input "For this online class, i havent been able to join any of the zooms because of r…" at bounding box center [708, 425] width 1202 height 31
click at [281, 427] on input "For this online class, i havent been able to join any of the zooms because of r…" at bounding box center [708, 425] width 1202 height 31
click at [651, 431] on input "For this online class, i haven't been able to join any of the zooms because of …" at bounding box center [708, 425] width 1202 height 31
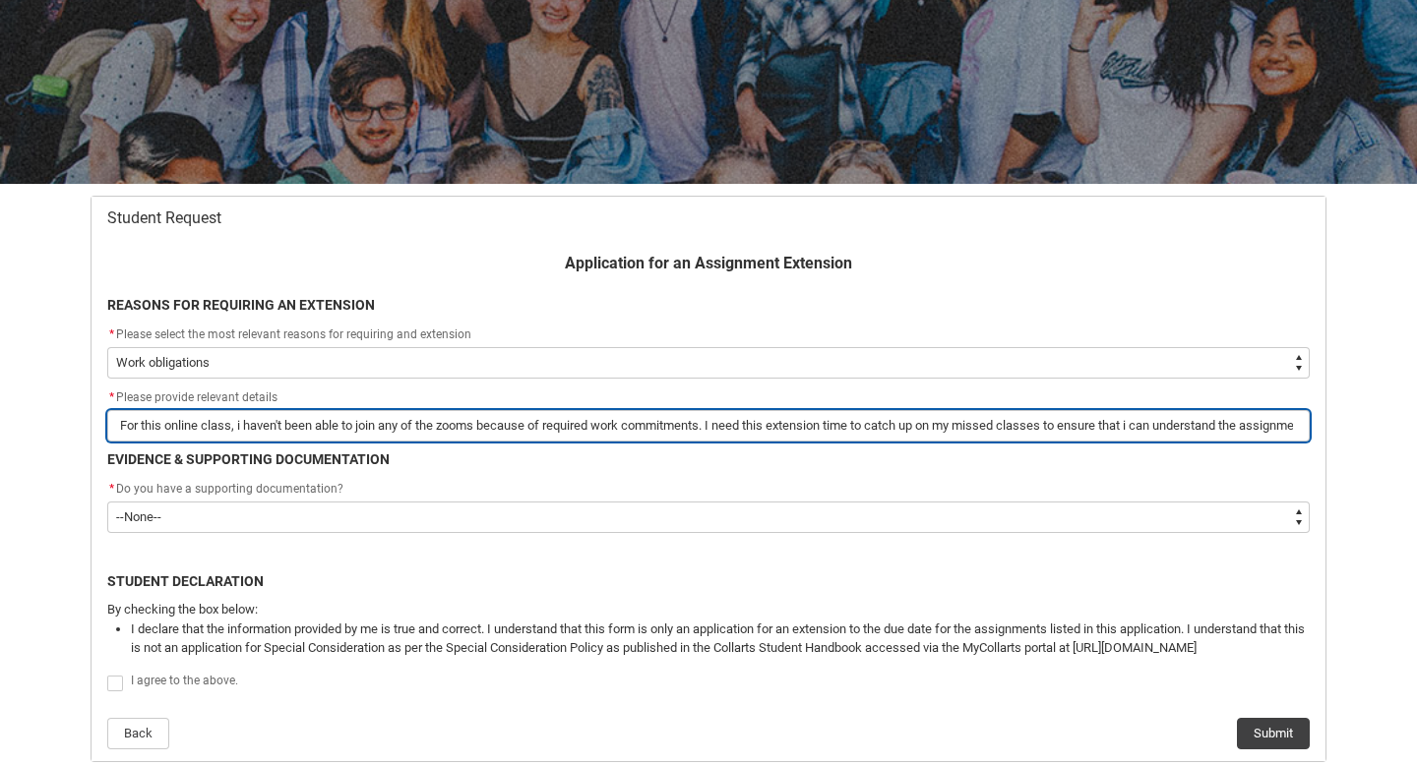
click at [715, 423] on input "For this online class, i haven't been able to join any of the zooms because of …" at bounding box center [708, 425] width 1202 height 31
click at [708, 420] on input "For this online class, i haven't been able to join any of the zooms because of …" at bounding box center [708, 425] width 1202 height 31
drag, startPoint x: 246, startPoint y: 429, endPoint x: 66, endPoint y: 420, distance: 180.2
click at [66, 420] on div "Skip to Main Content Collarts Education Community Home New Enrolment Applicatio…" at bounding box center [708, 345] width 1417 height 1111
click at [667, 422] on input "I haven't been able to join any of the zooms because of required work commitmen…" at bounding box center [708, 425] width 1202 height 31
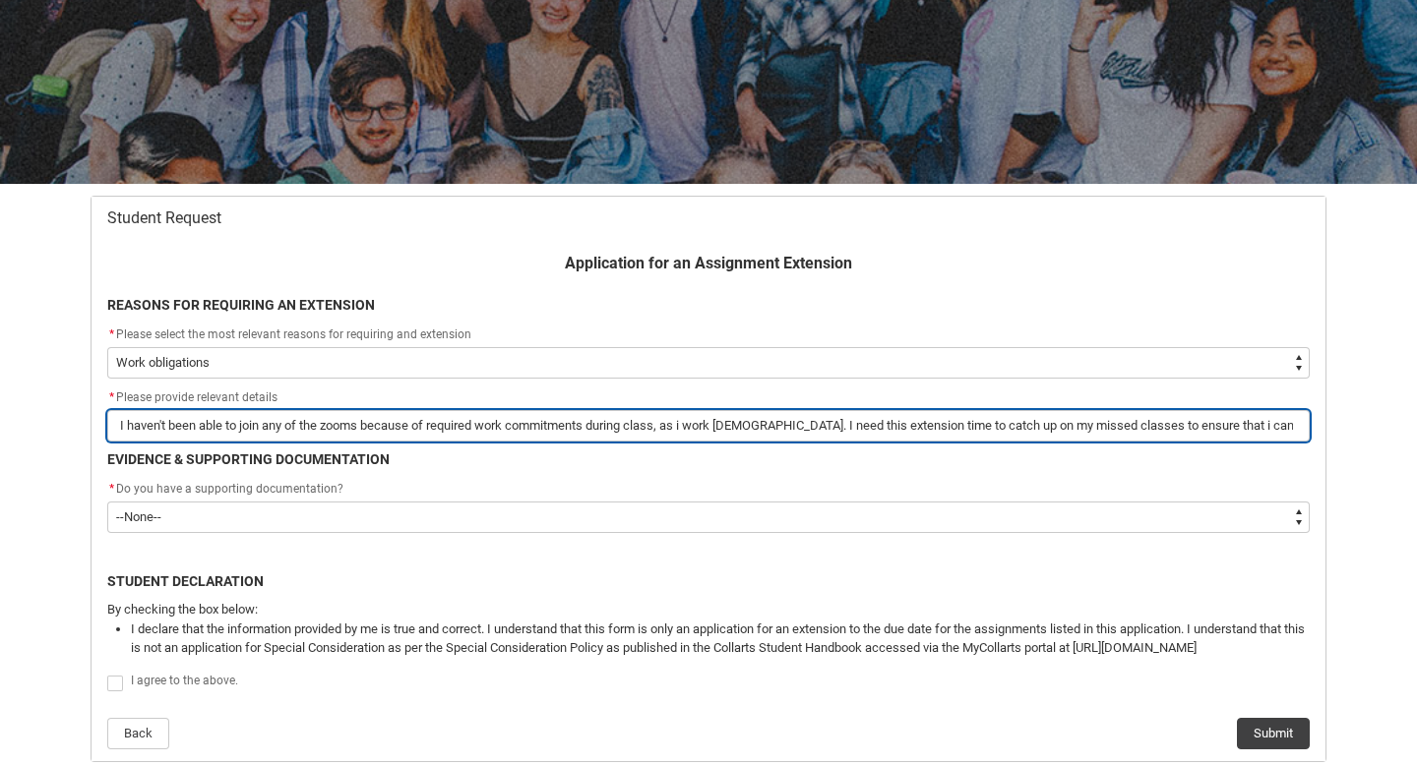
click at [895, 427] on input "I haven't been able to join any of the zooms because of required work commitmen…" at bounding box center [708, 425] width 1202 height 31
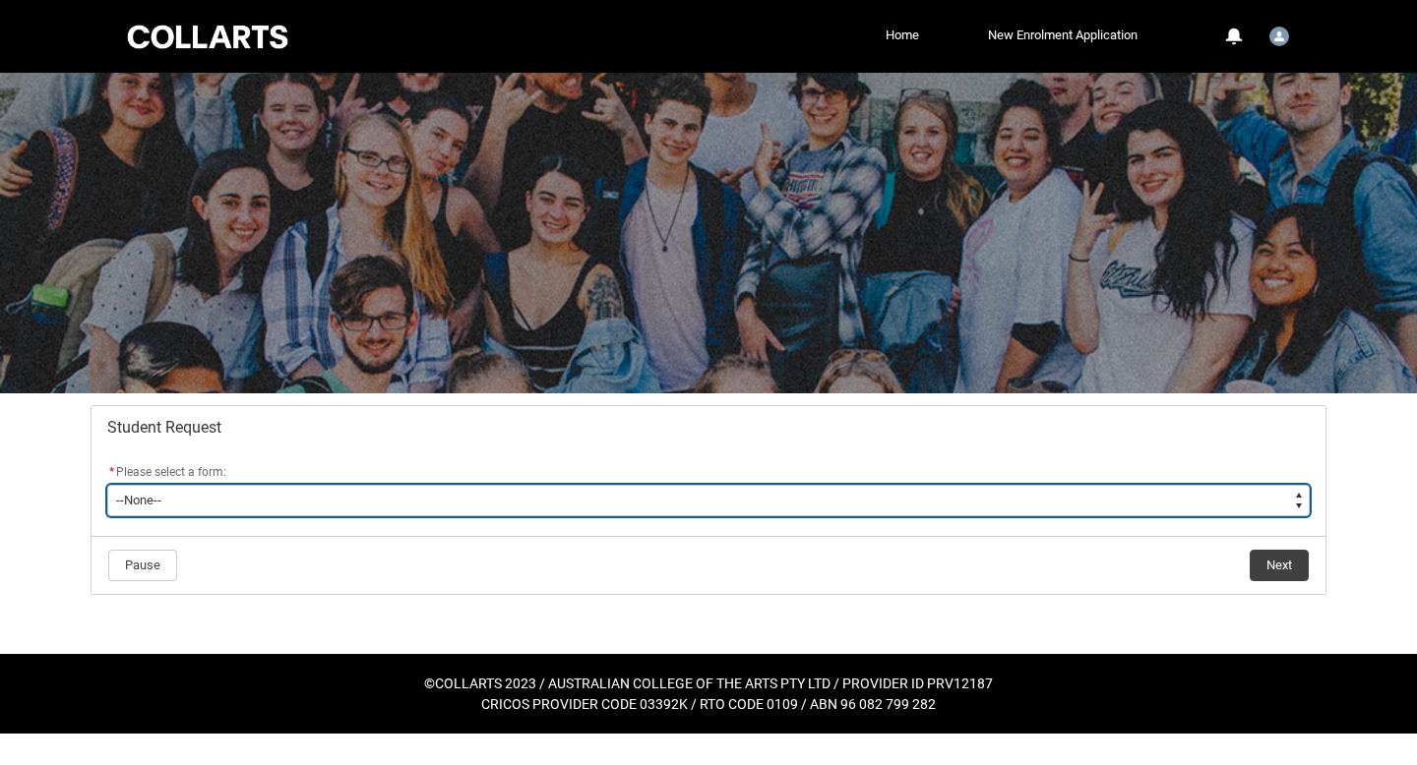
click at [793, 493] on select "--None-- Academic Transcript Application to Appeal Assignment Extension Change …" at bounding box center [708, 500] width 1202 height 31
type lightning-select "Assignment_Extension_Choice"
select select "Assignment_Extension_Choice"
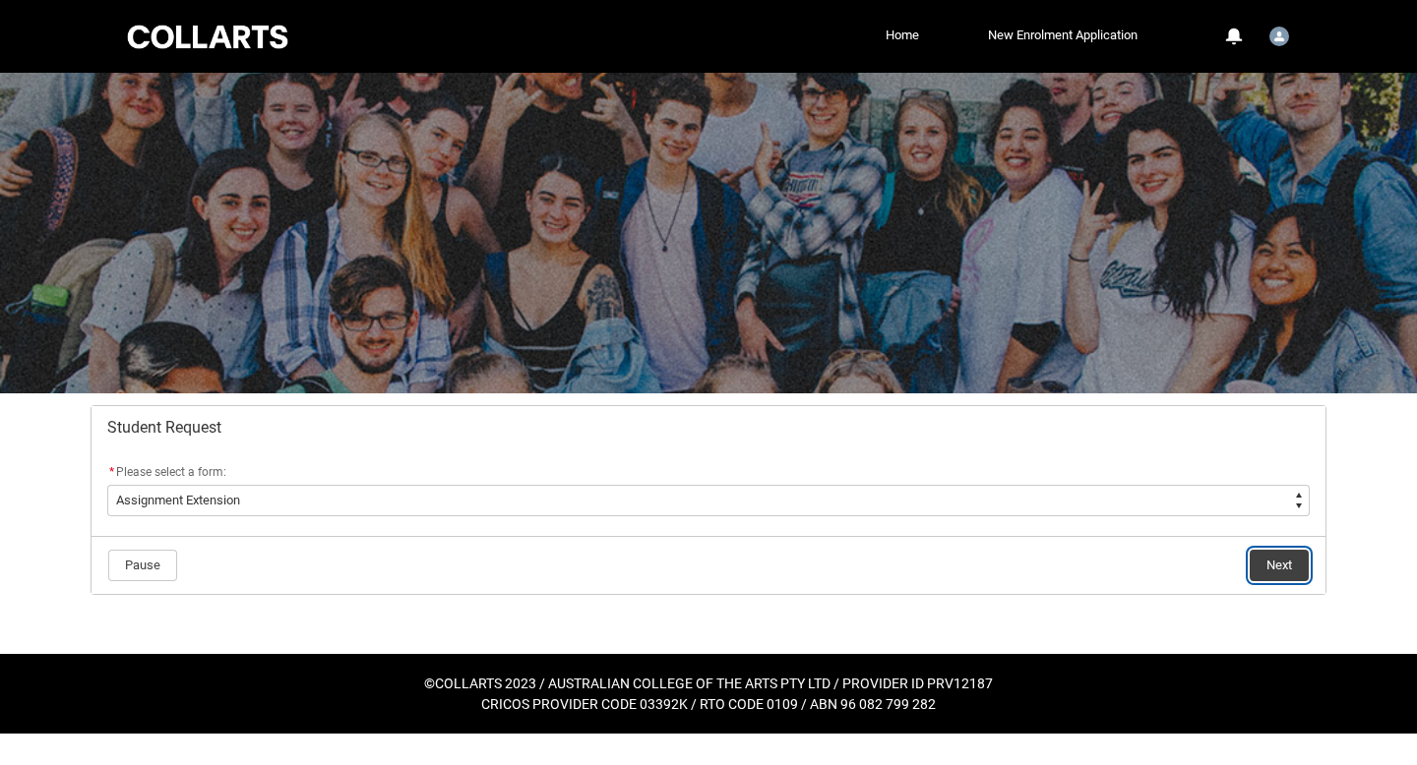
click at [1267, 562] on button "Next" at bounding box center [1278, 565] width 59 height 31
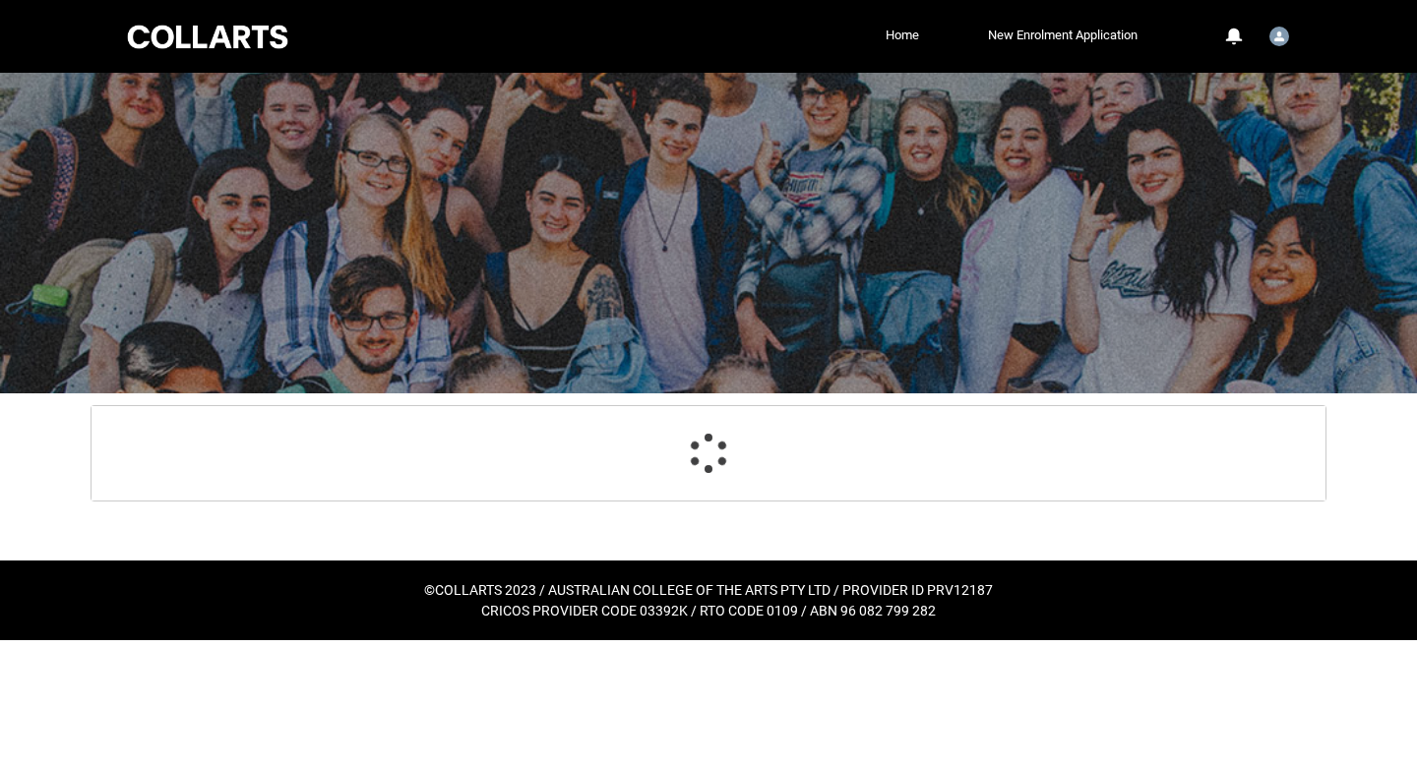
scroll to position [7, 0]
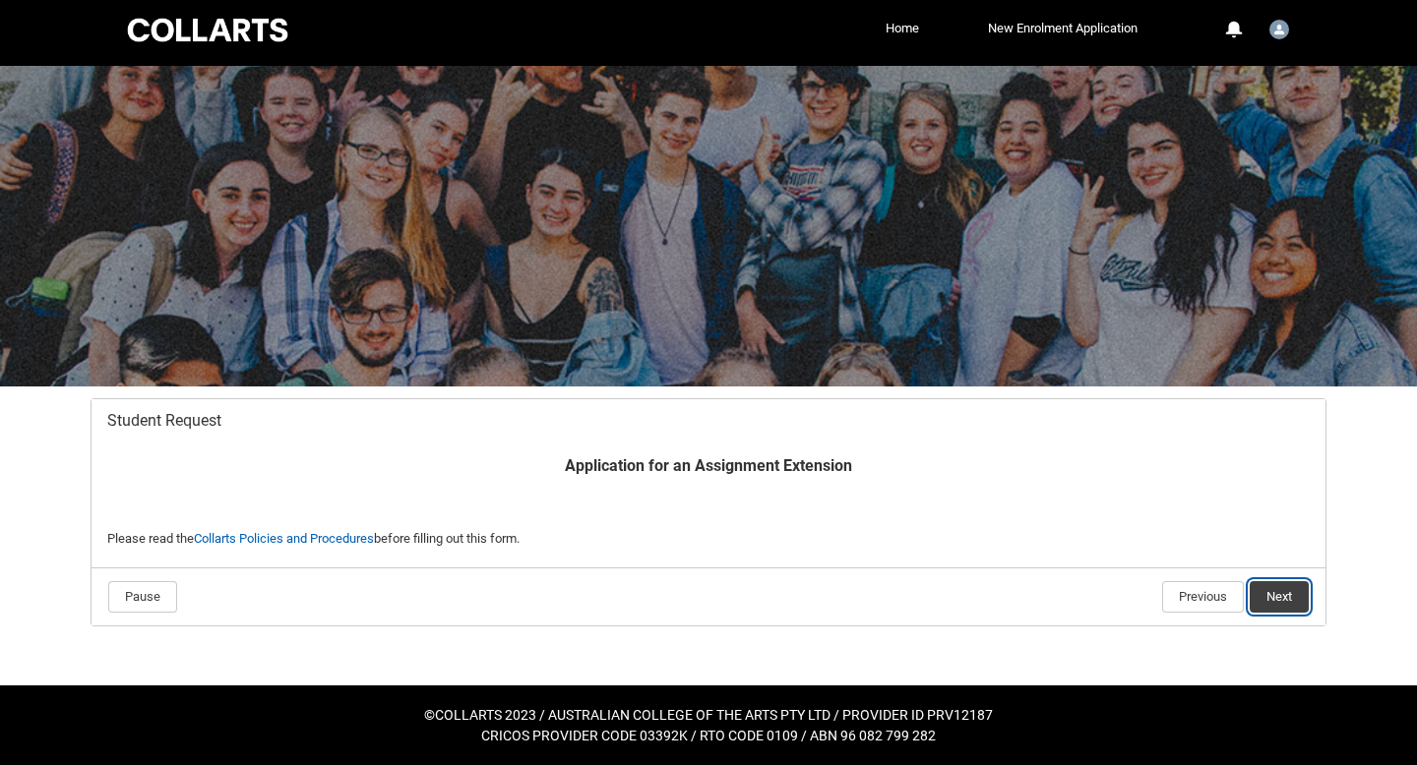
click at [1256, 601] on button "Next" at bounding box center [1278, 596] width 59 height 31
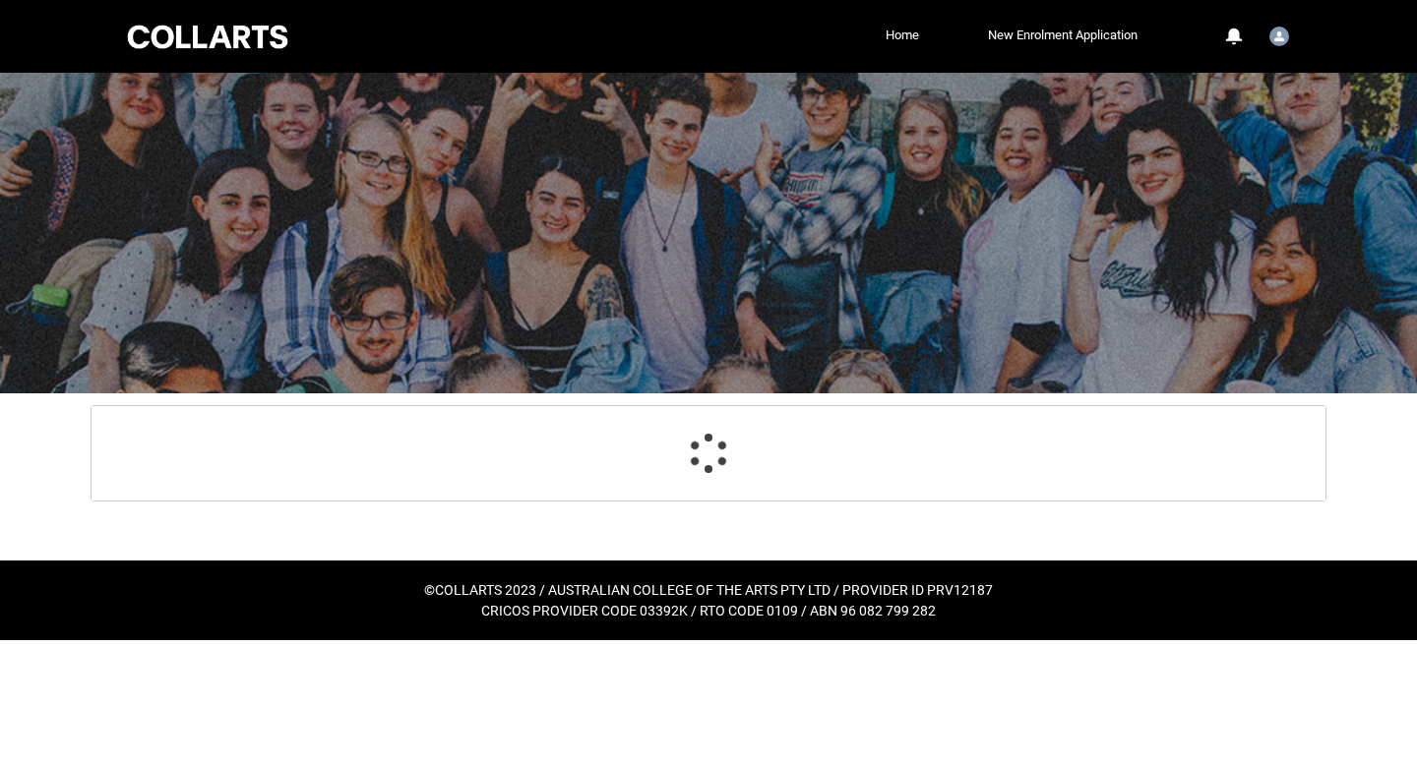
scroll to position [210, 0]
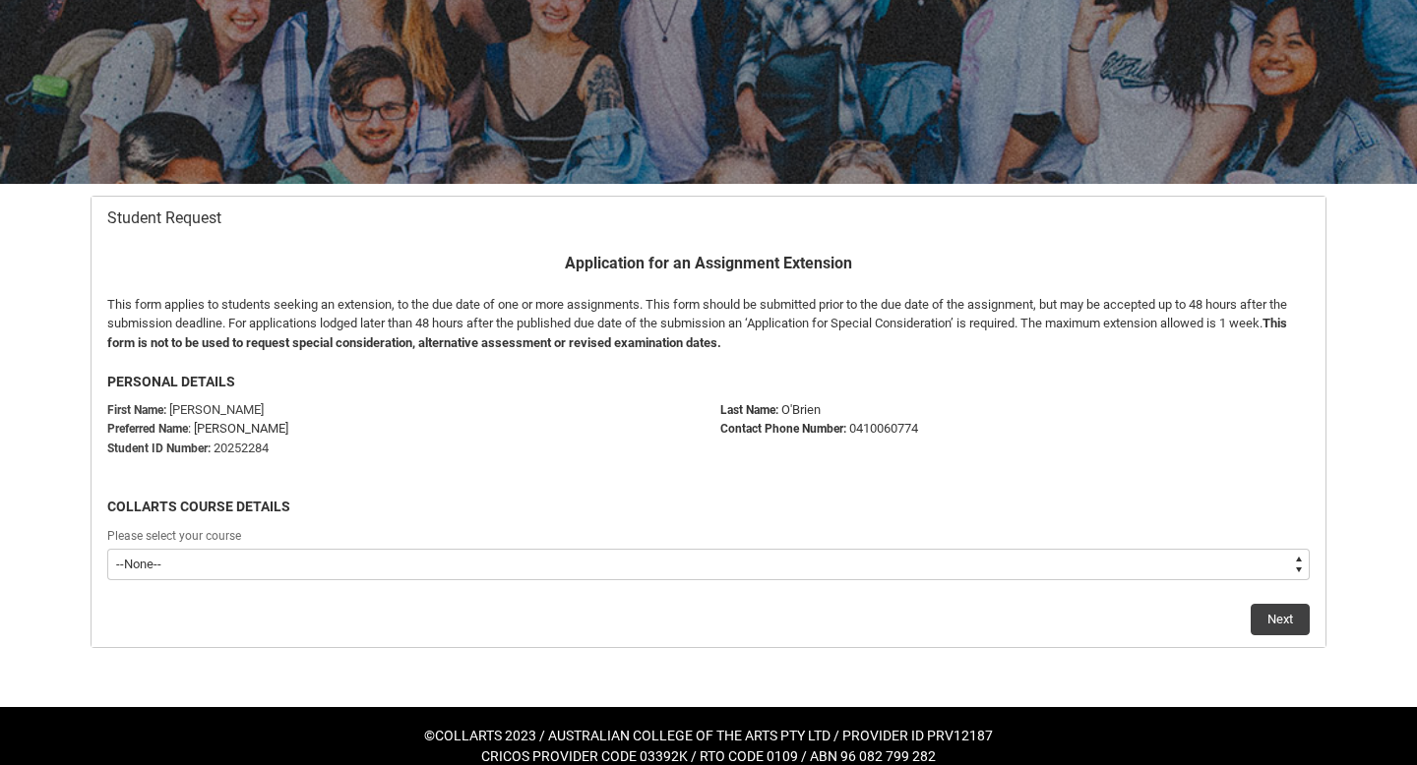
click at [1069, 583] on flowruntime-screen-field "Please select your course --None-- Bachelor of Music Production V2" at bounding box center [708, 556] width 1226 height 63
click at [738, 539] on div "Please select your course" at bounding box center [708, 537] width 1202 height 24
